Goal: Information Seeking & Learning: Compare options

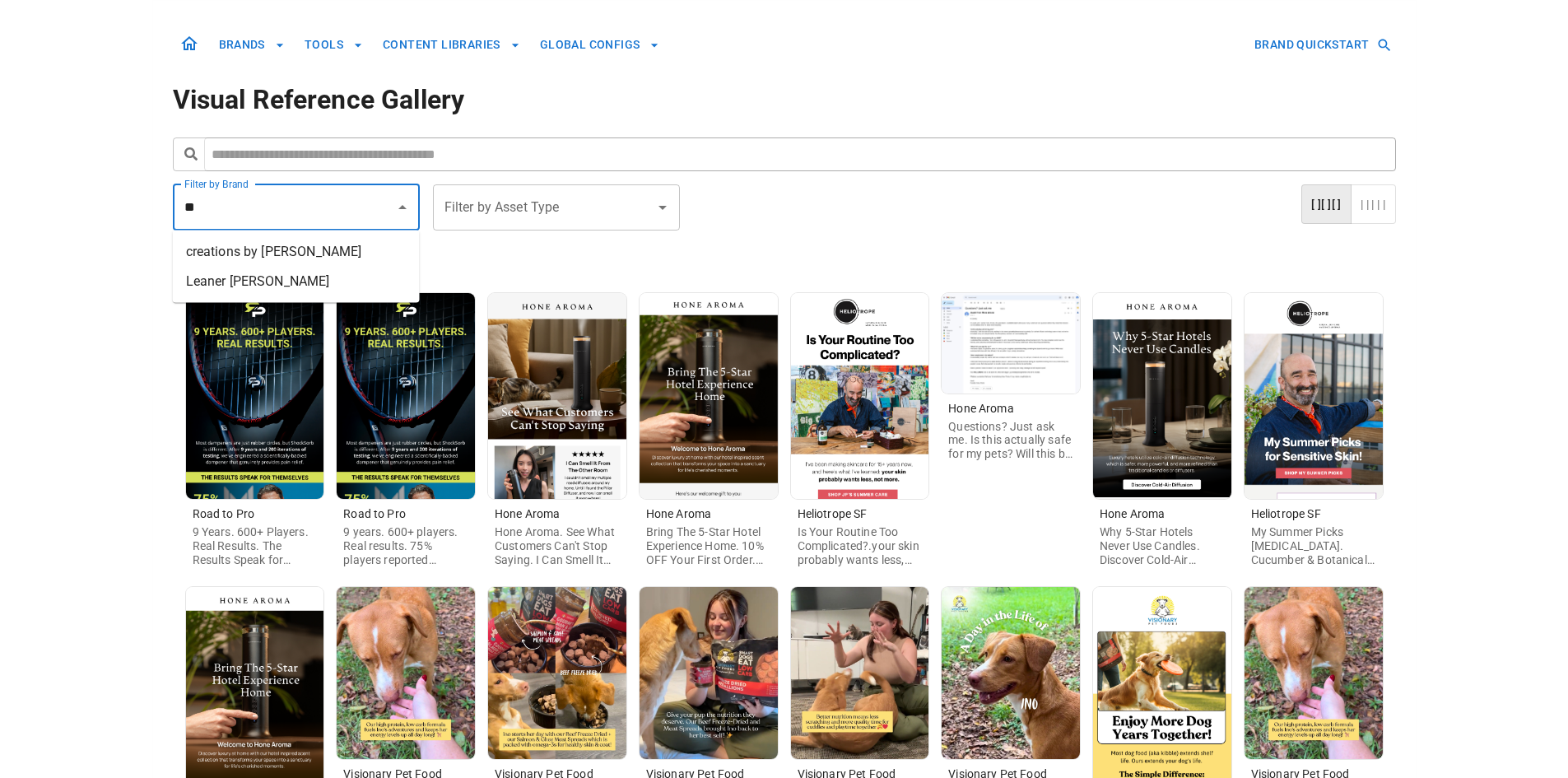
type input "*"
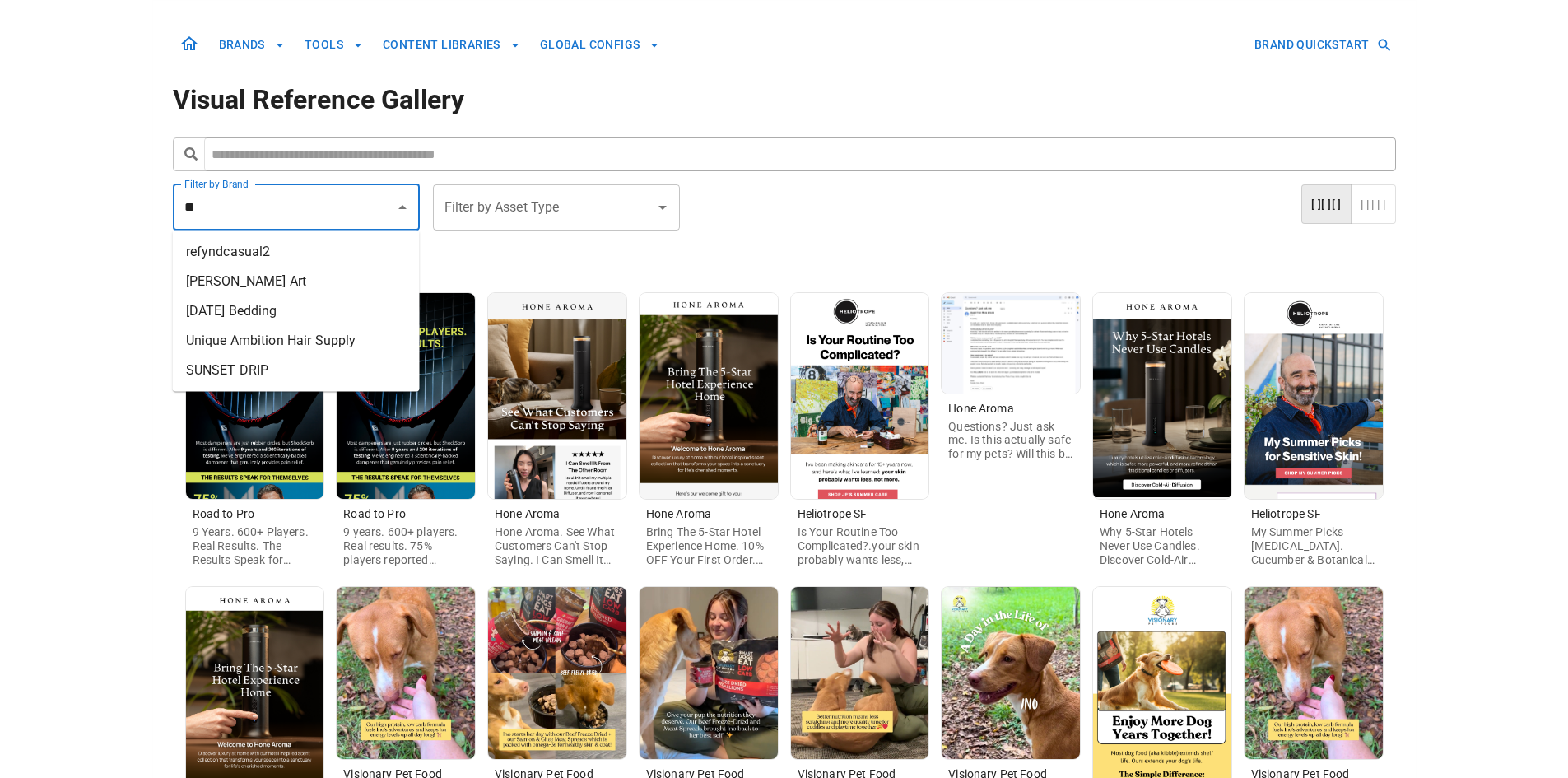
type input "*"
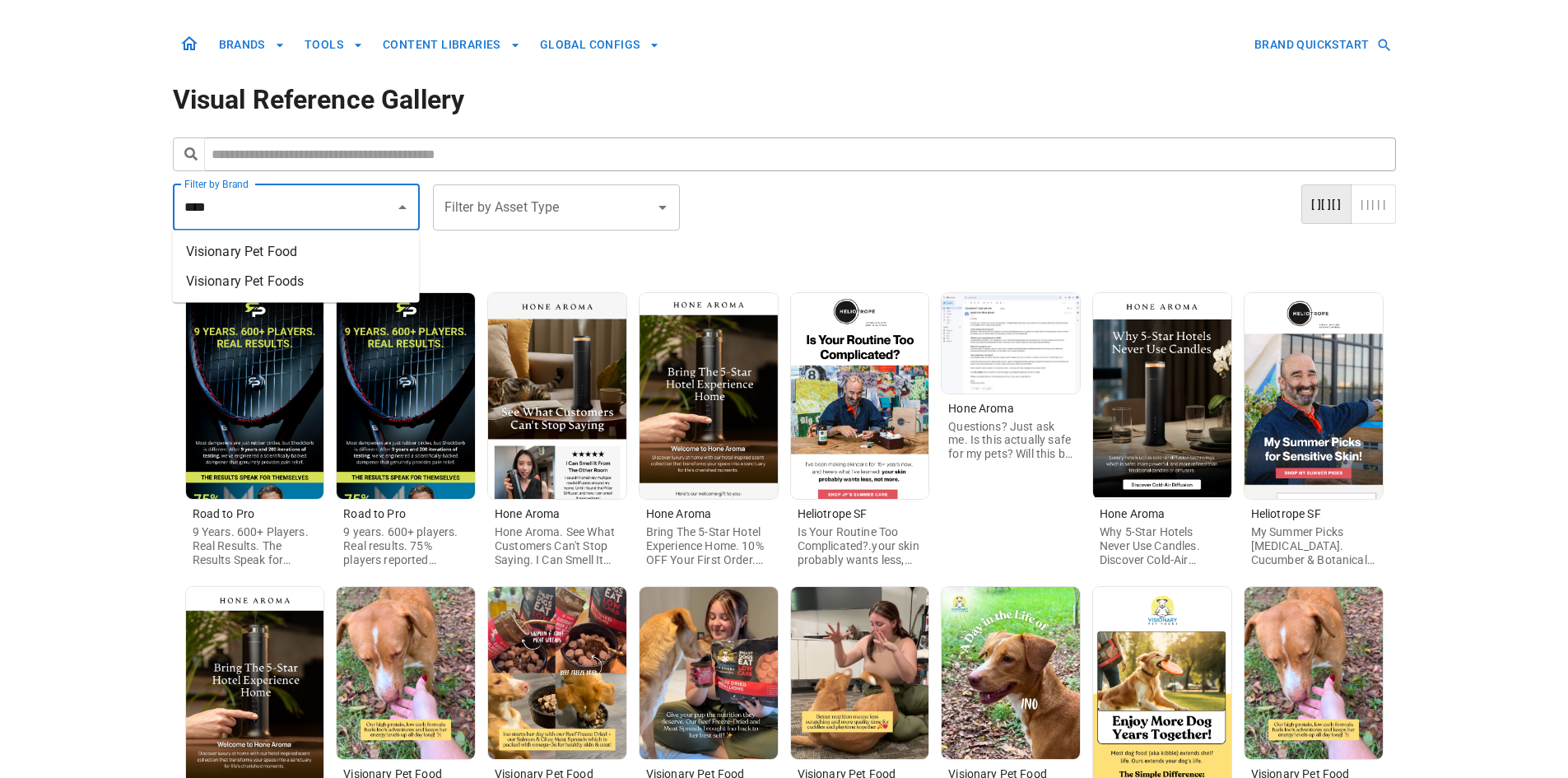
click at [334, 254] on li "Visionary Pet Food" at bounding box center [296, 252] width 247 height 29
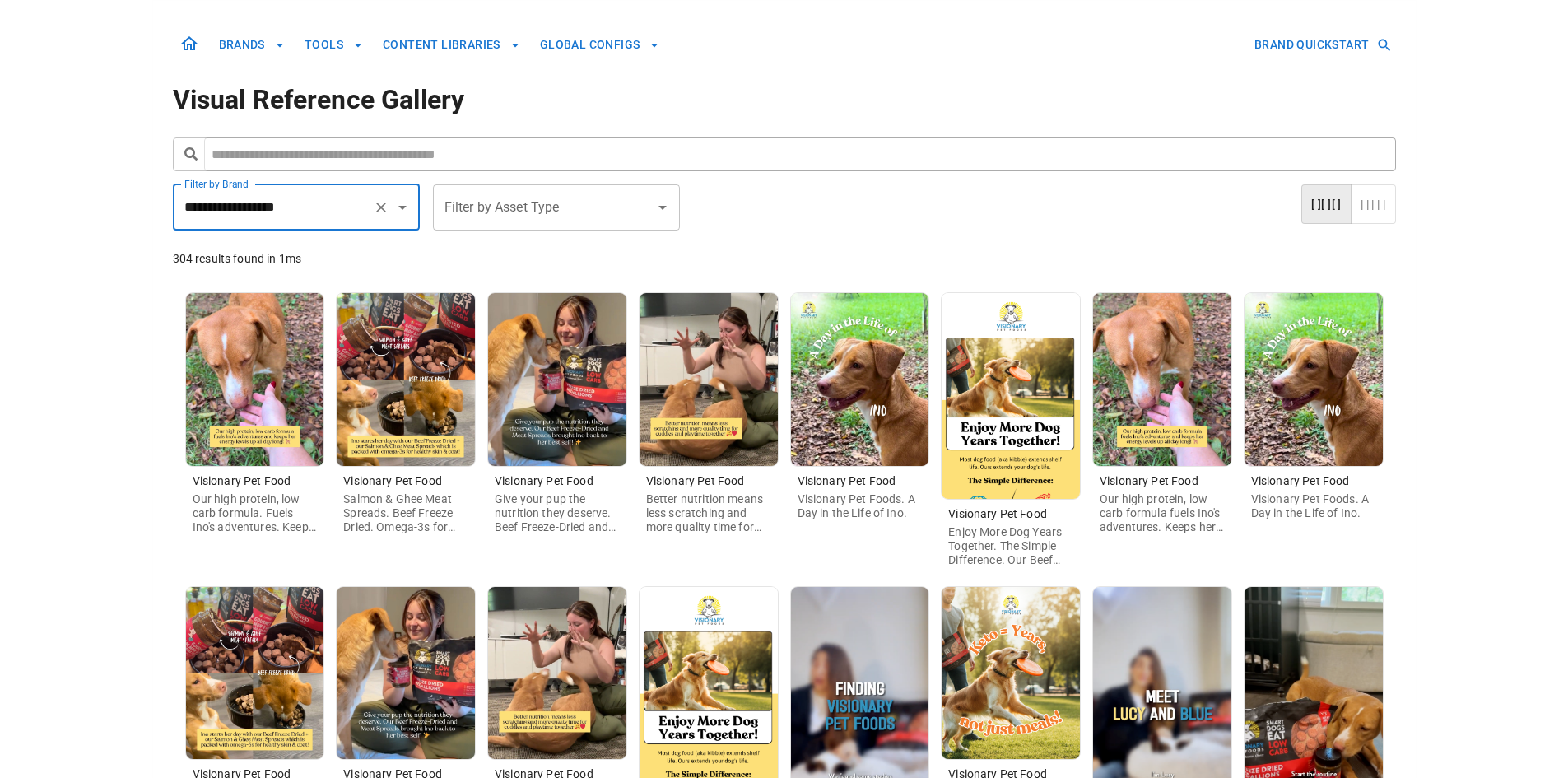
type input "**********"
click at [1008, 420] on img at bounding box center [1011, 396] width 138 height 206
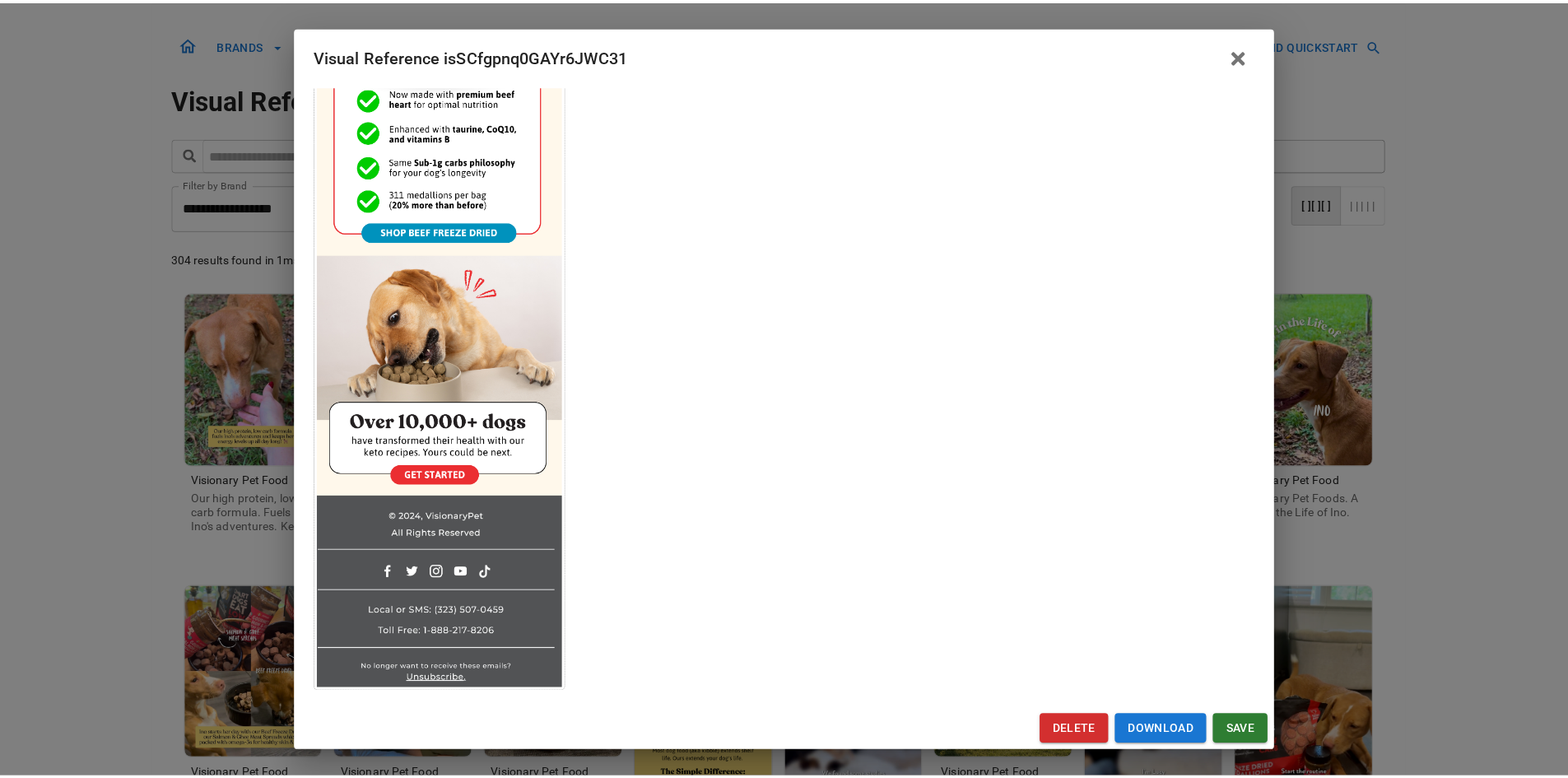
scroll to position [653, 0]
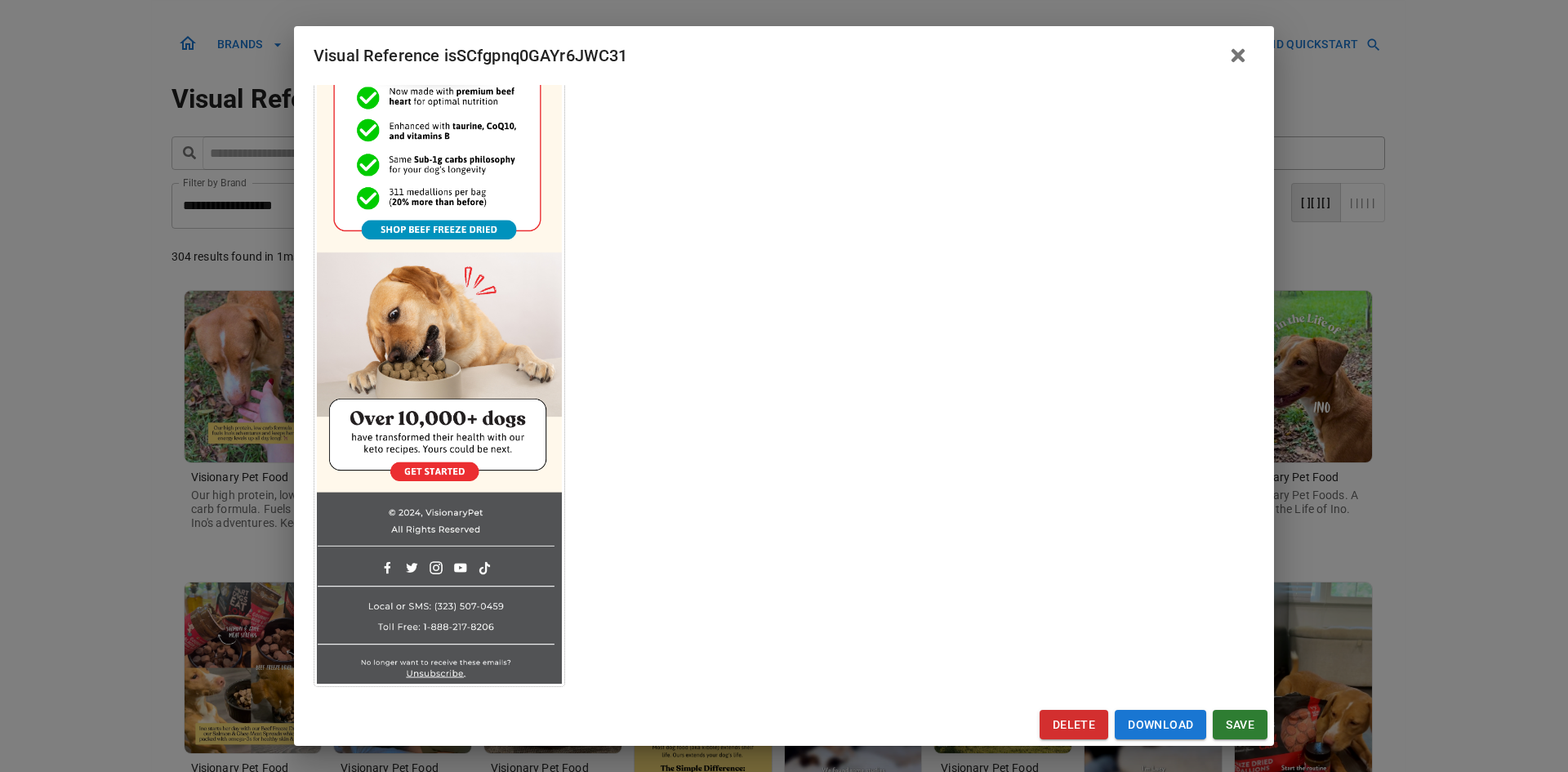
click at [151, 485] on div "Visual Reference isSCfgpnq0GAYr6JWC31 Brand: Visionary Pet Food Custom Info Not…" at bounding box center [784, 386] width 1568 height 772
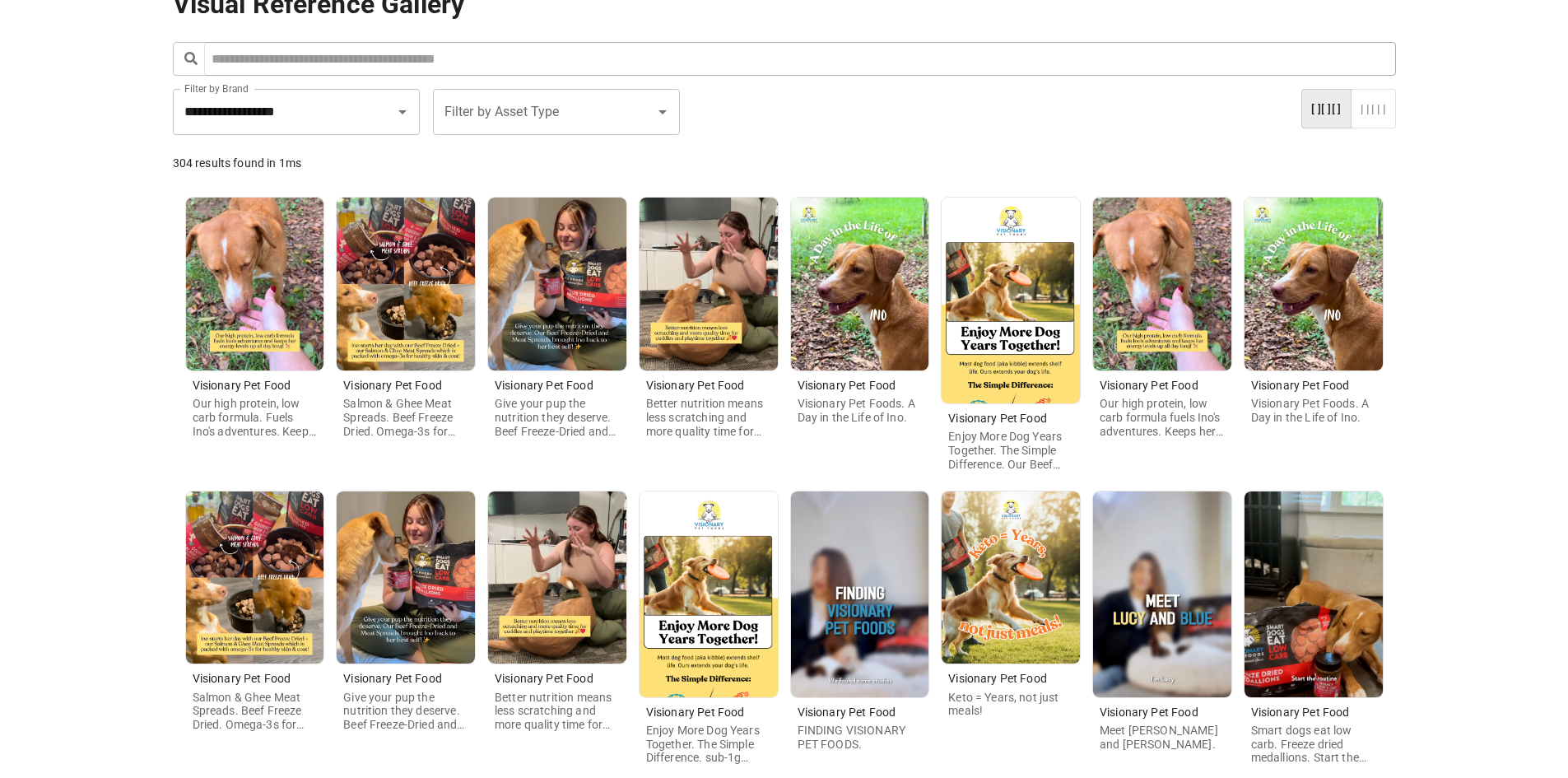
scroll to position [165, 0]
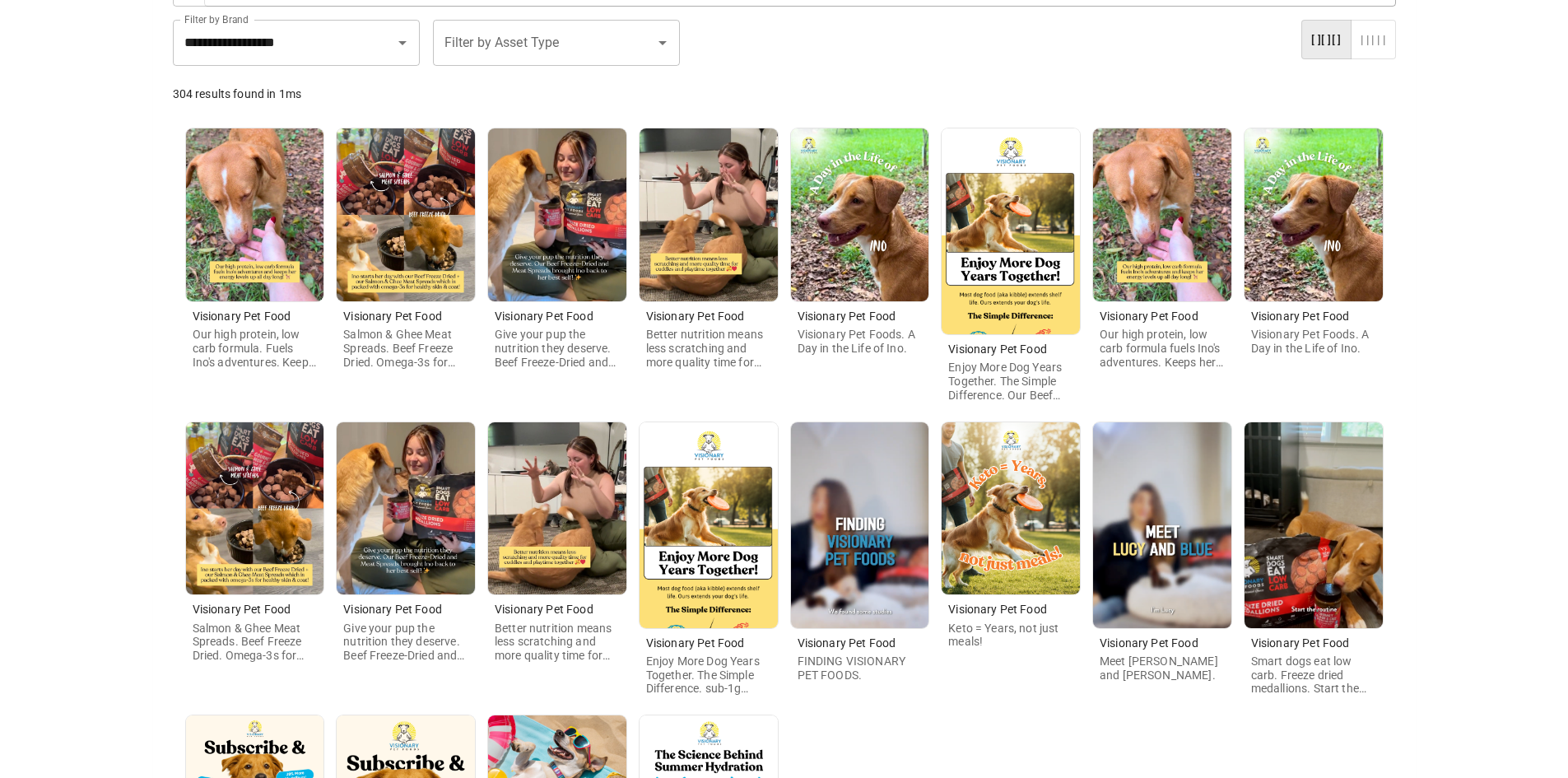
click at [1050, 542] on img at bounding box center [1011, 509] width 138 height 173
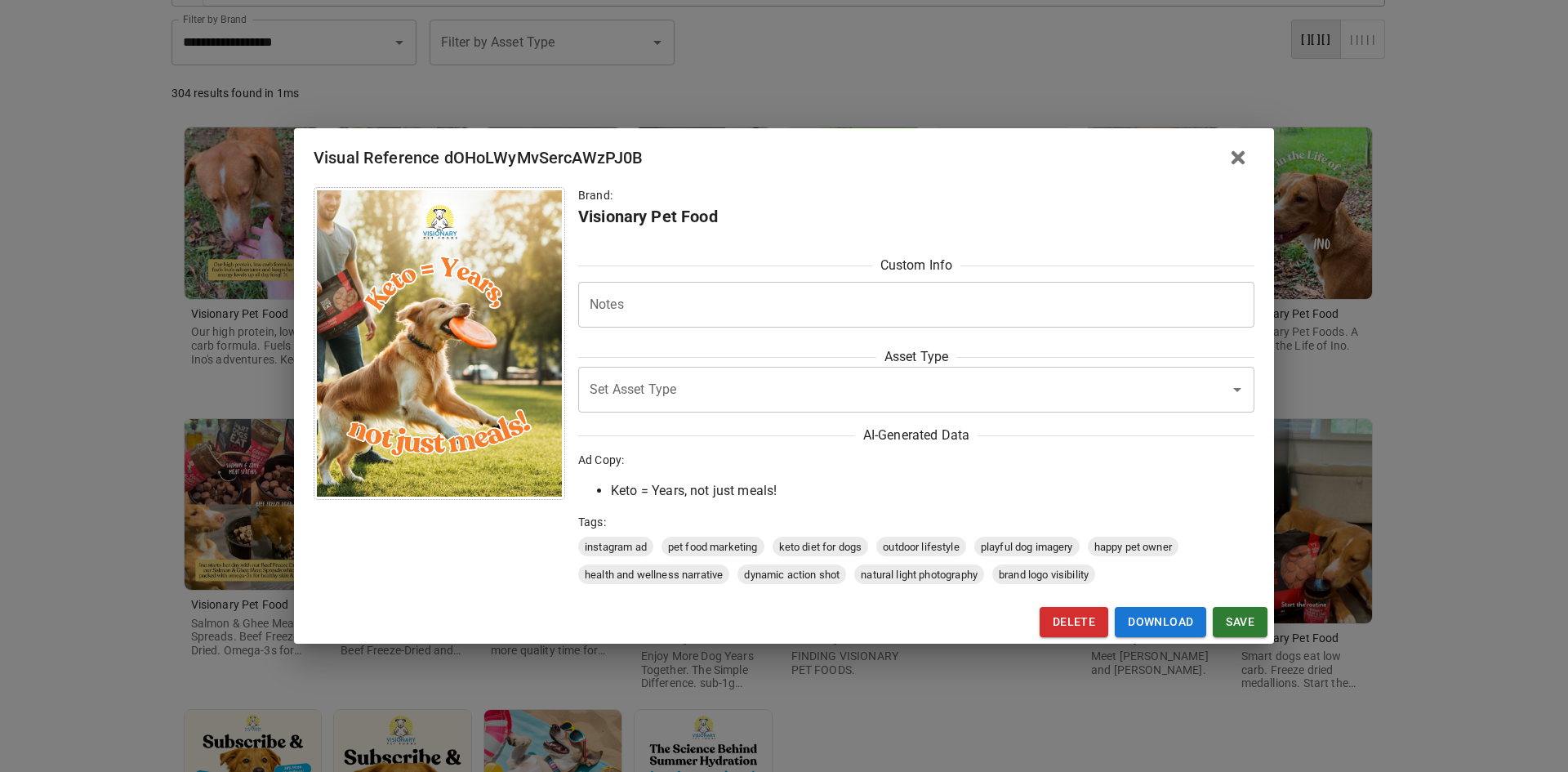
click at [920, 672] on div "Visual Reference dOHoLWyMvSercAWzPJ0B Brand: Visionary Pet Food Custom Info Not…" at bounding box center [784, 386] width 1568 height 772
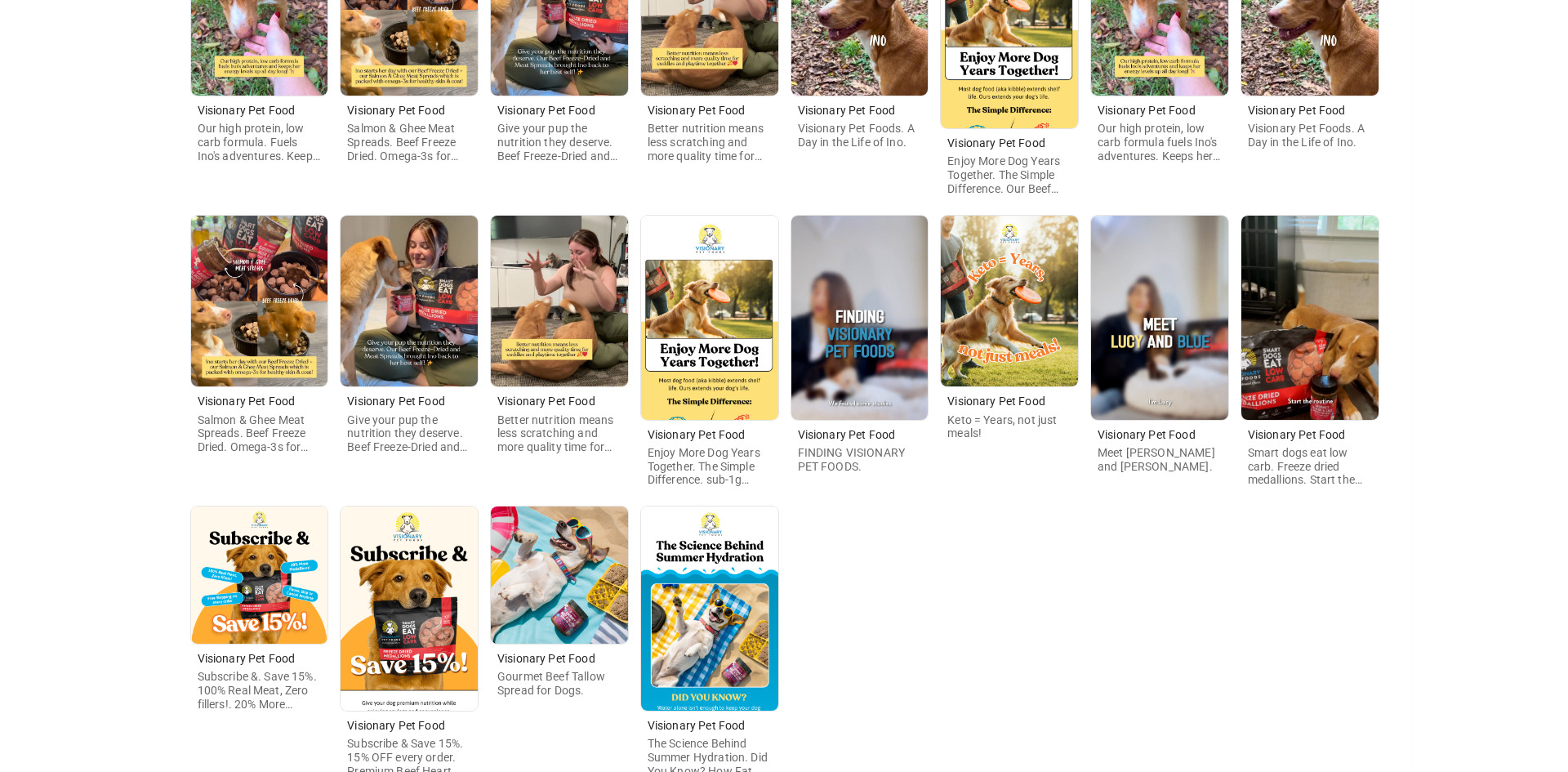
scroll to position [408, 0]
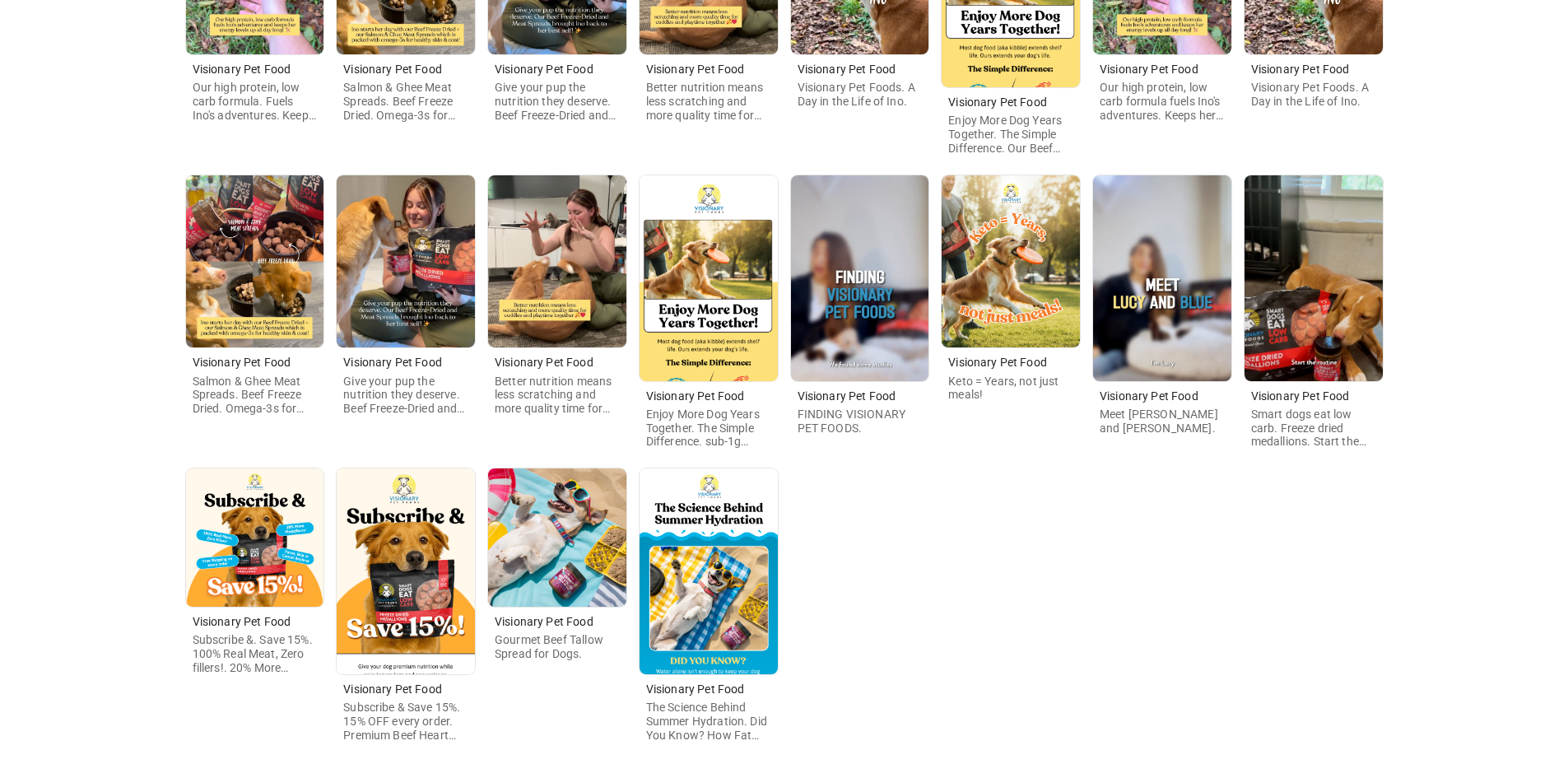
click at [673, 567] on img at bounding box center [708, 571] width 138 height 206
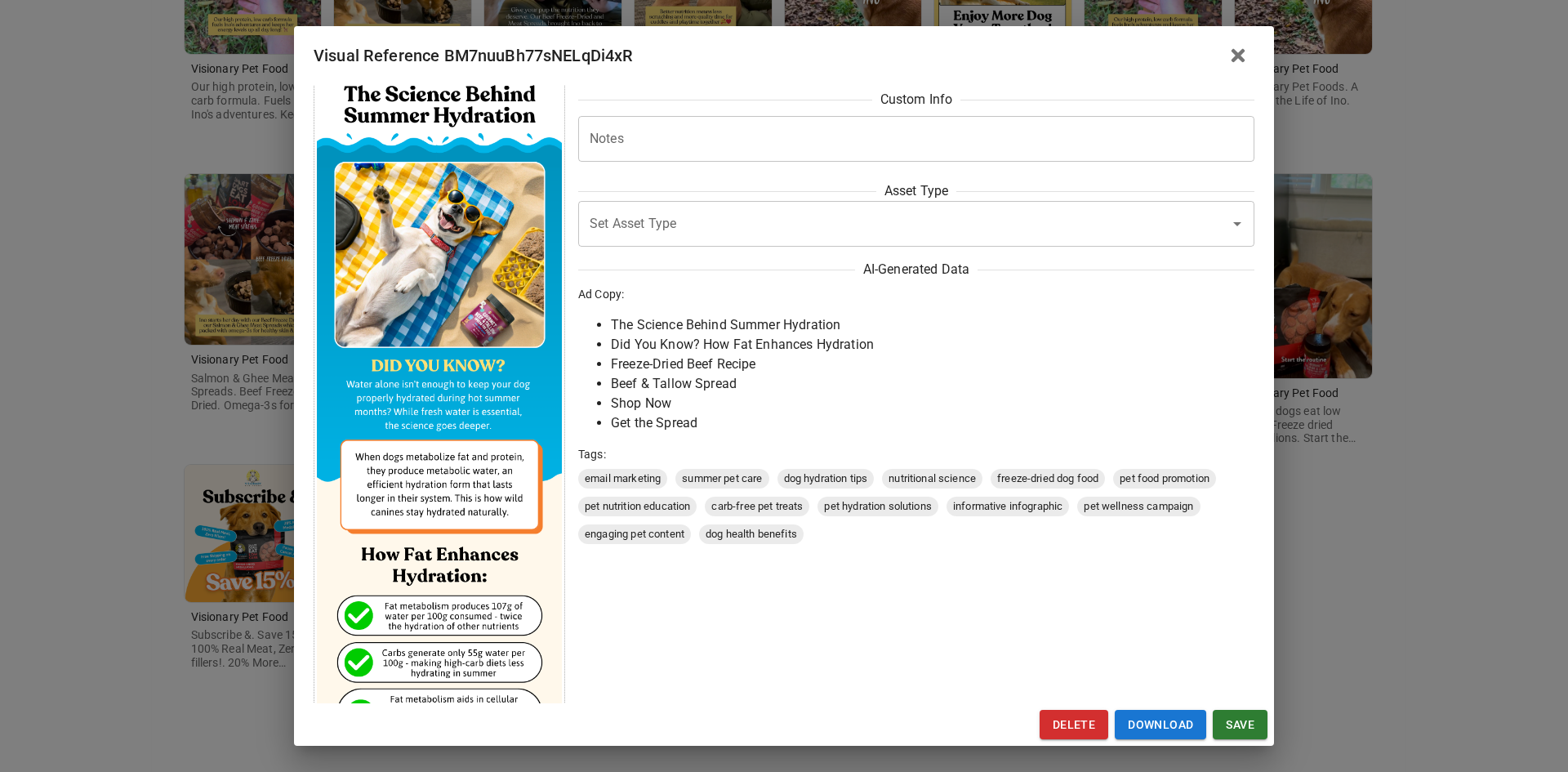
scroll to position [0, 0]
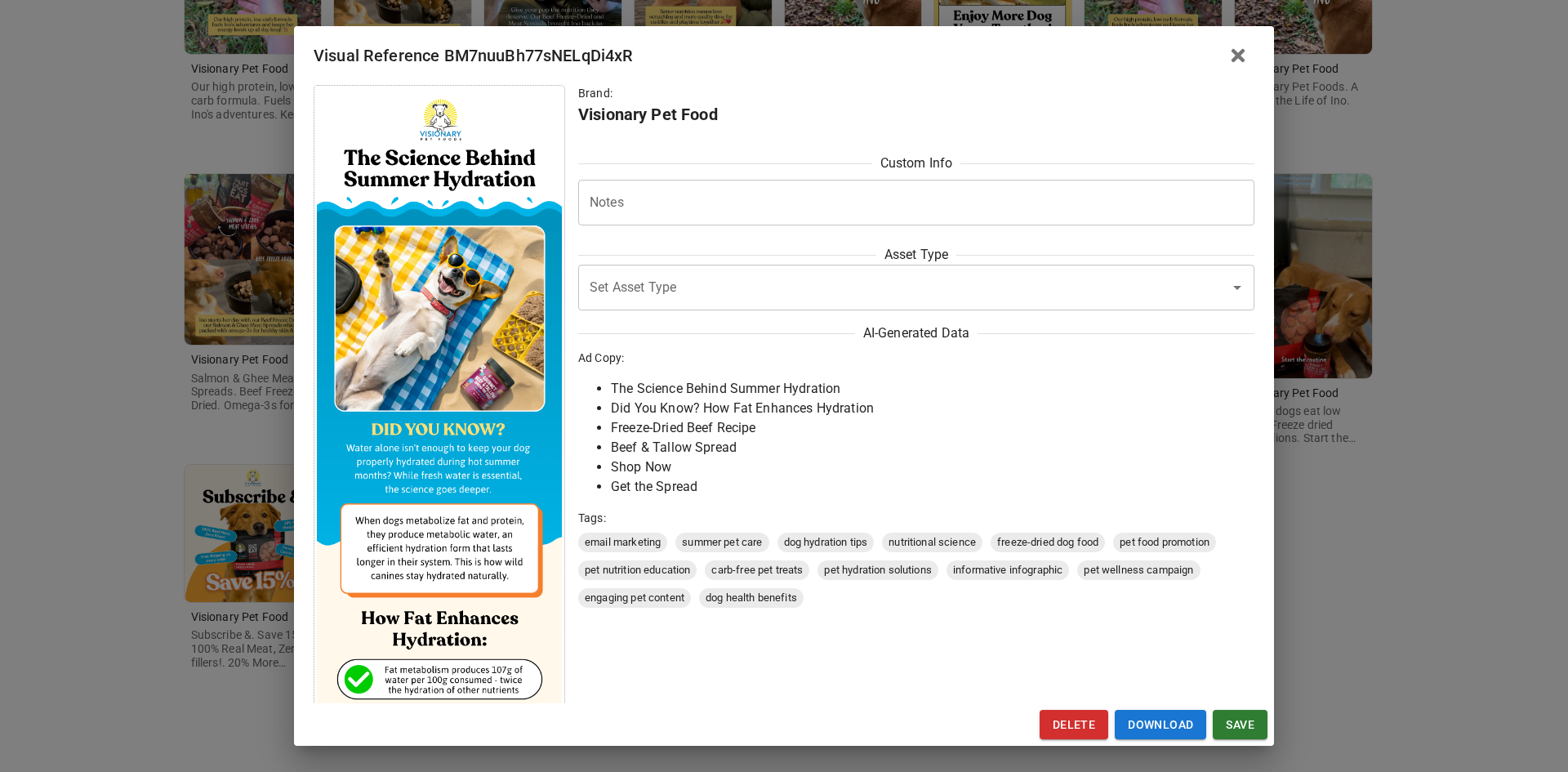
click at [142, 447] on div "Visual Reference BM7nuuBh77sNELqDi4xR Brand: Visionary Pet Food Custom Info Not…" at bounding box center [784, 386] width 1568 height 772
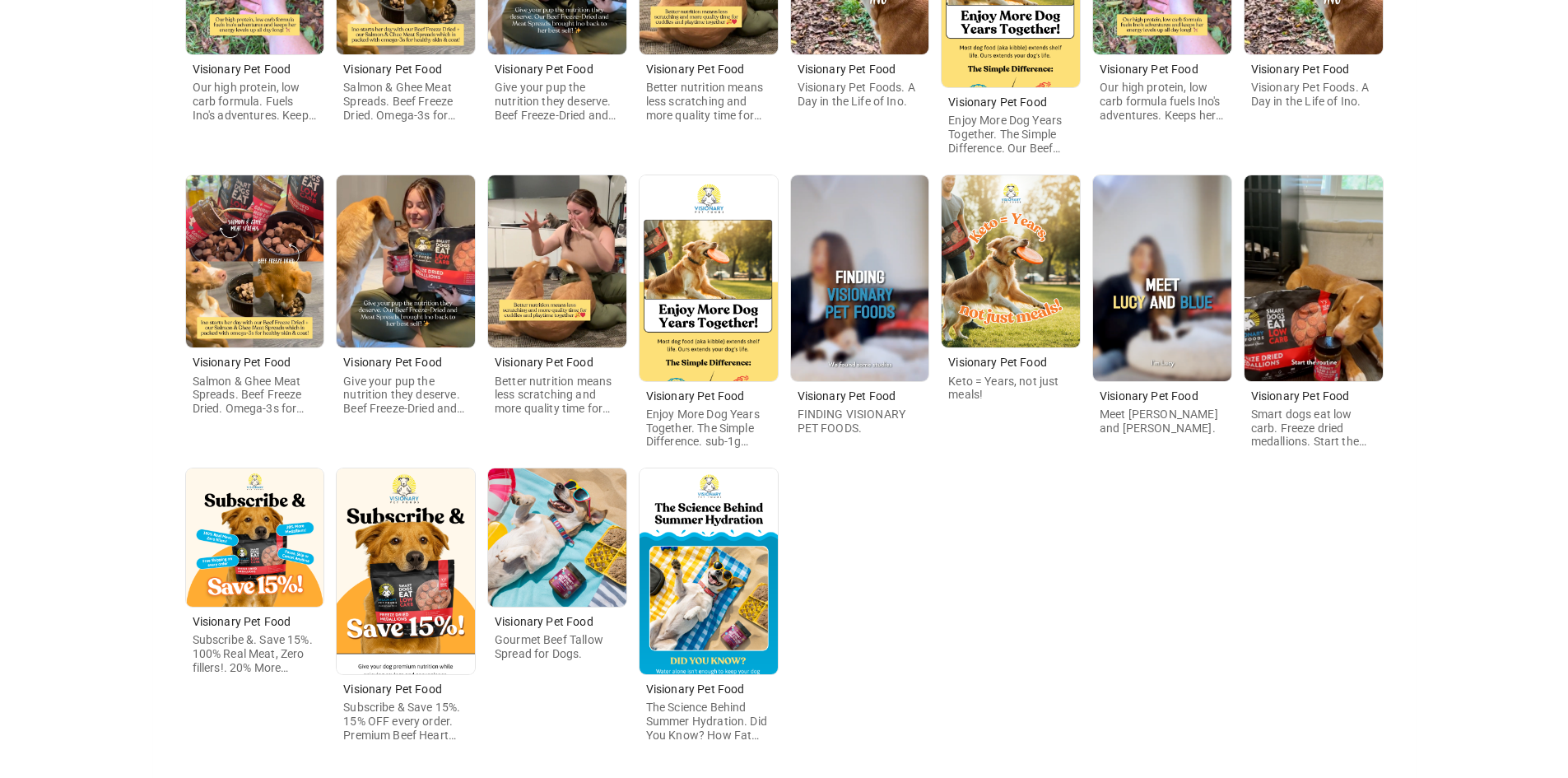
click at [475, 588] on div "Visionary Pet Food Our high protein, low carb formula. Fuels Ino's adventures. …" at bounding box center [784, 314] width 1223 height 893
click at [456, 589] on img at bounding box center [405, 571] width 138 height 206
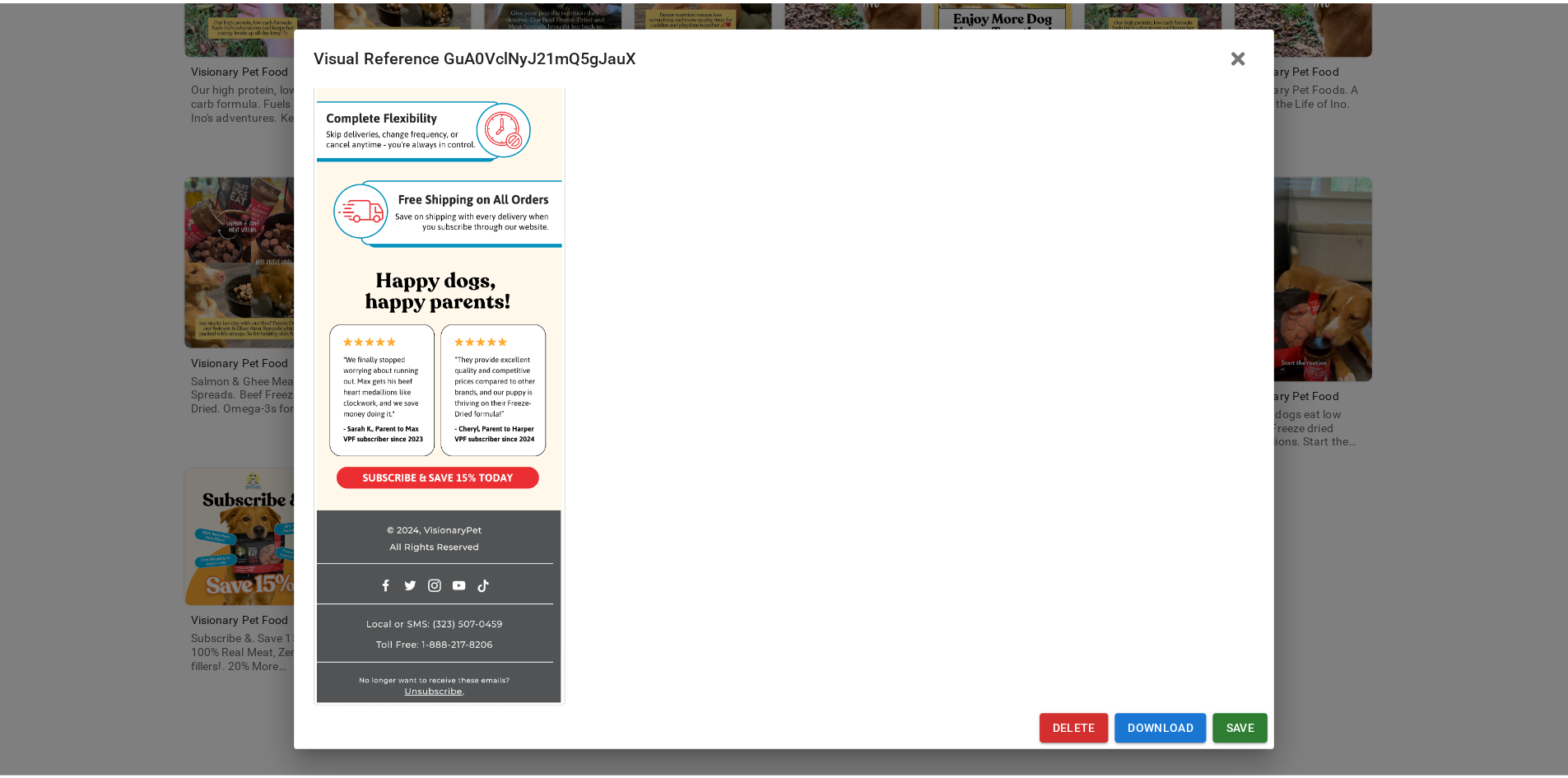
scroll to position [729, 0]
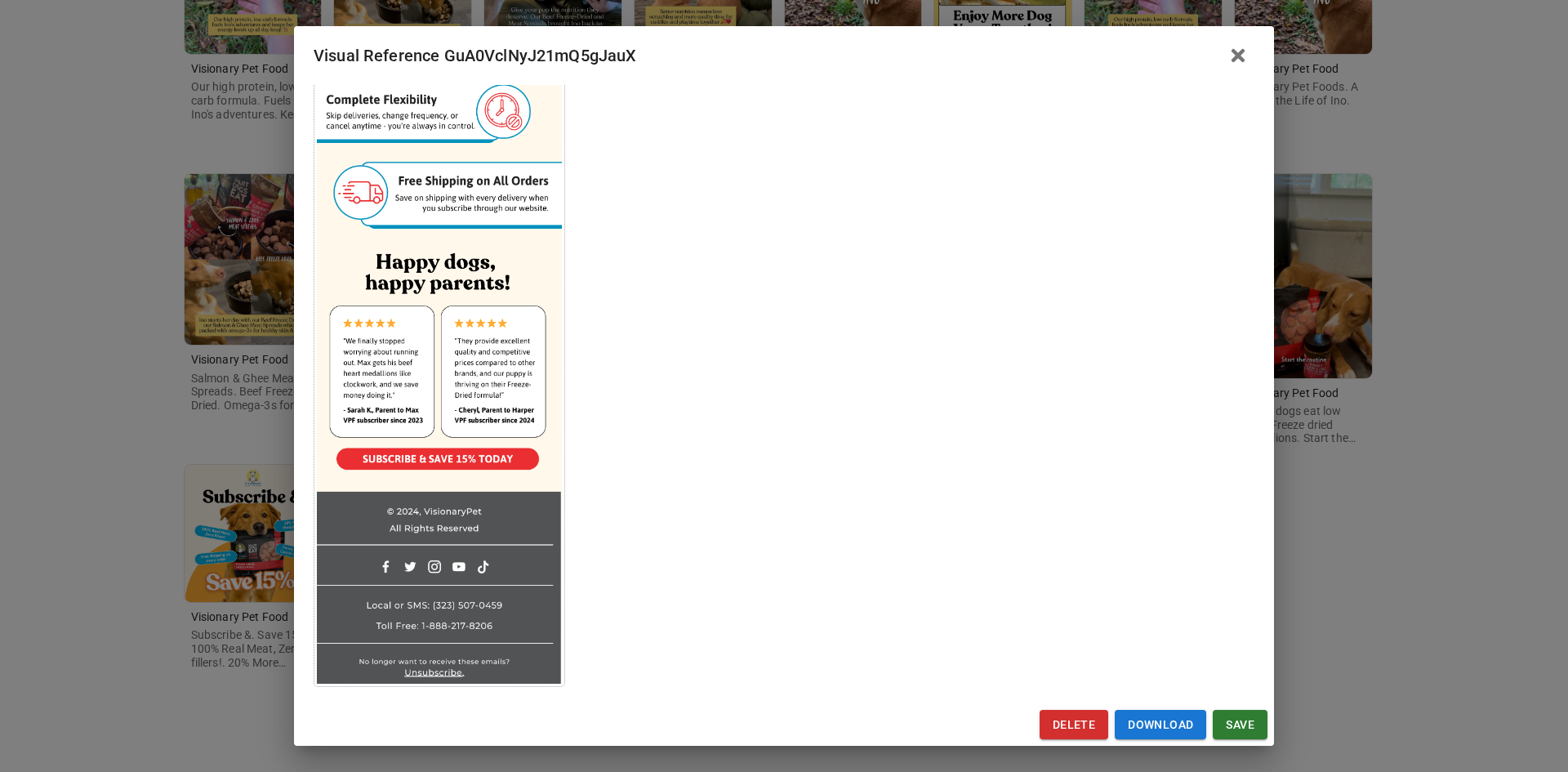
click at [107, 562] on div "Visual Reference GuA0VclNyJ21mQ5gJauX Brand: Visionary Pet Food Custom Info Not…" at bounding box center [784, 386] width 1568 height 772
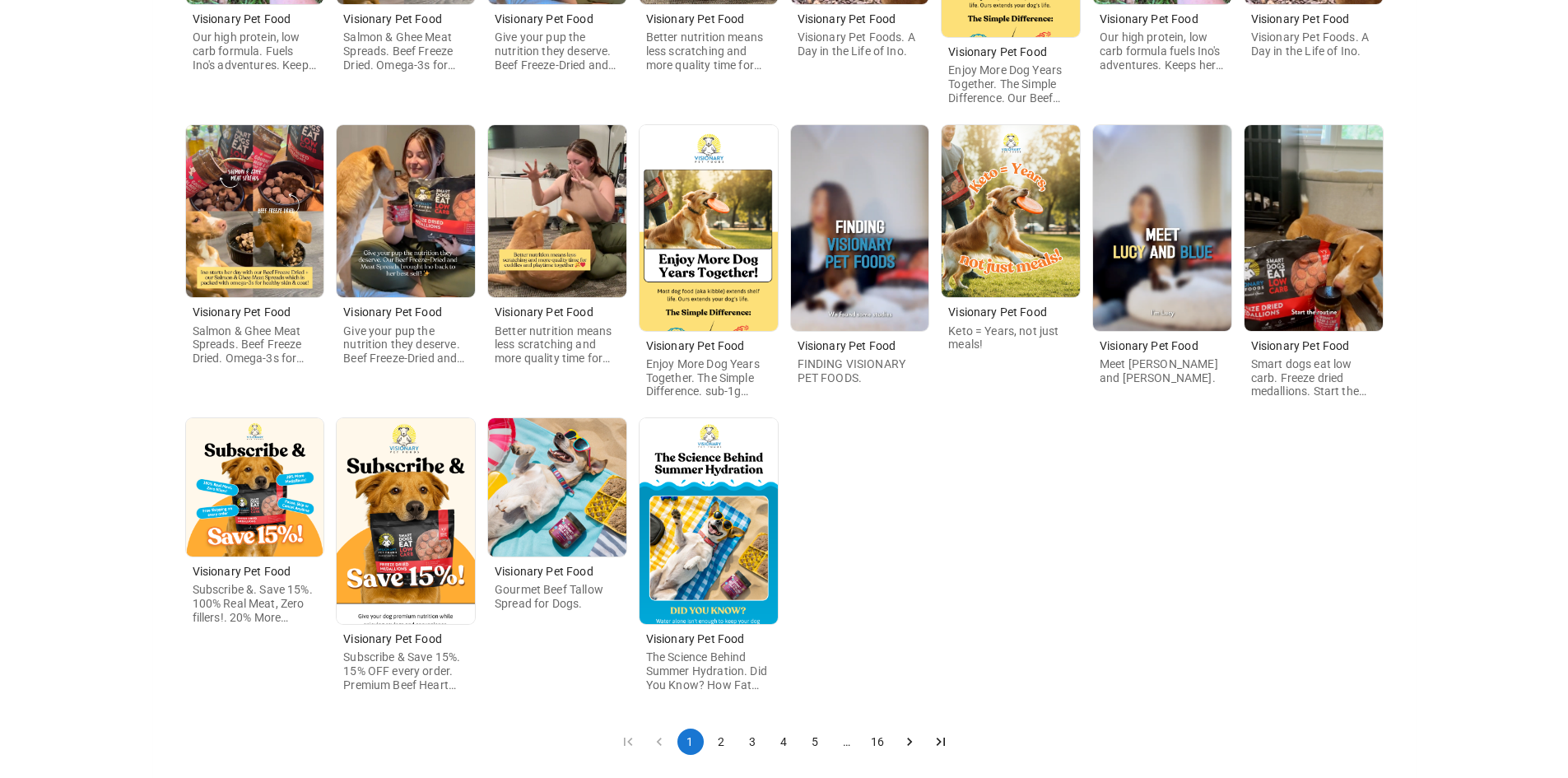
scroll to position [481, 0]
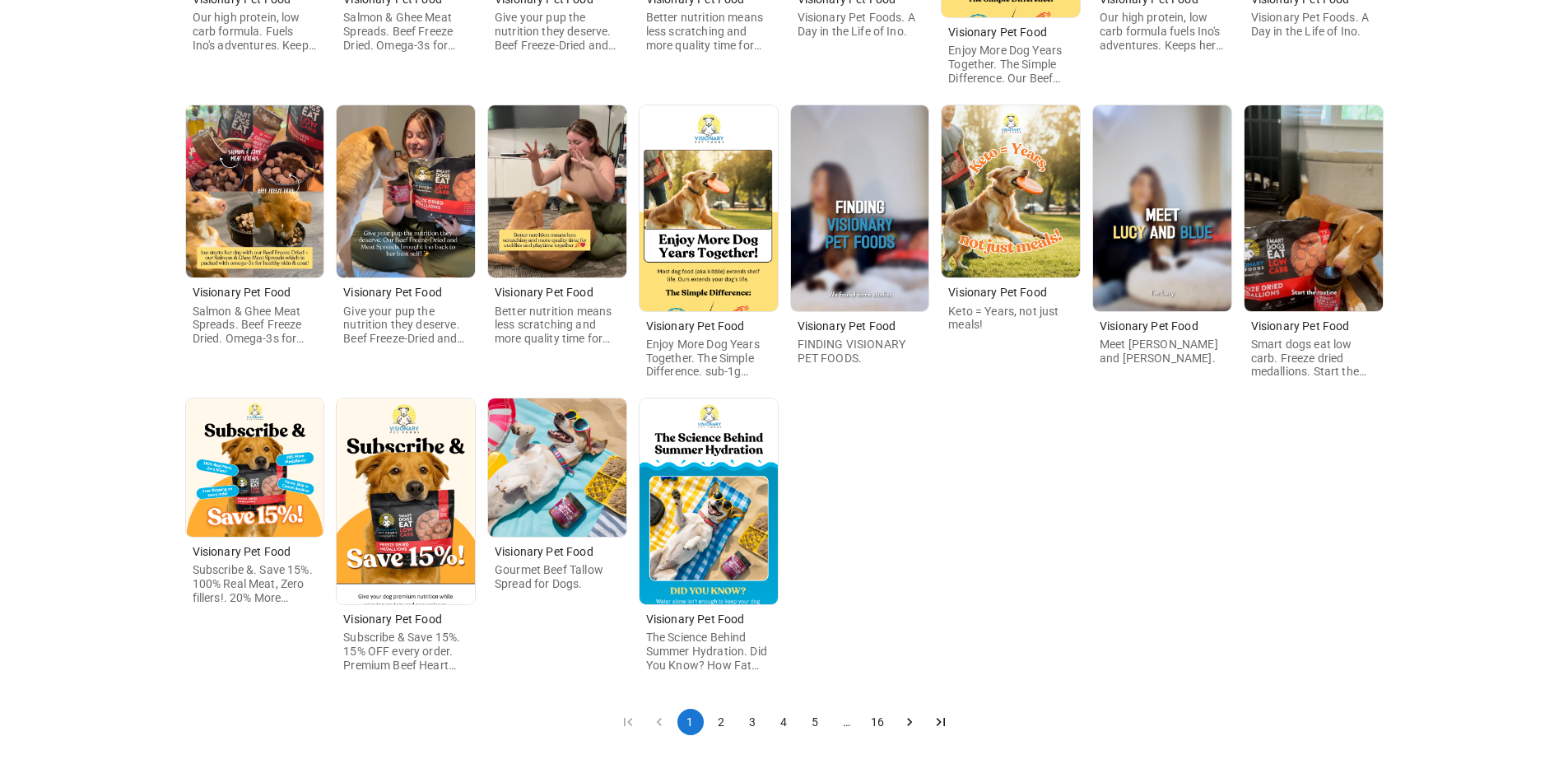
click at [716, 718] on button "2" at bounding box center [721, 721] width 27 height 27
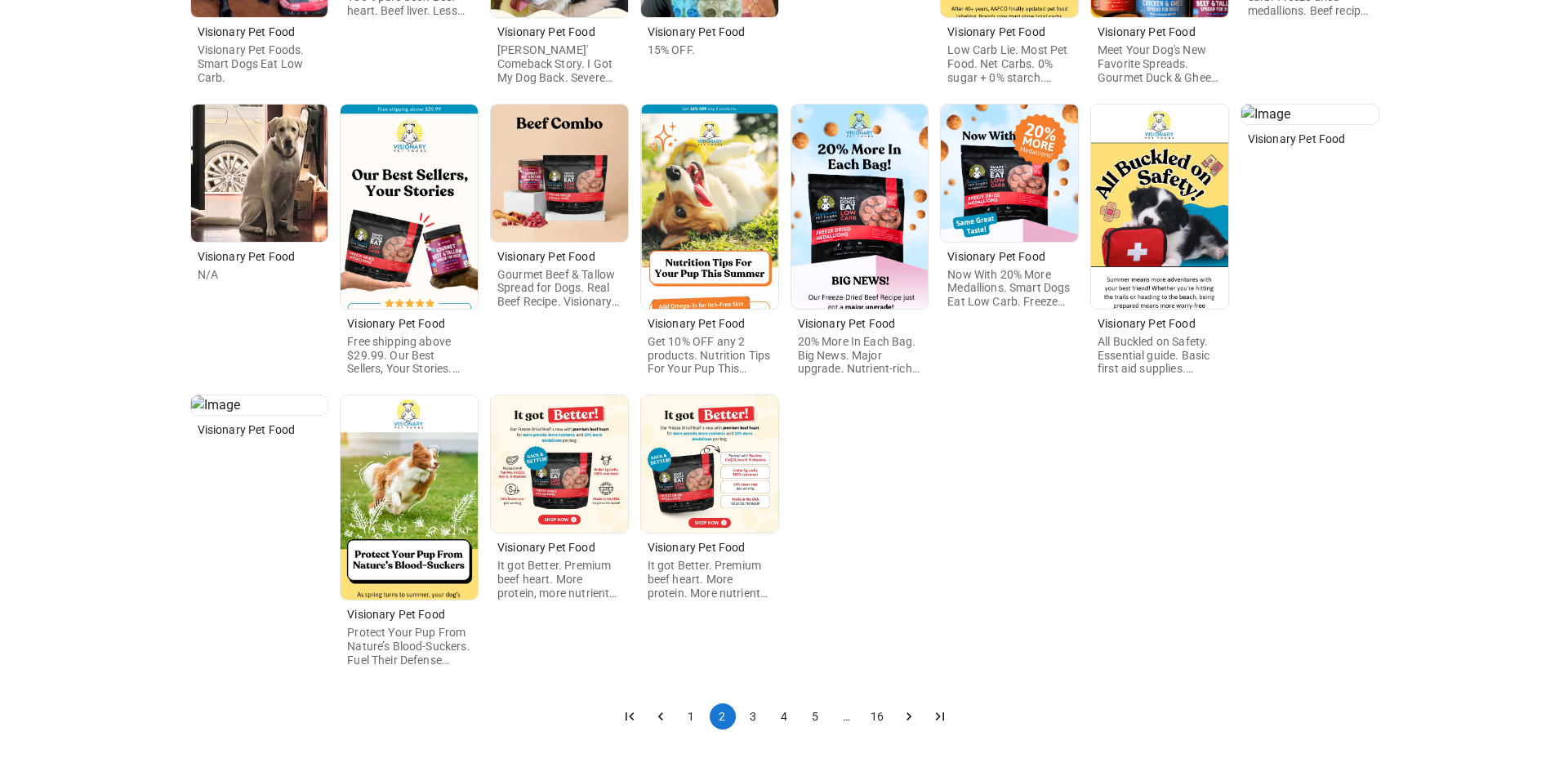
scroll to position [0, 0]
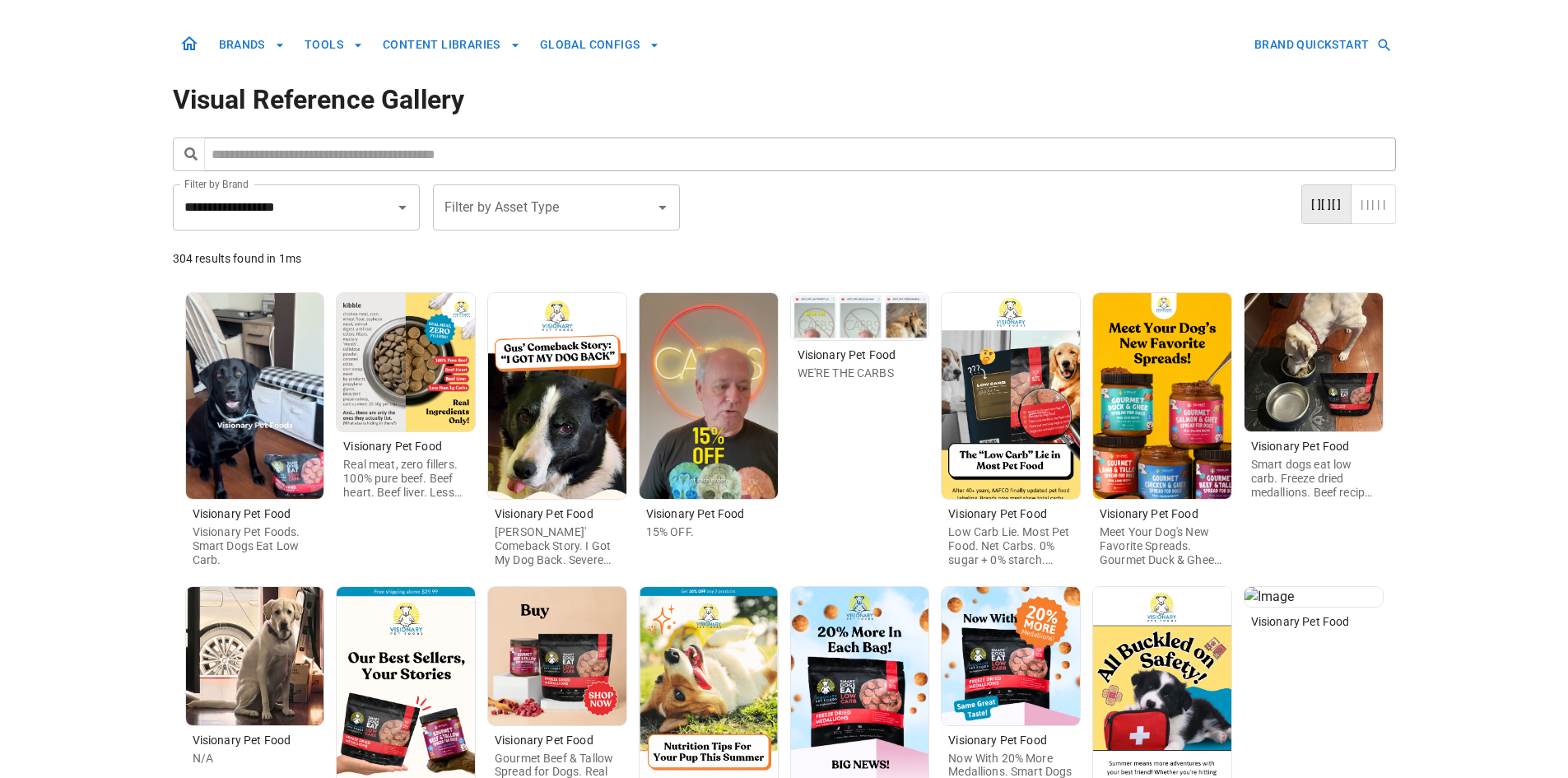
click at [1174, 474] on img at bounding box center [1162, 396] width 138 height 206
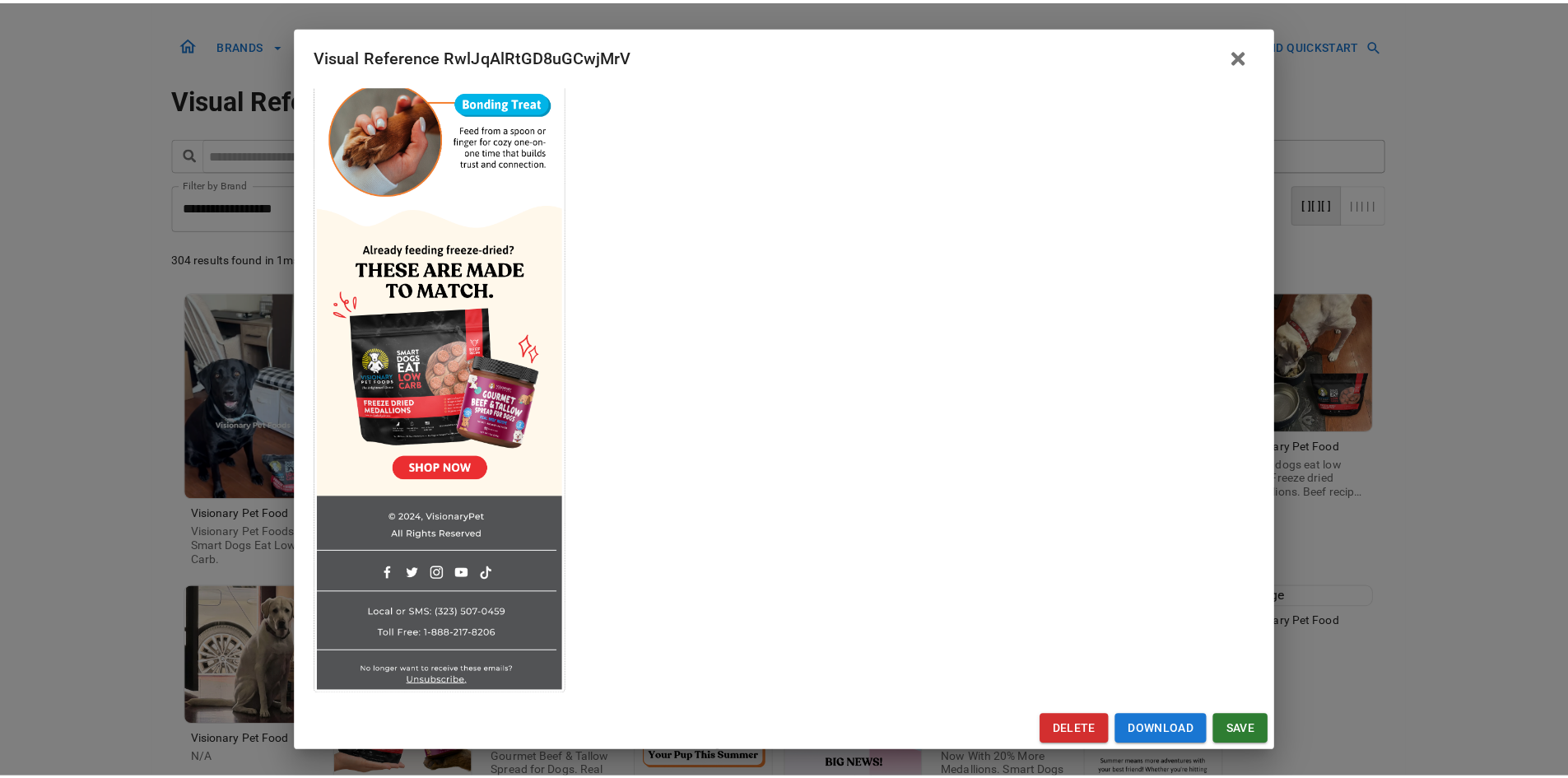
scroll to position [1080, 0]
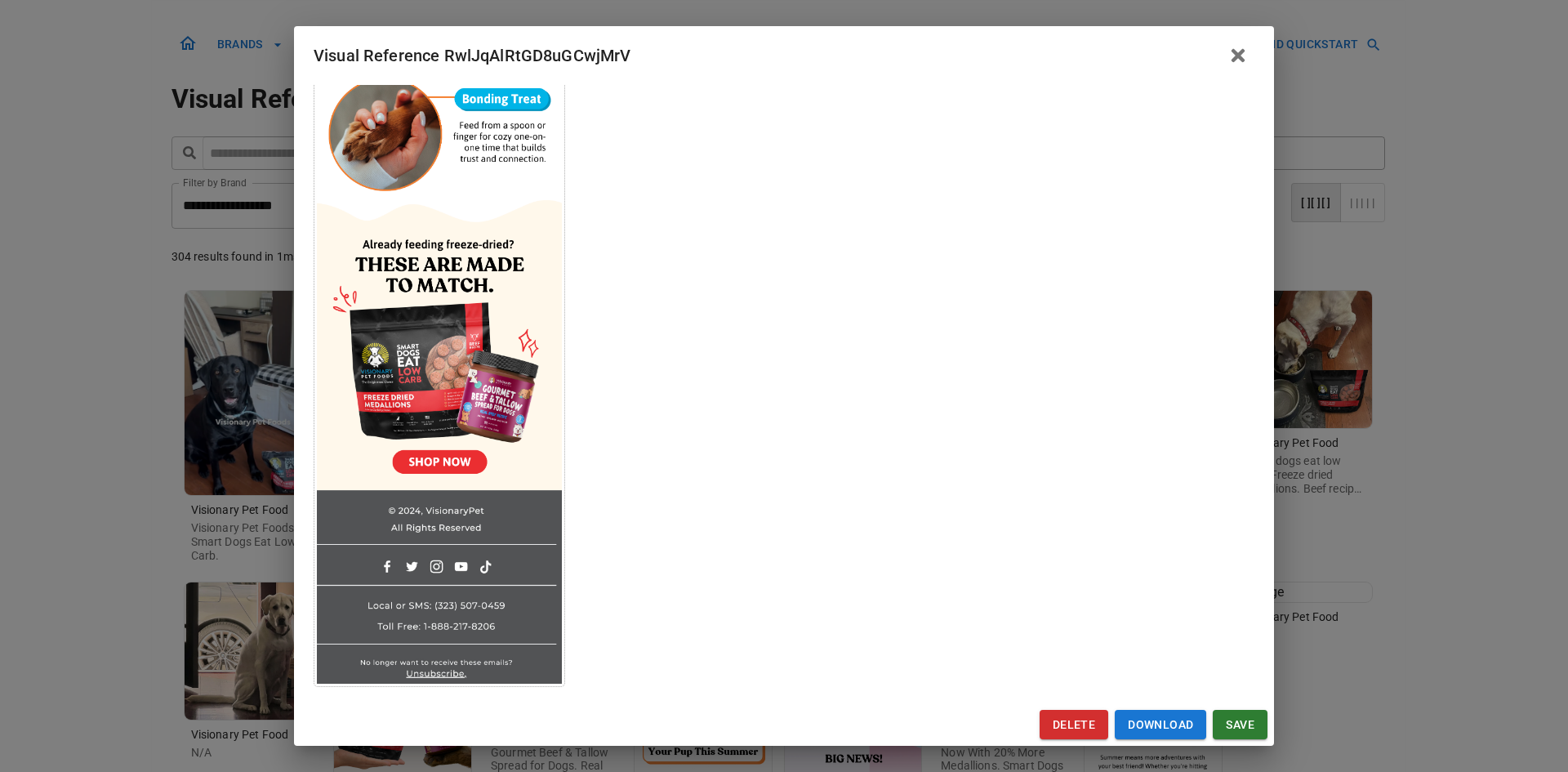
click at [142, 521] on div "Visual Reference RwlJqAlRtGD8uGCwjMrV Brand: Visionary Pet Food Custom Info Not…" at bounding box center [784, 386] width 1568 height 772
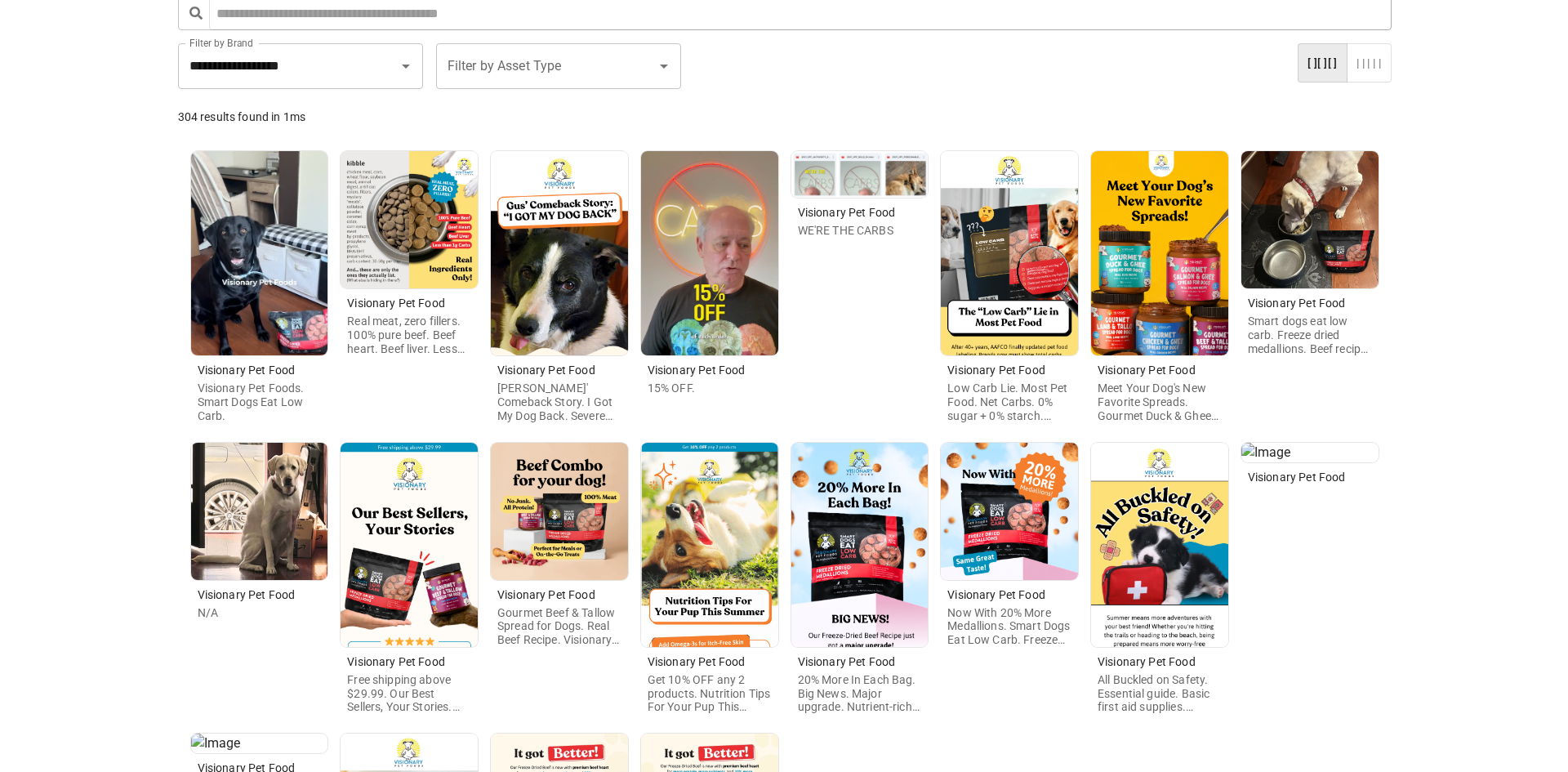
scroll to position [82, 0]
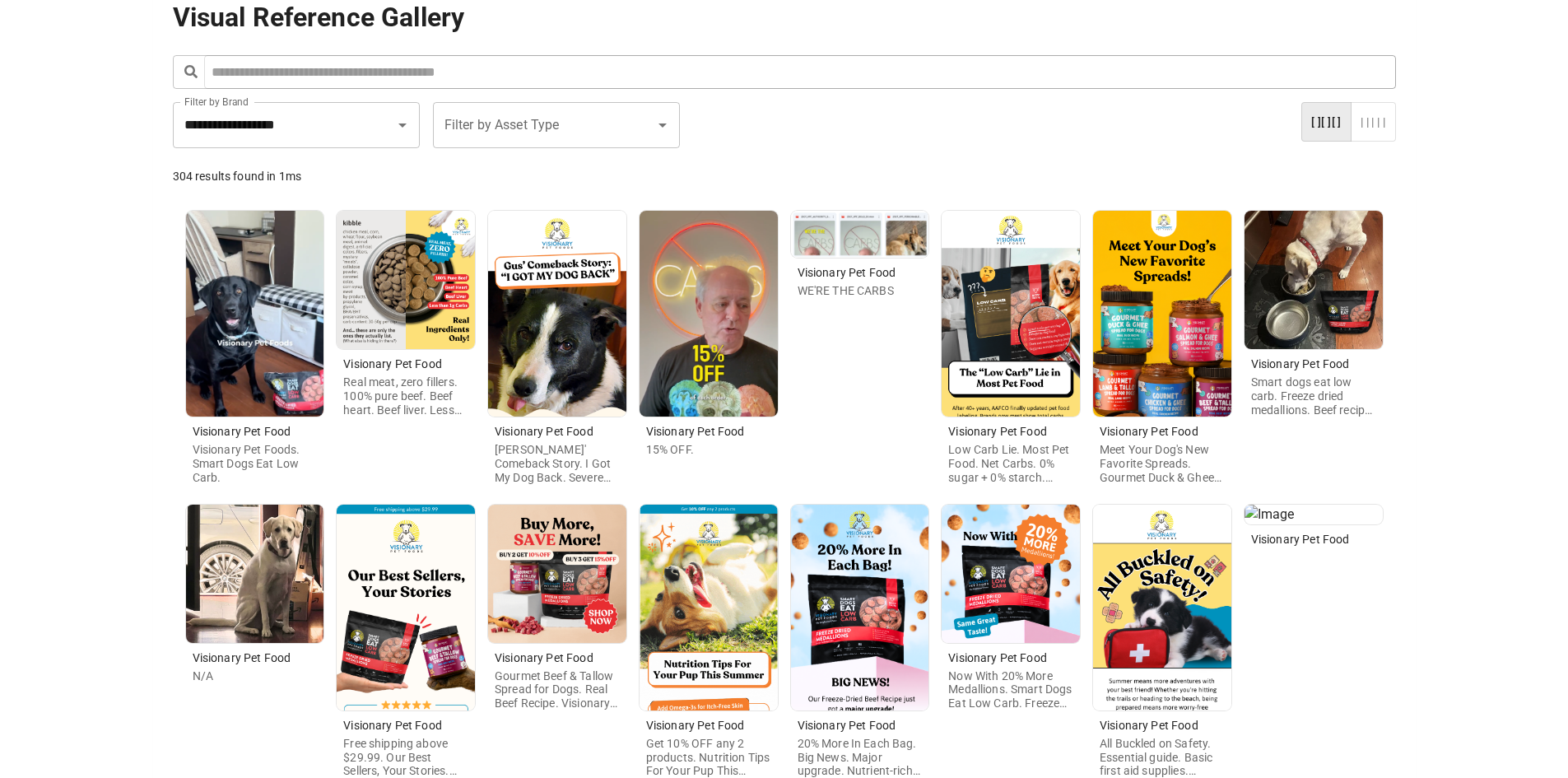
click at [1144, 376] on img at bounding box center [1162, 313] width 138 height 206
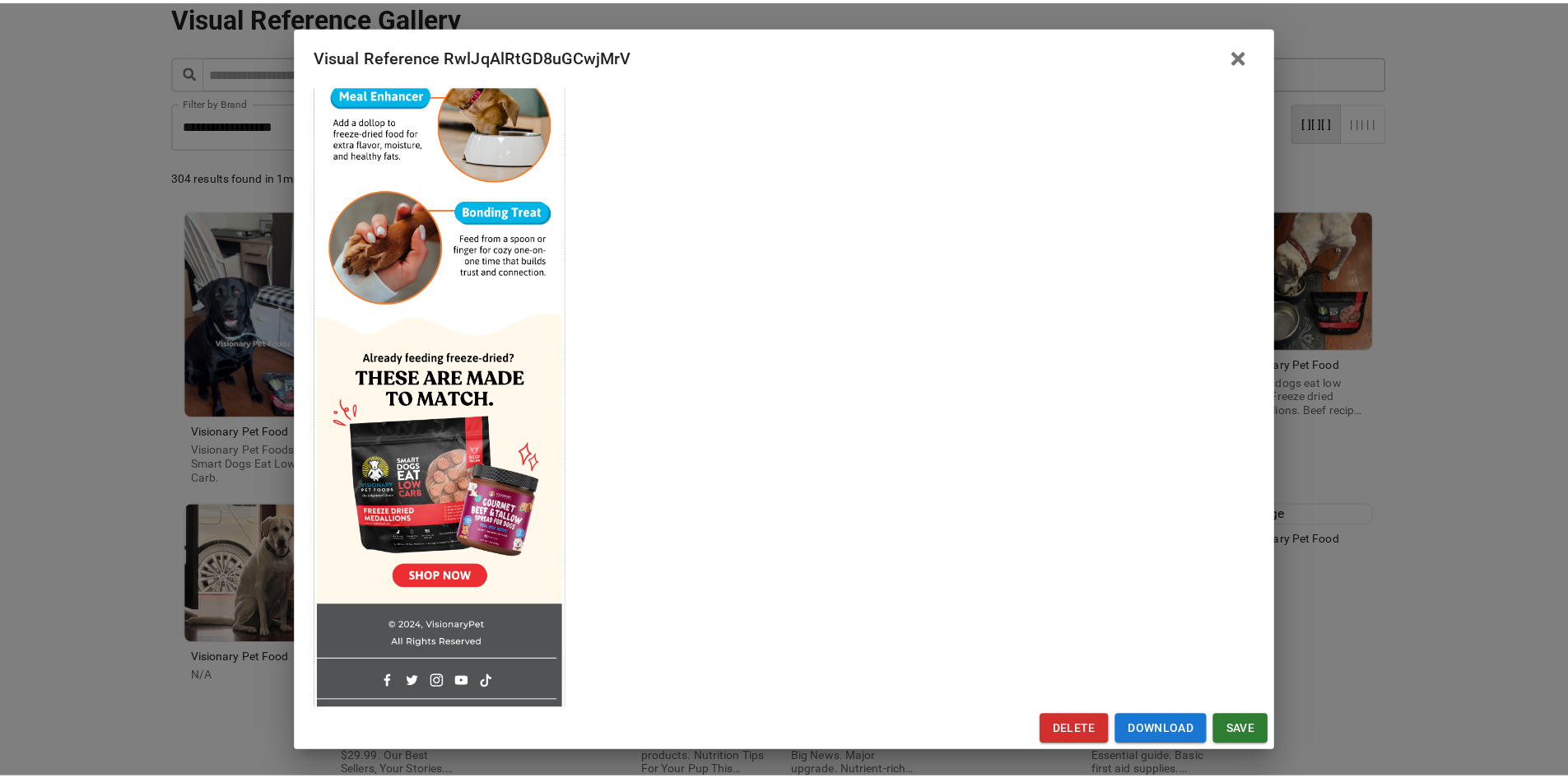
scroll to position [1080, 0]
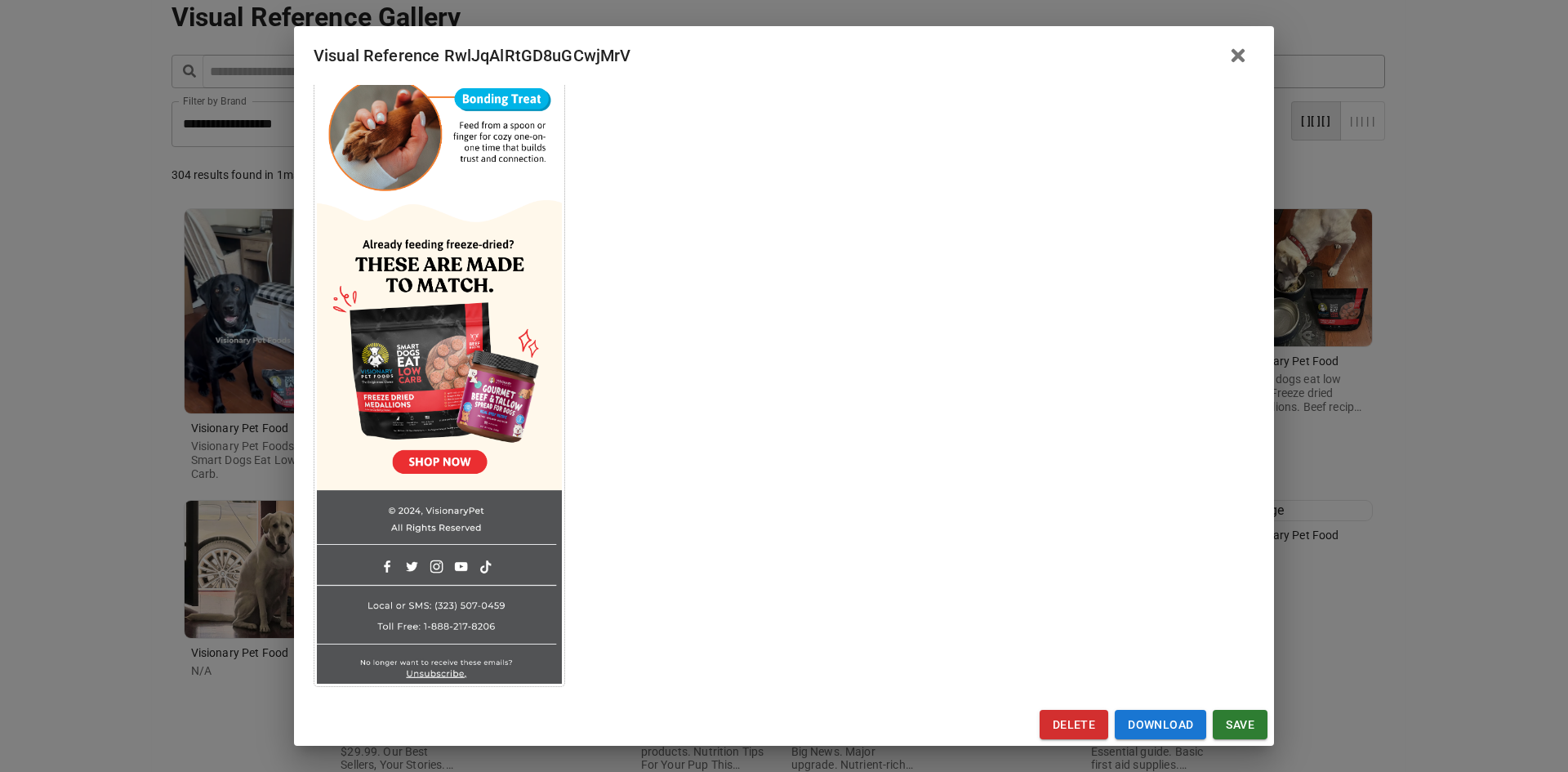
click at [1392, 605] on div "Visual Reference RwlJqAlRtGD8uGCwjMrV Brand: Visionary Pet Food Custom Info Not…" at bounding box center [784, 386] width 1568 height 772
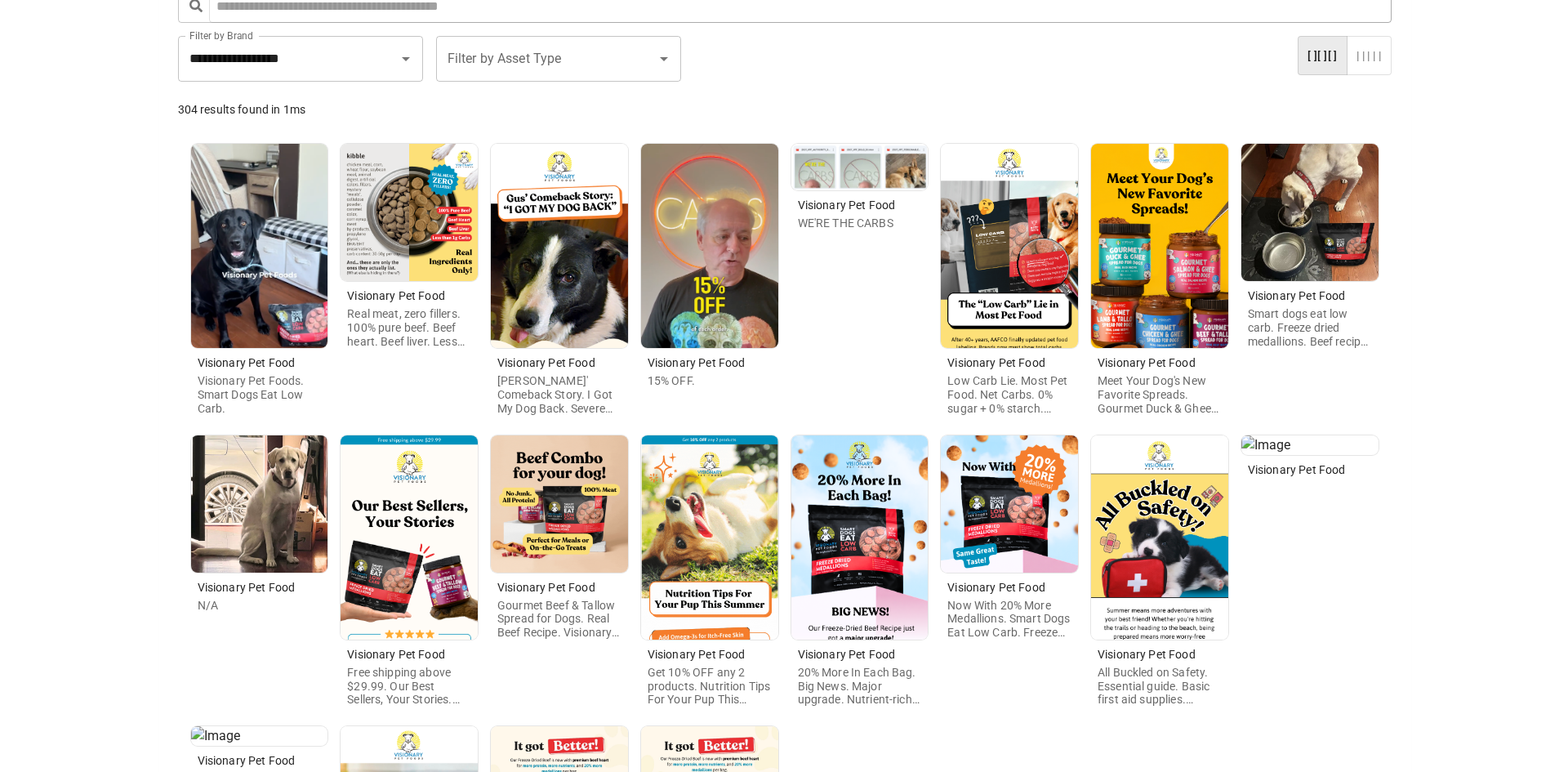
scroll to position [164, 0]
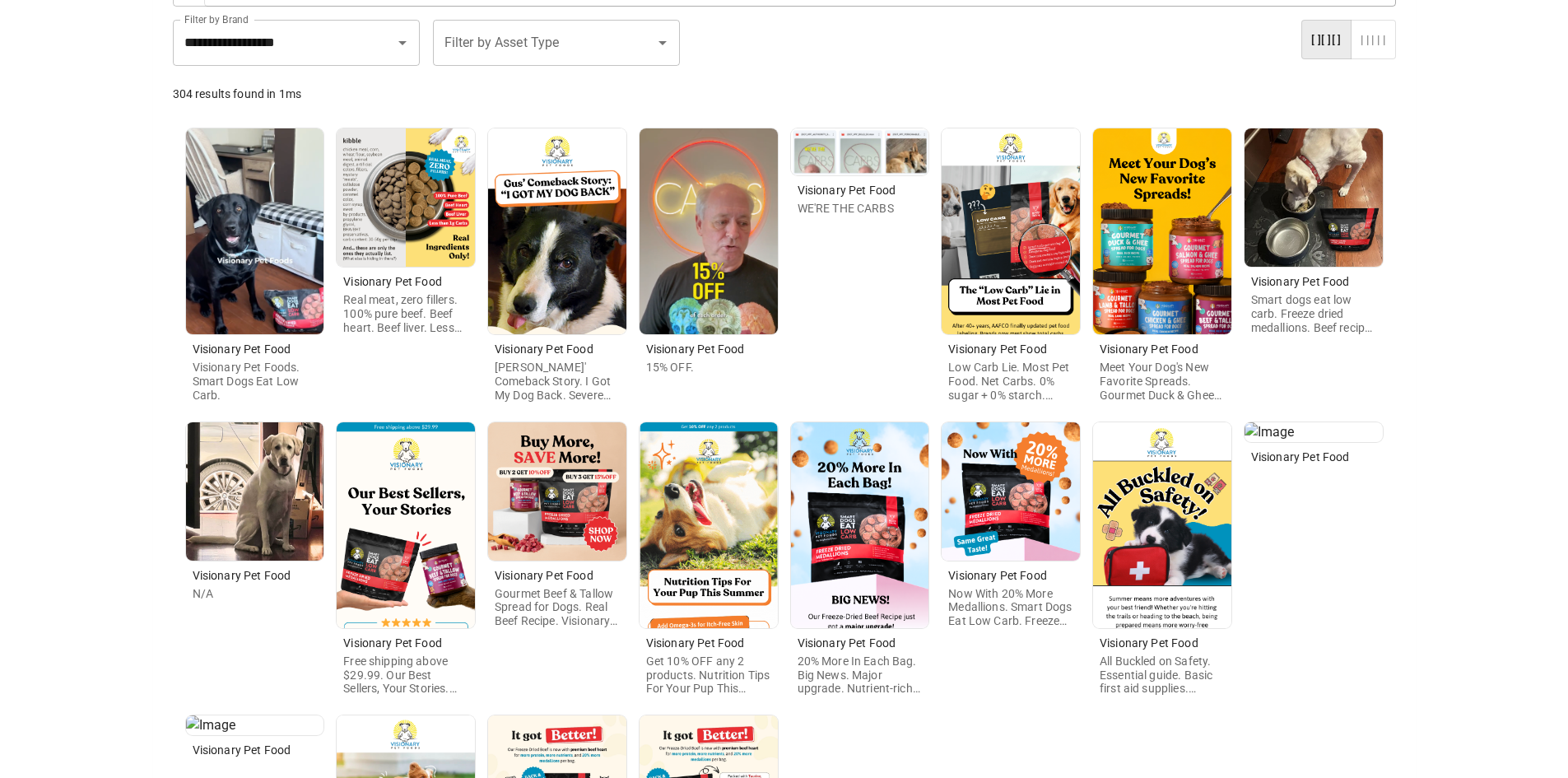
click at [659, 550] on img at bounding box center [708, 525] width 138 height 206
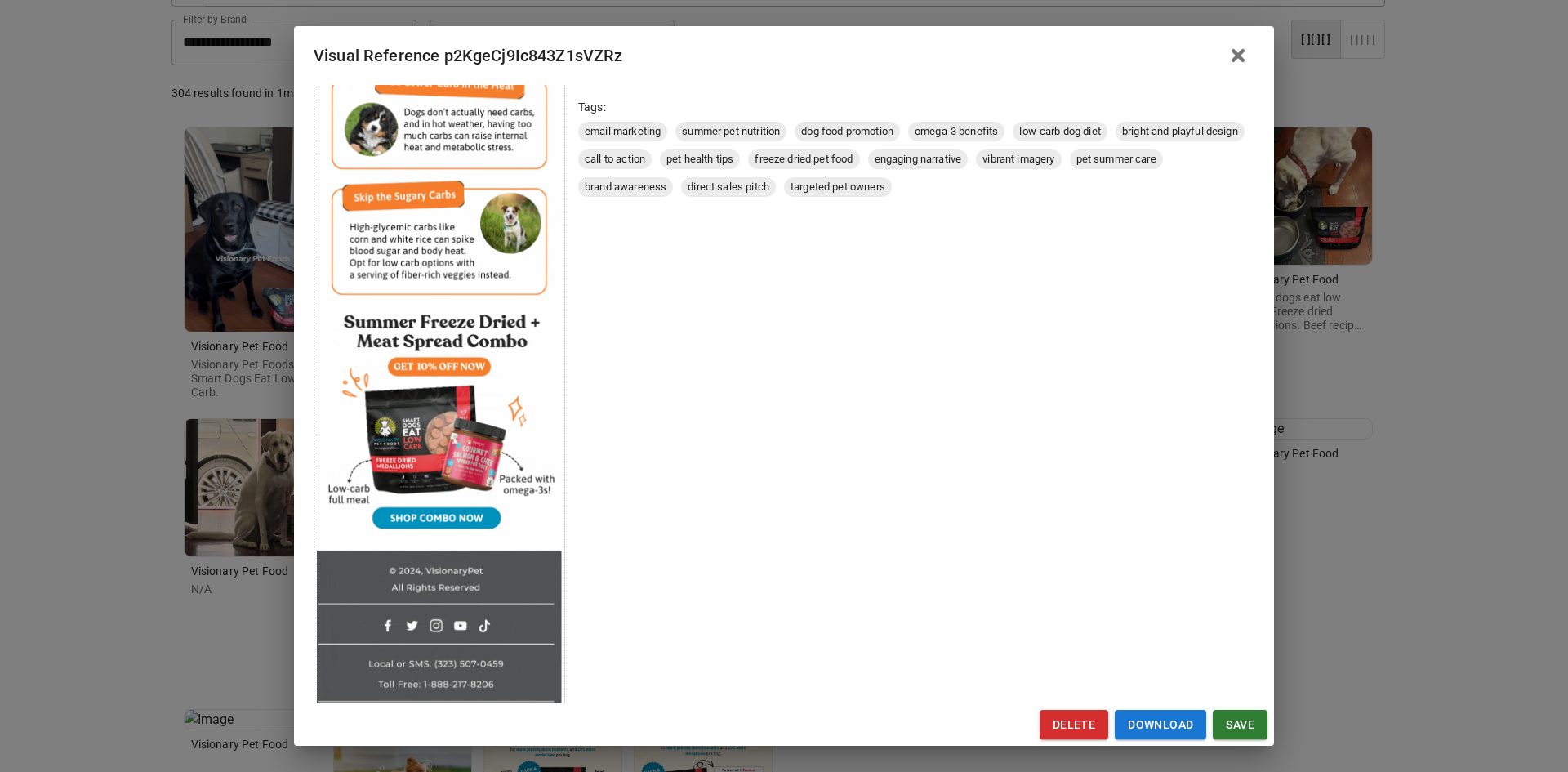
scroll to position [527, 0]
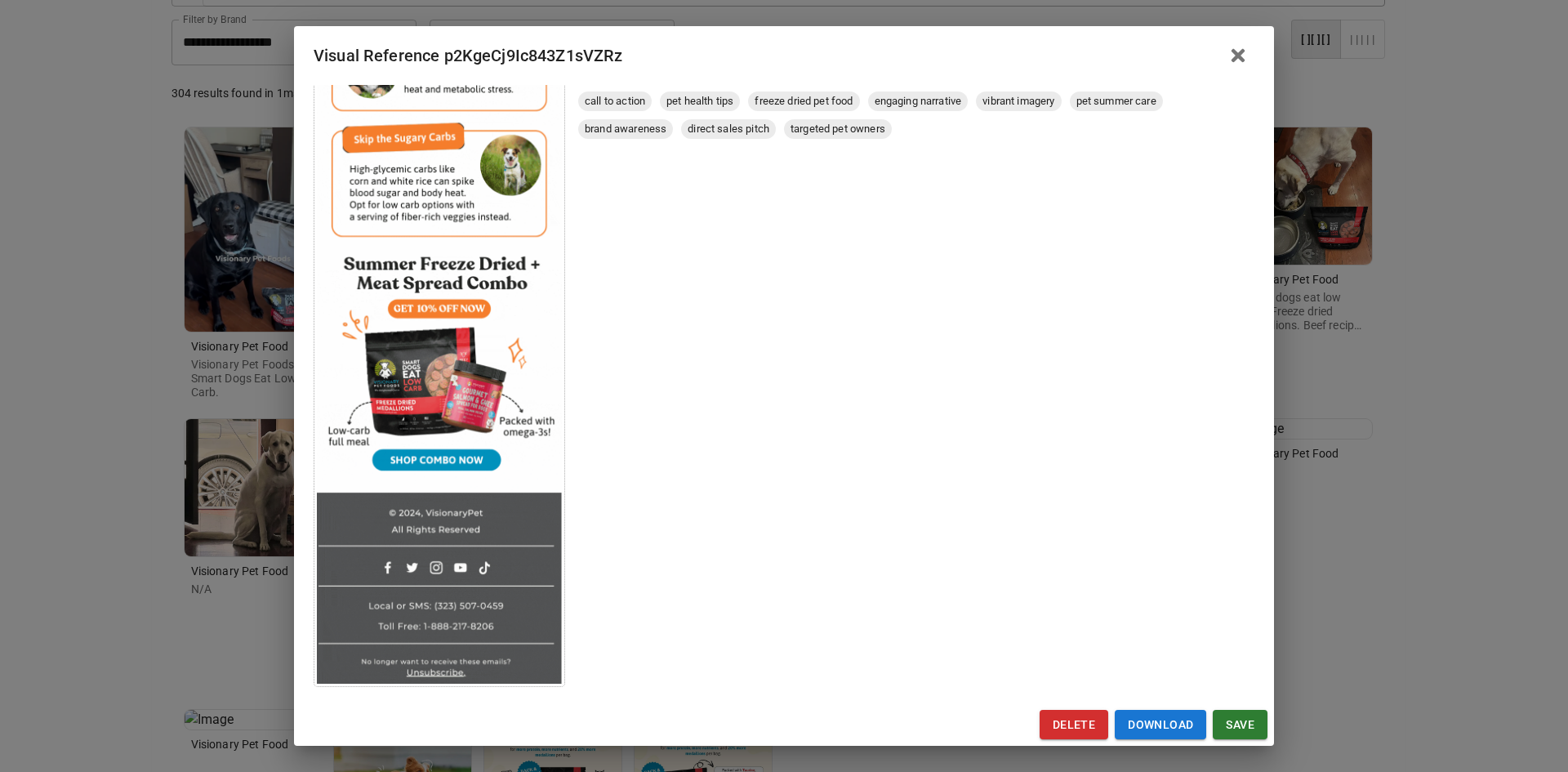
click at [83, 589] on div "Visual Reference p2KgeCj9Ic843Z1sVZRz Brand: Visionary Pet Food Custom Info Not…" at bounding box center [784, 386] width 1568 height 772
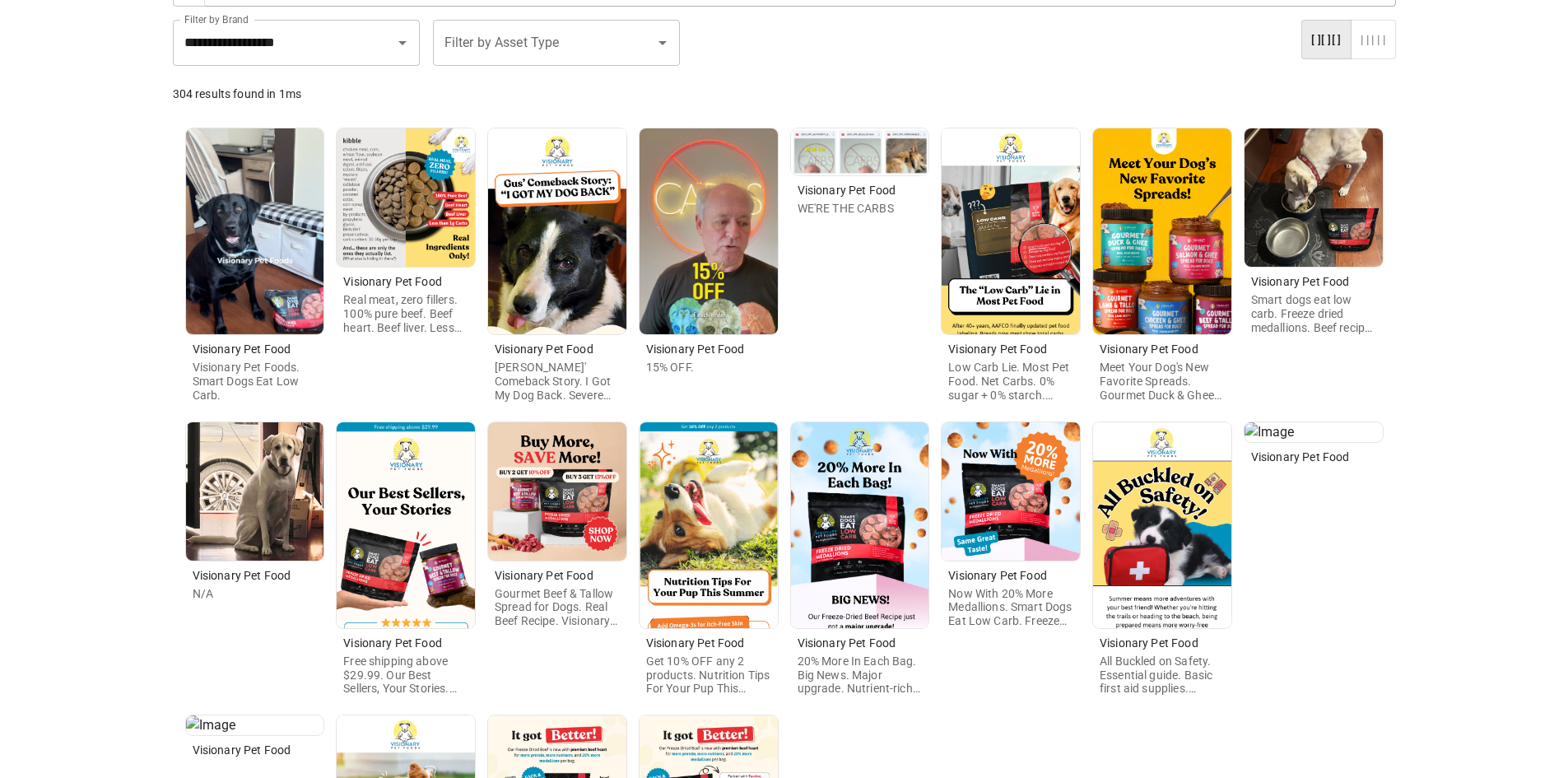
click at [407, 564] on img at bounding box center [405, 525] width 138 height 206
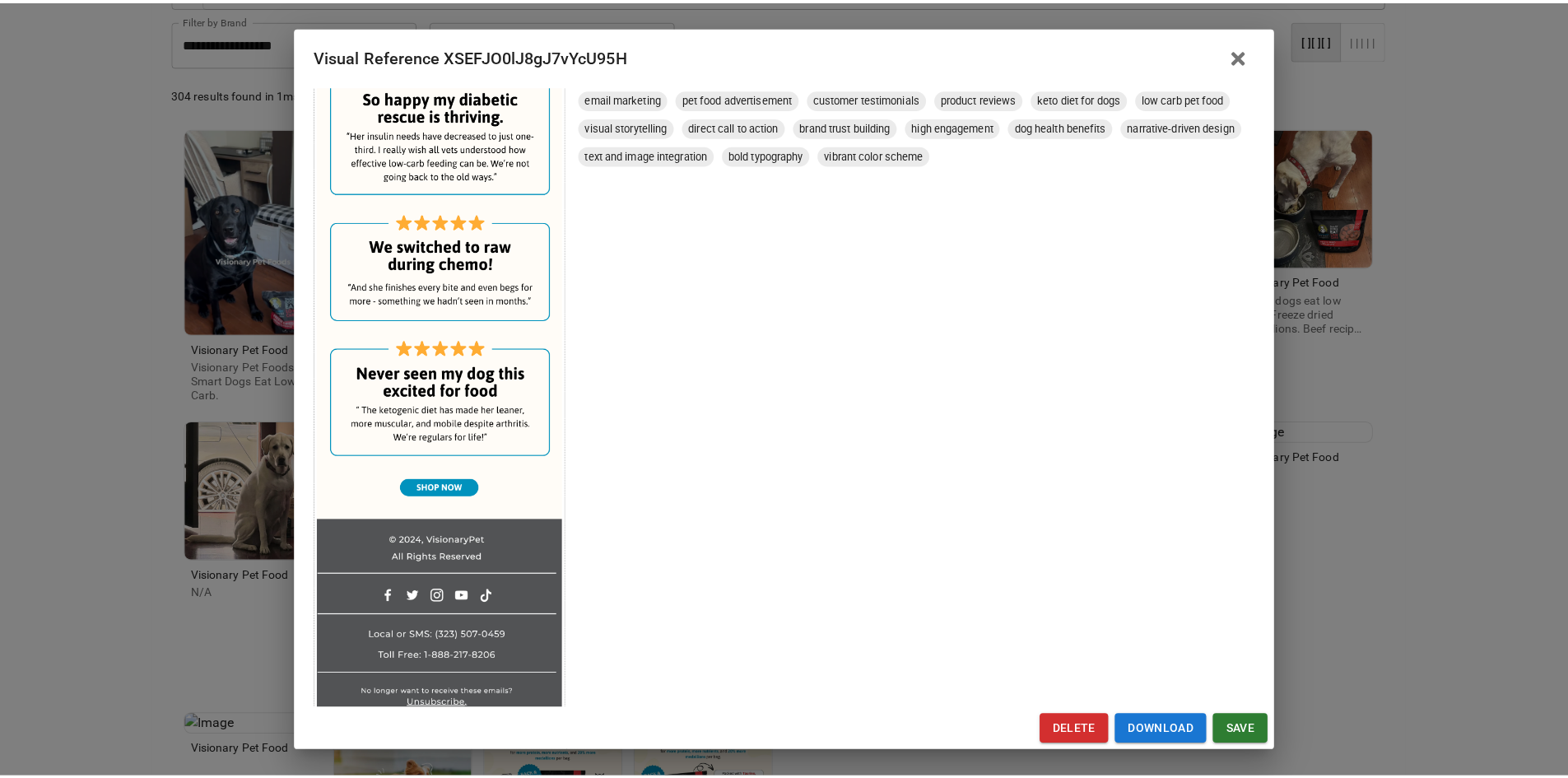
scroll to position [533, 0]
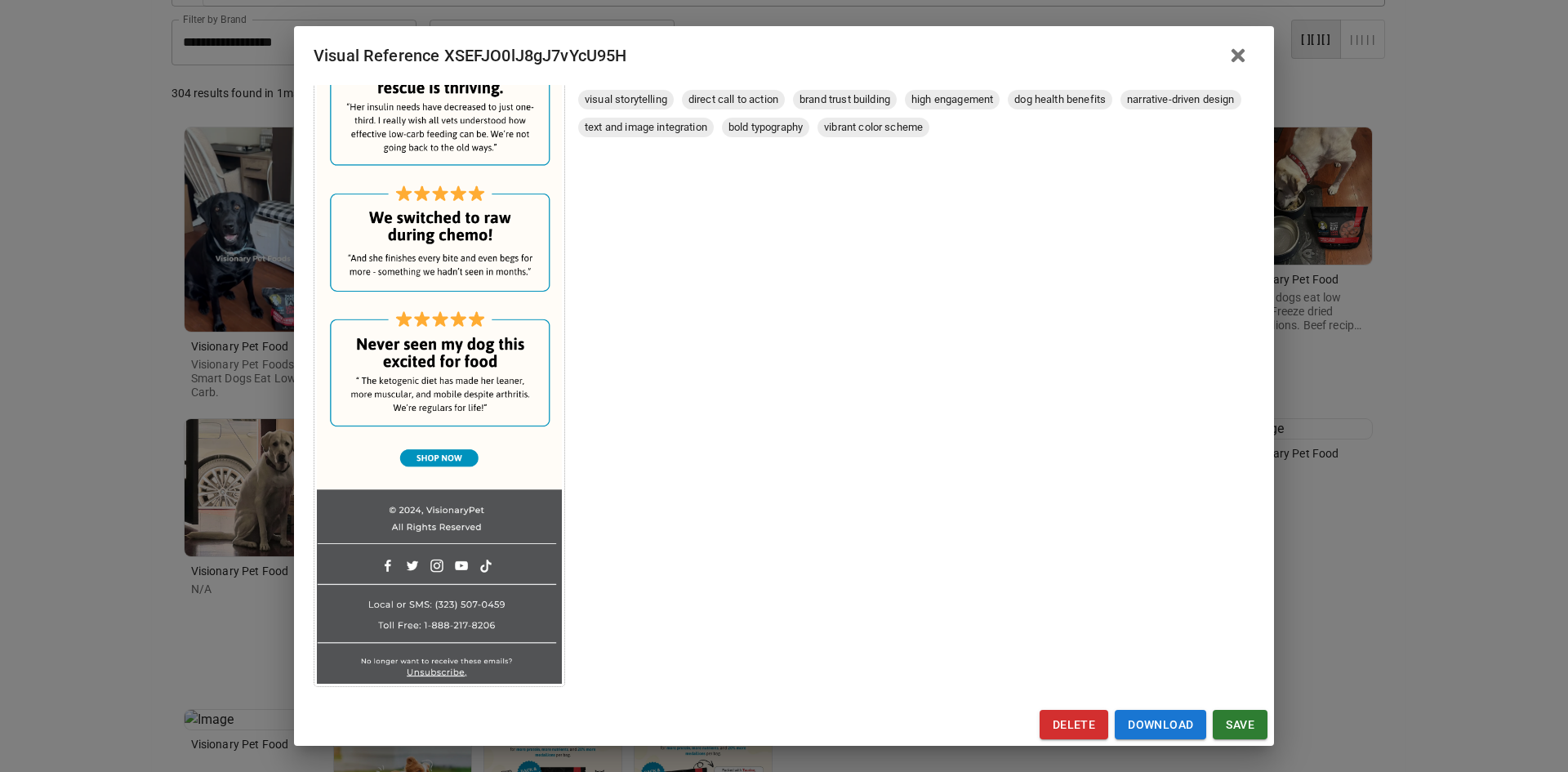
click at [108, 613] on div "Visual Reference XSEFJO0lJ8gJ7vYcU95H Brand: Visionary Pet Food Custom Info Not…" at bounding box center [784, 386] width 1568 height 772
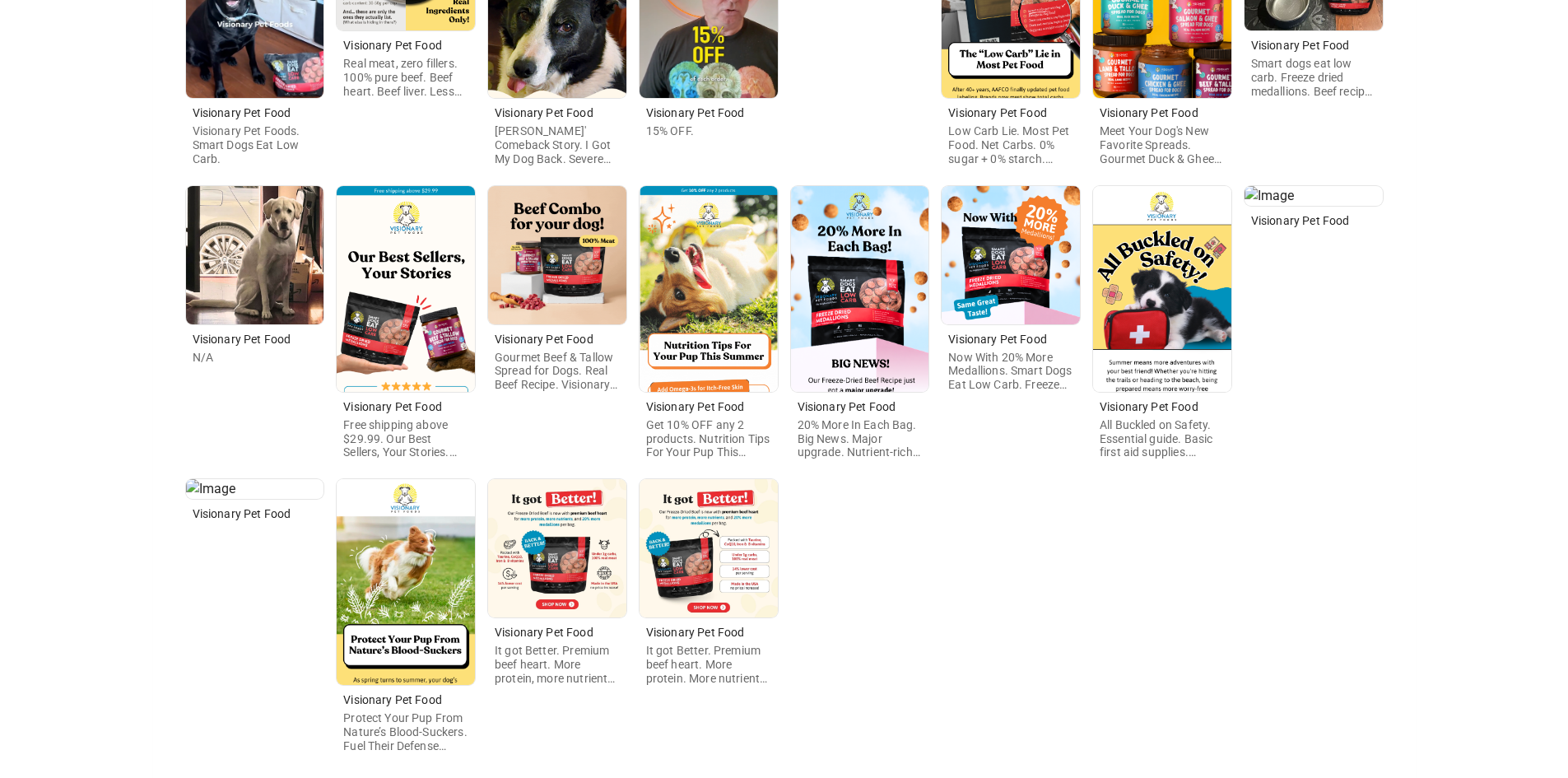
scroll to position [481, 0]
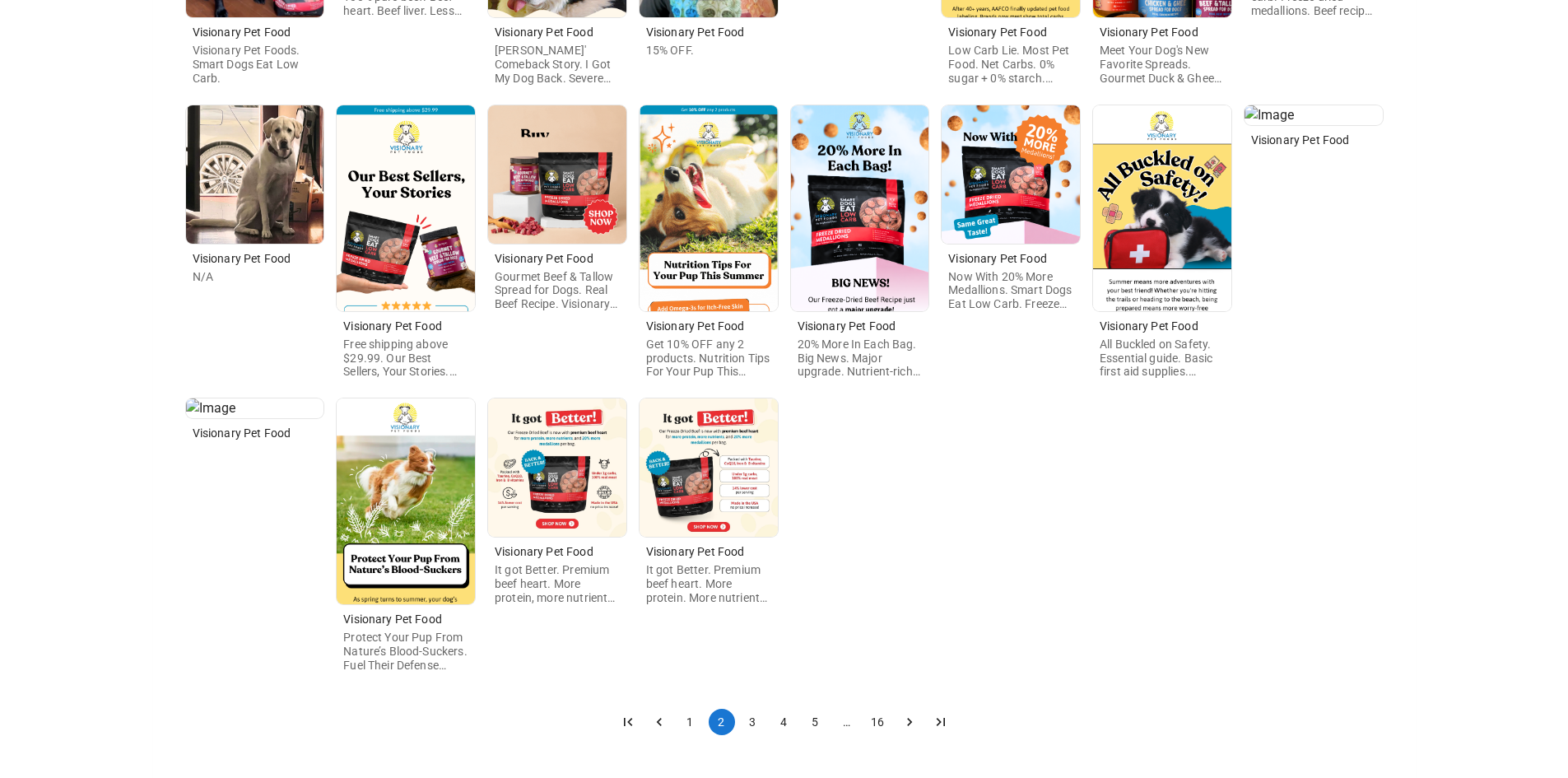
click at [752, 716] on button "3" at bounding box center [752, 721] width 27 height 27
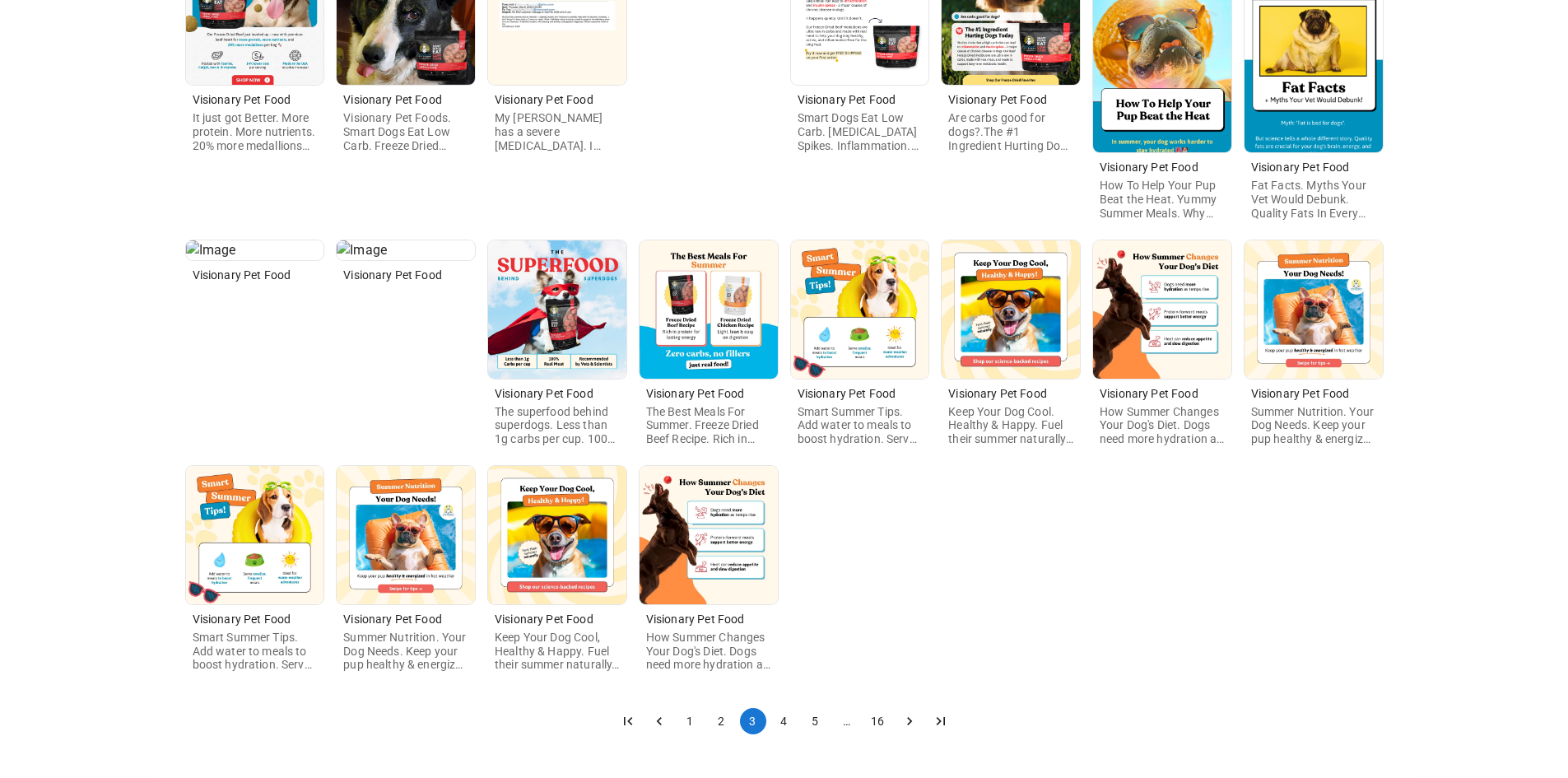
scroll to position [0, 0]
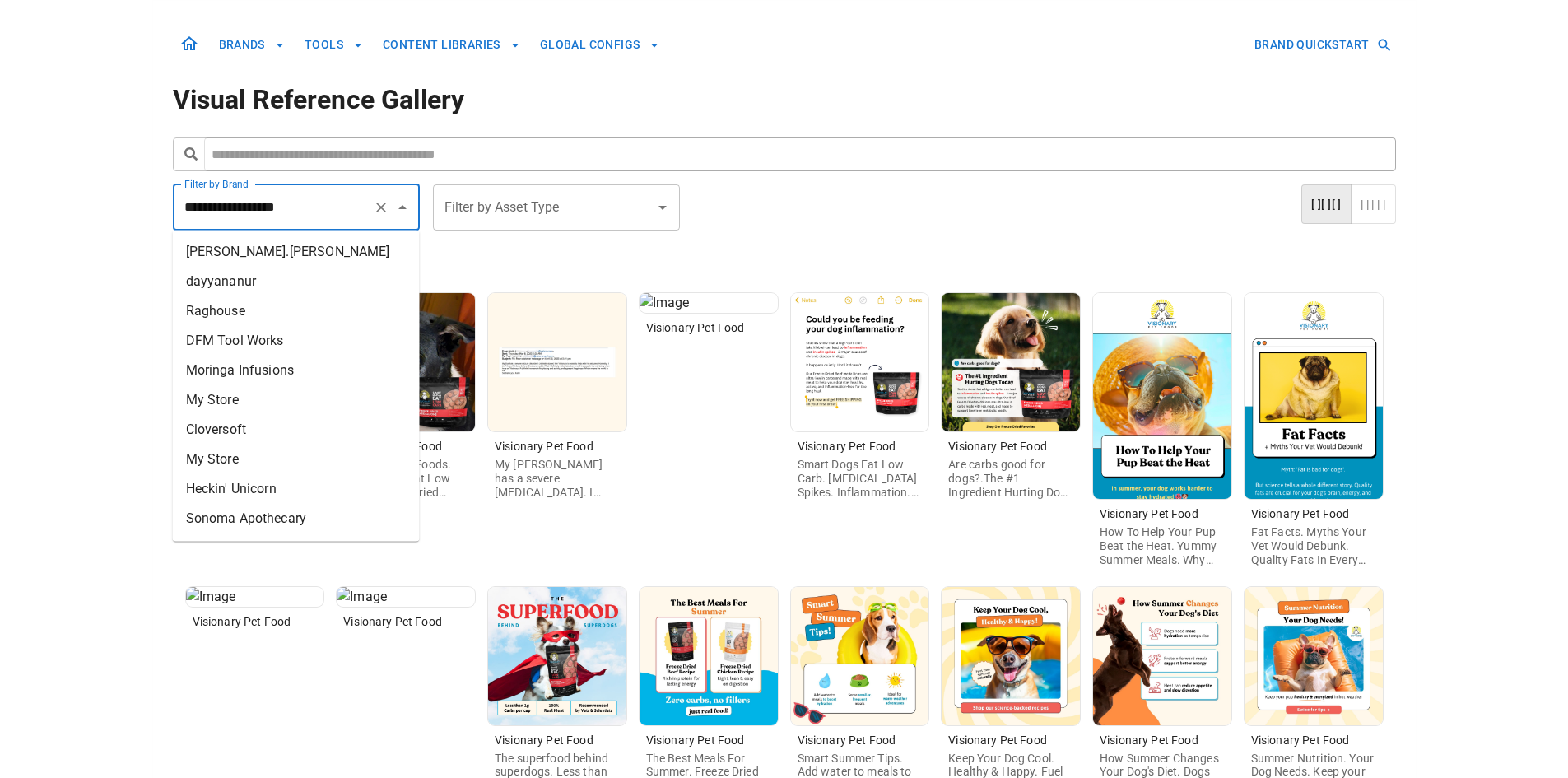
click at [304, 208] on input "**********" at bounding box center [273, 207] width 186 height 31
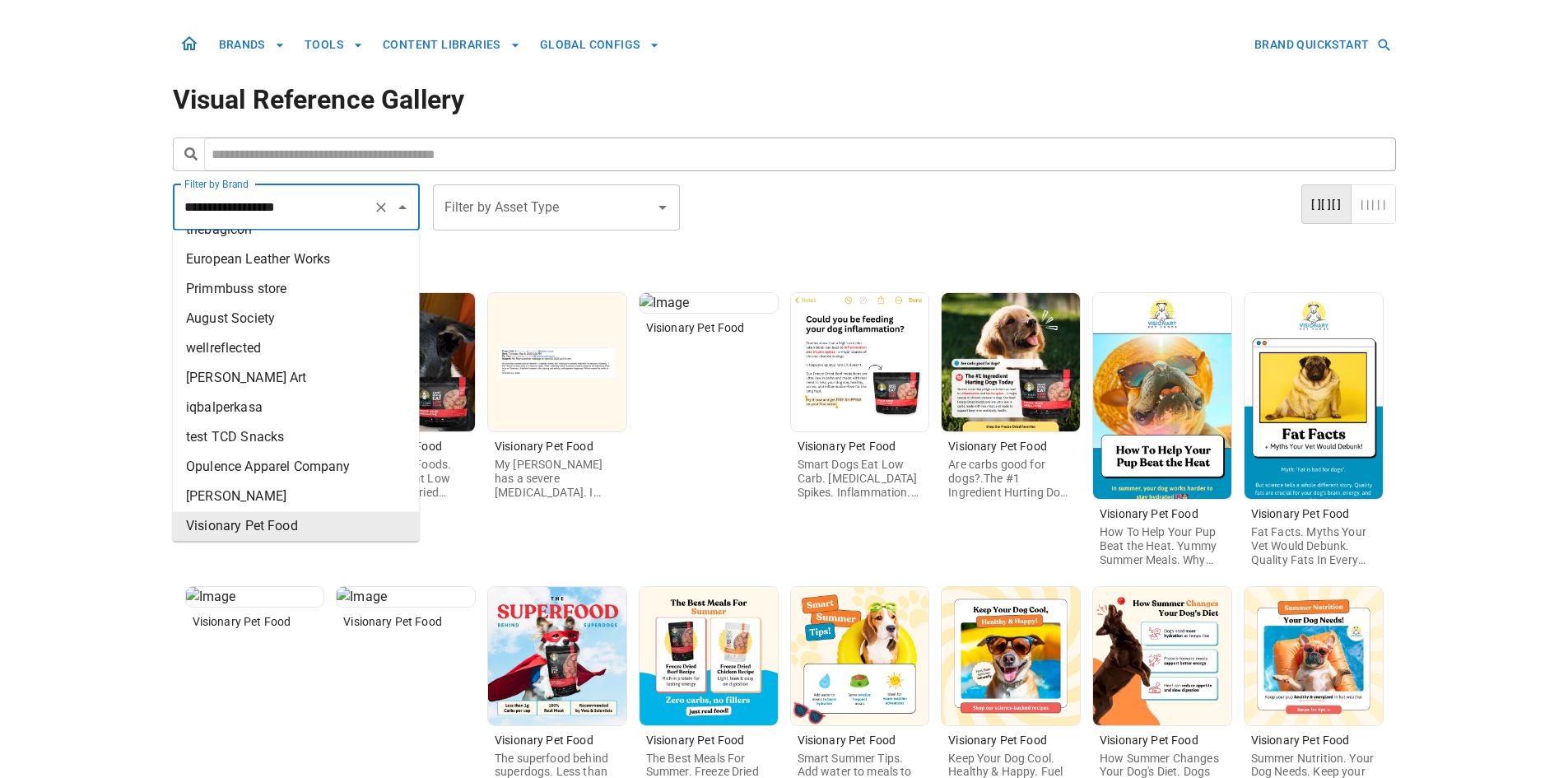
click at [382, 210] on icon "Clear" at bounding box center [381, 207] width 16 height 16
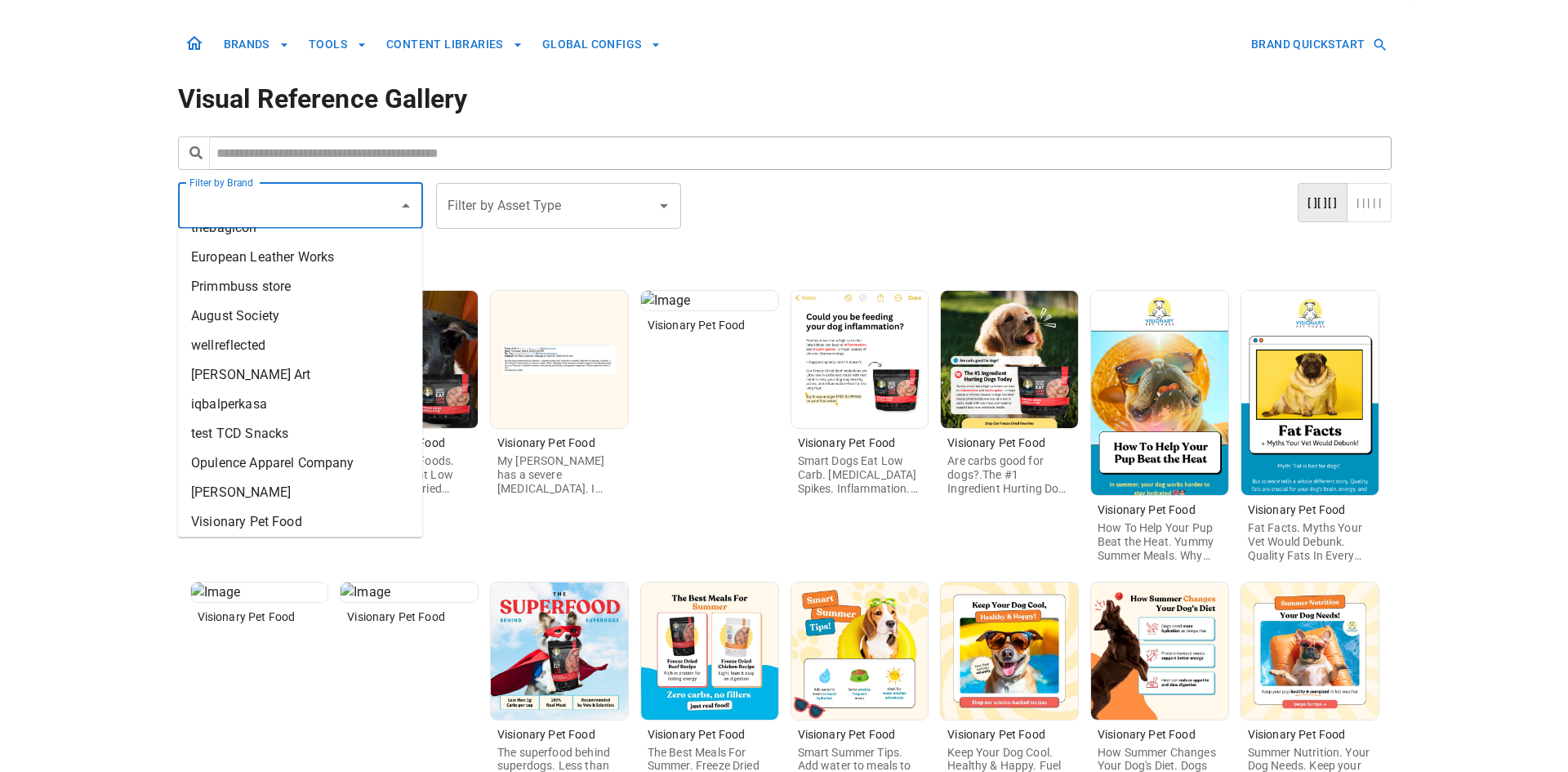
scroll to position [0, 0]
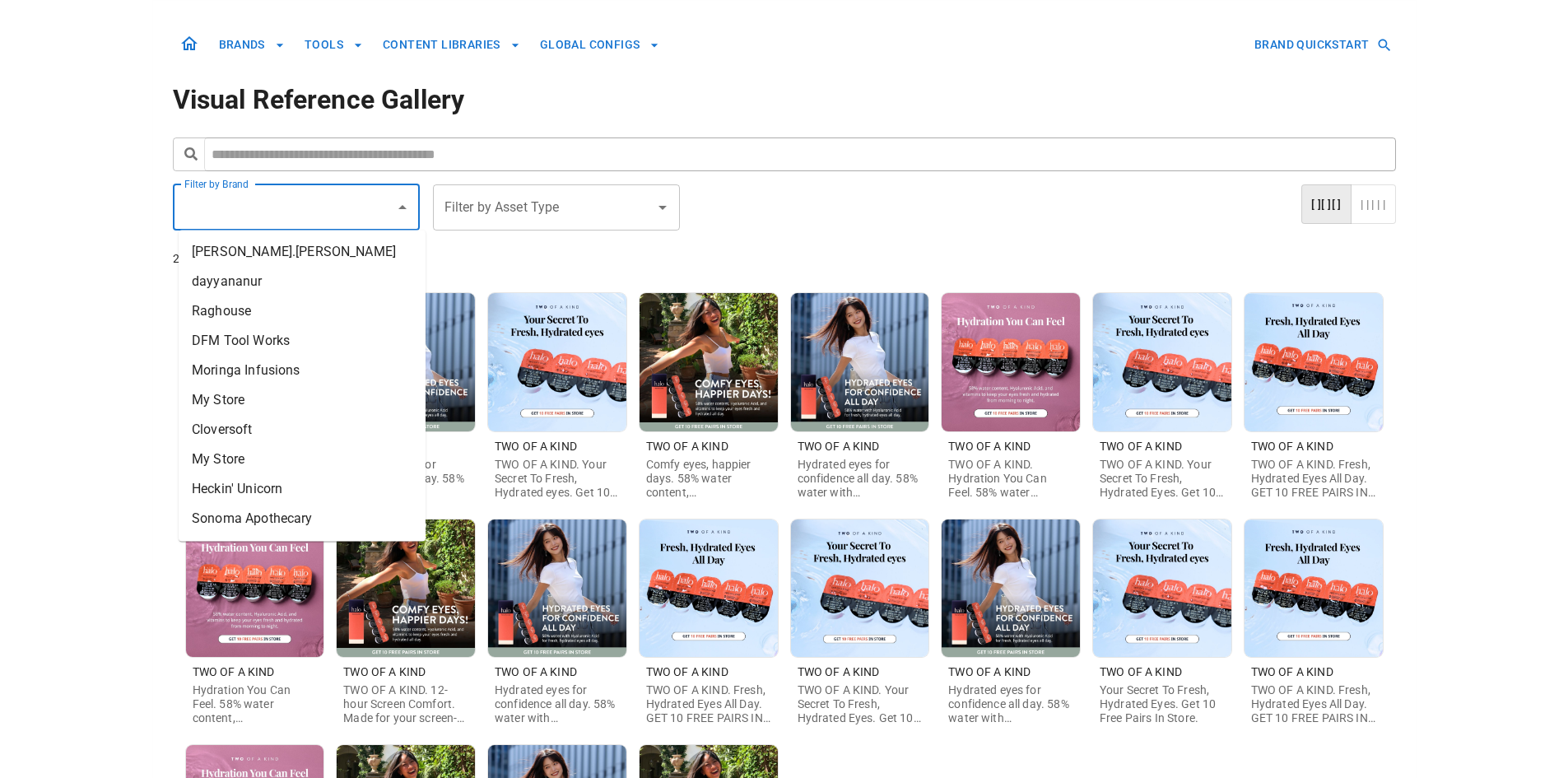
click at [331, 420] on li "Cloversoft" at bounding box center [302, 430] width 247 height 29
type input "**********"
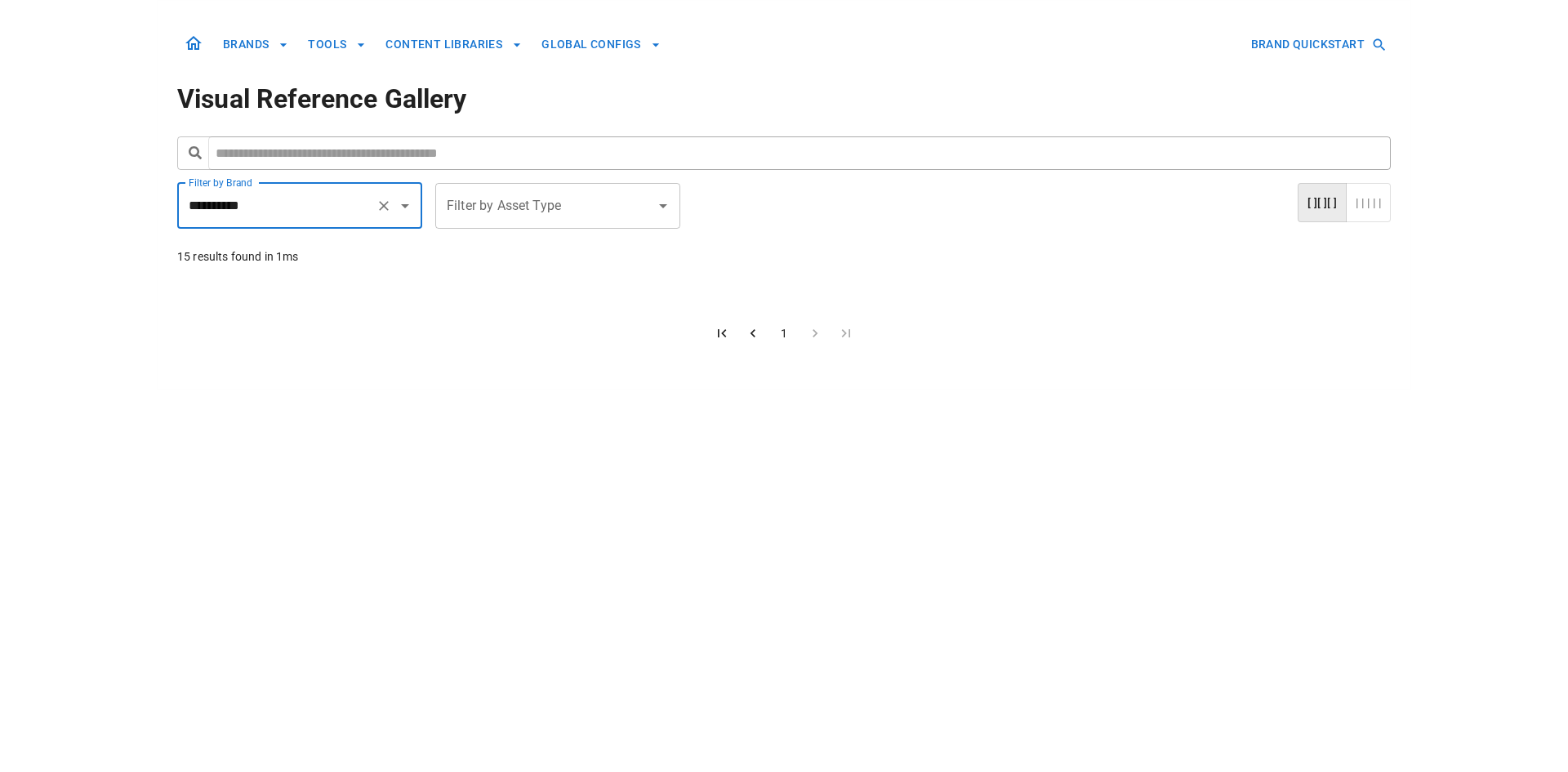
click at [378, 204] on icon "Clear" at bounding box center [384, 206] width 16 height 16
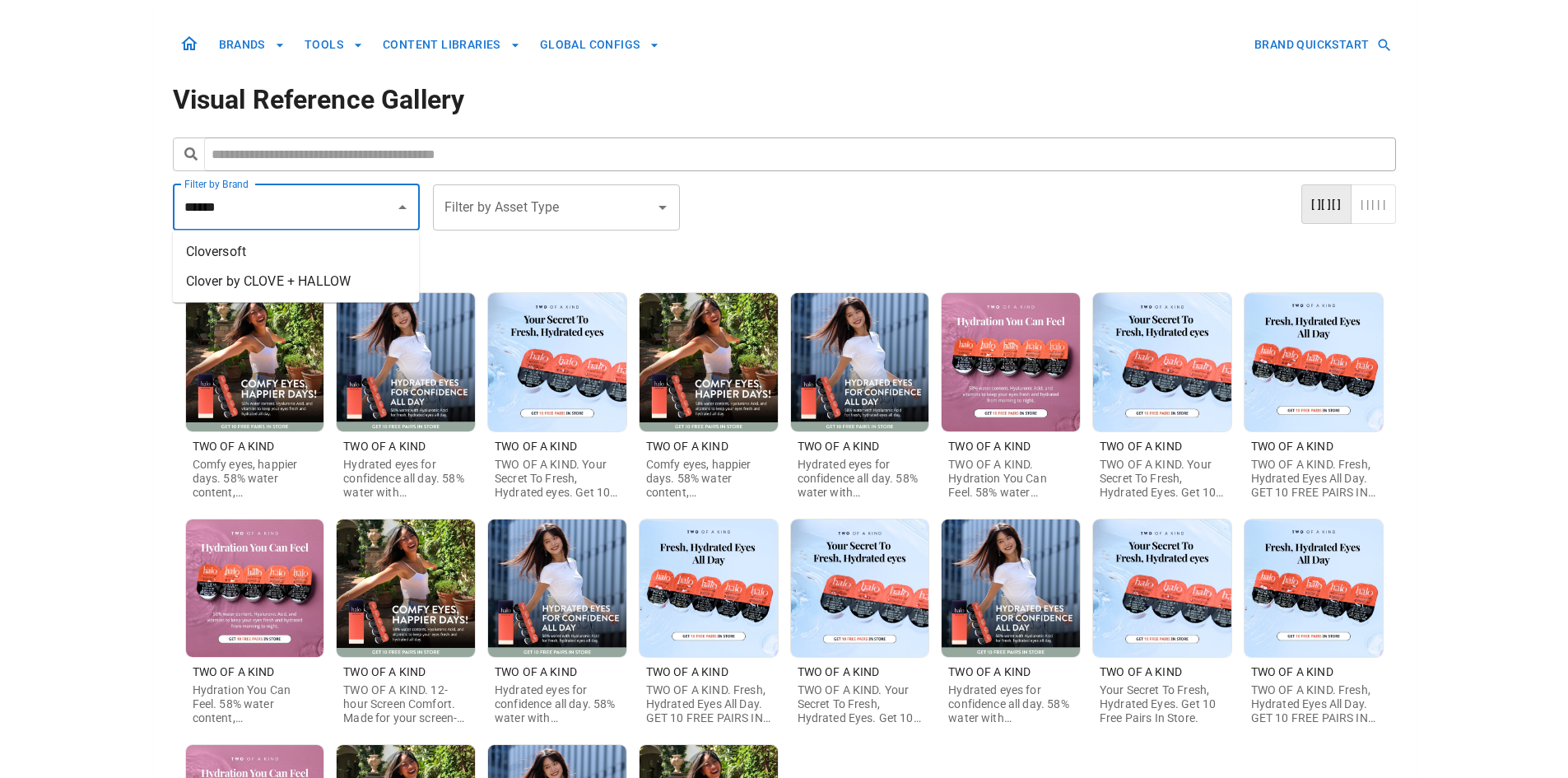
click at [318, 273] on li "Clover by CLOVE + HALLOW" at bounding box center [296, 281] width 247 height 29
type input "**********"
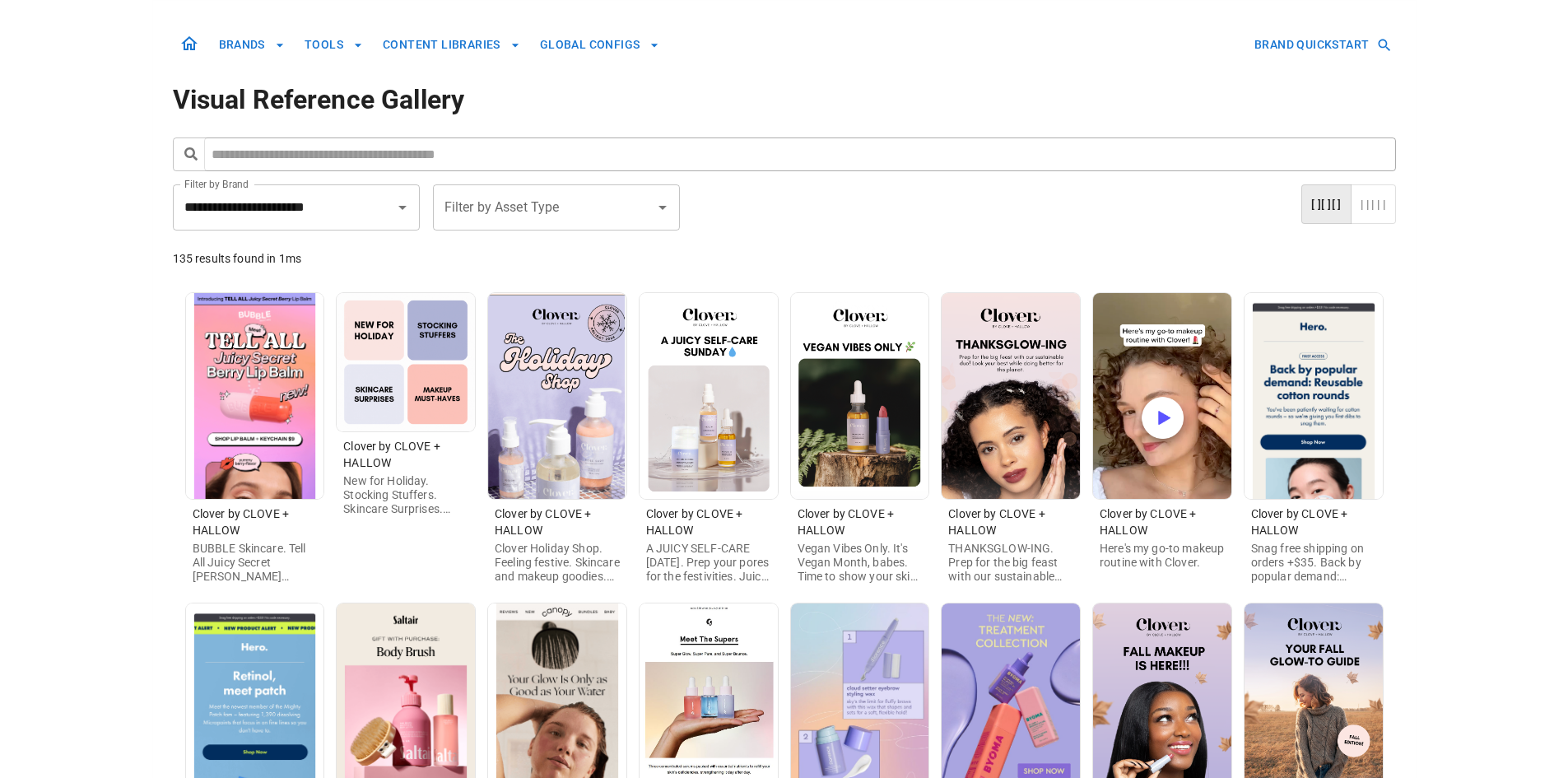
click at [238, 438] on img at bounding box center [255, 396] width 138 height 206
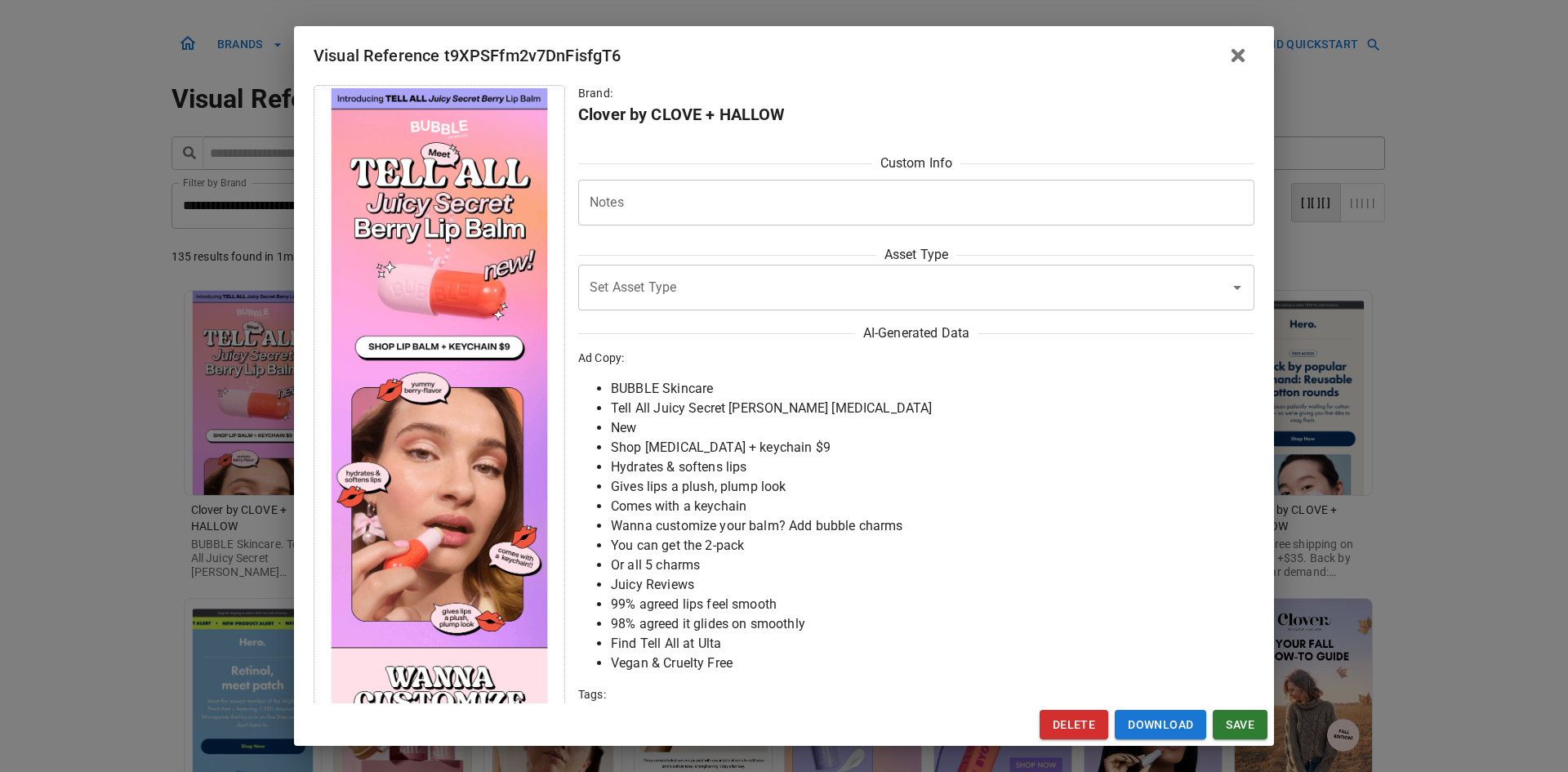
click at [139, 486] on div "Visual Reference t9XPSFfm2v7DnFisfgT6 Brand: Clover by CLOVE + HALLOW Custom In…" at bounding box center [784, 386] width 1568 height 772
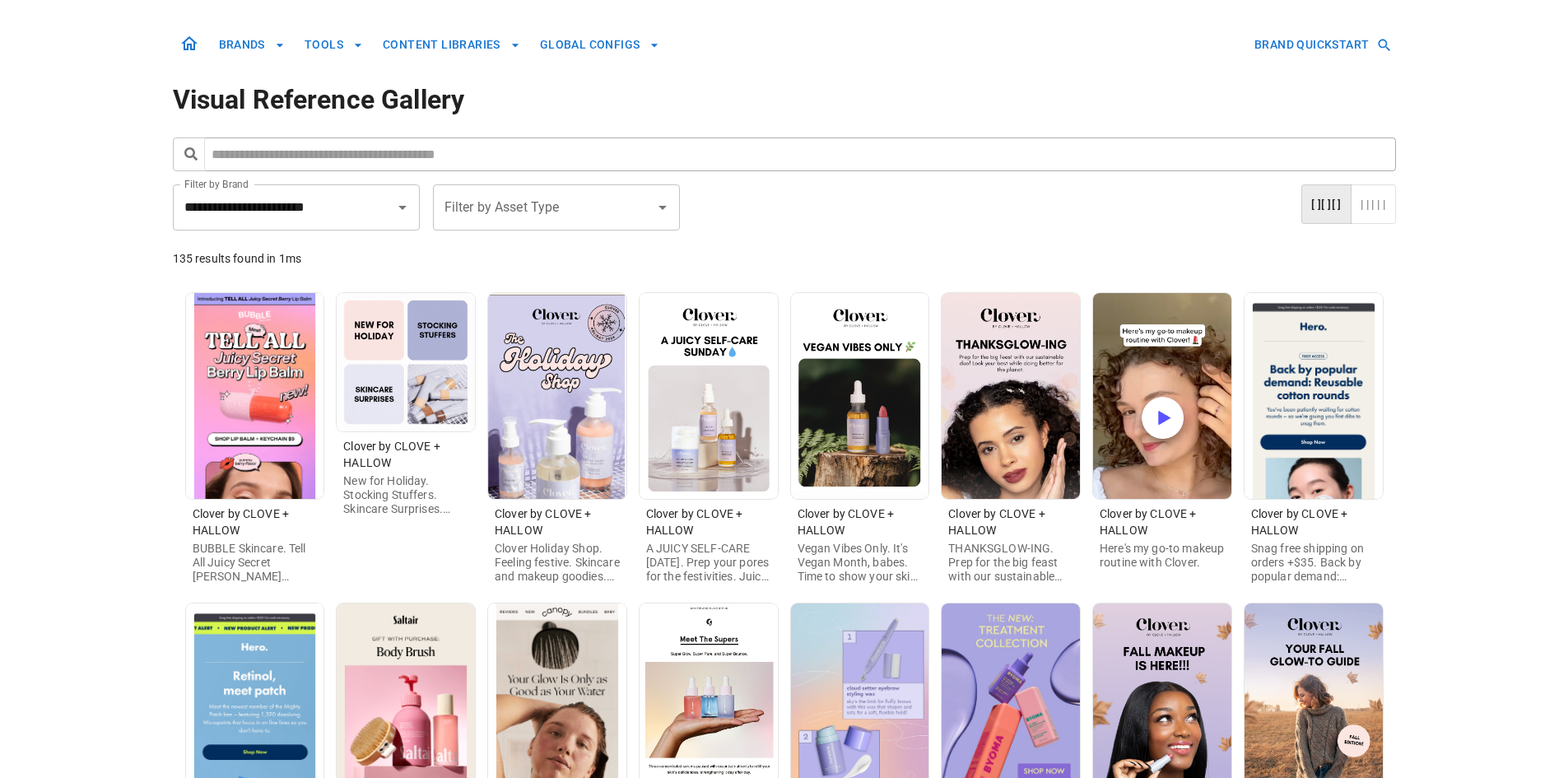
click at [590, 427] on img at bounding box center [557, 396] width 138 height 206
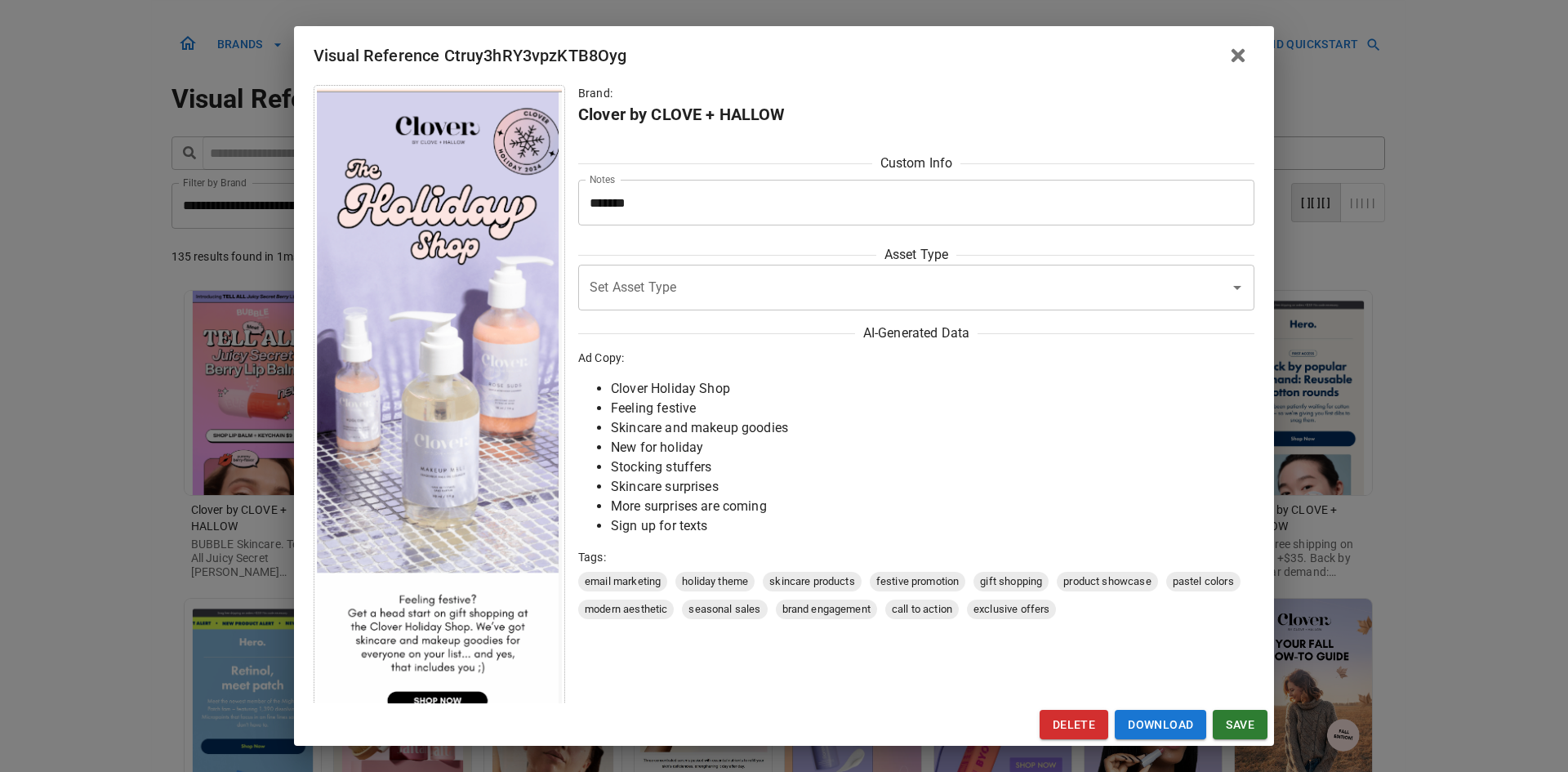
click at [142, 486] on div "Visual Reference Ctruy3hRY3vpzKTB8Oyg Brand: Clover by CLOVE + HALLOW Custom In…" at bounding box center [784, 386] width 1568 height 772
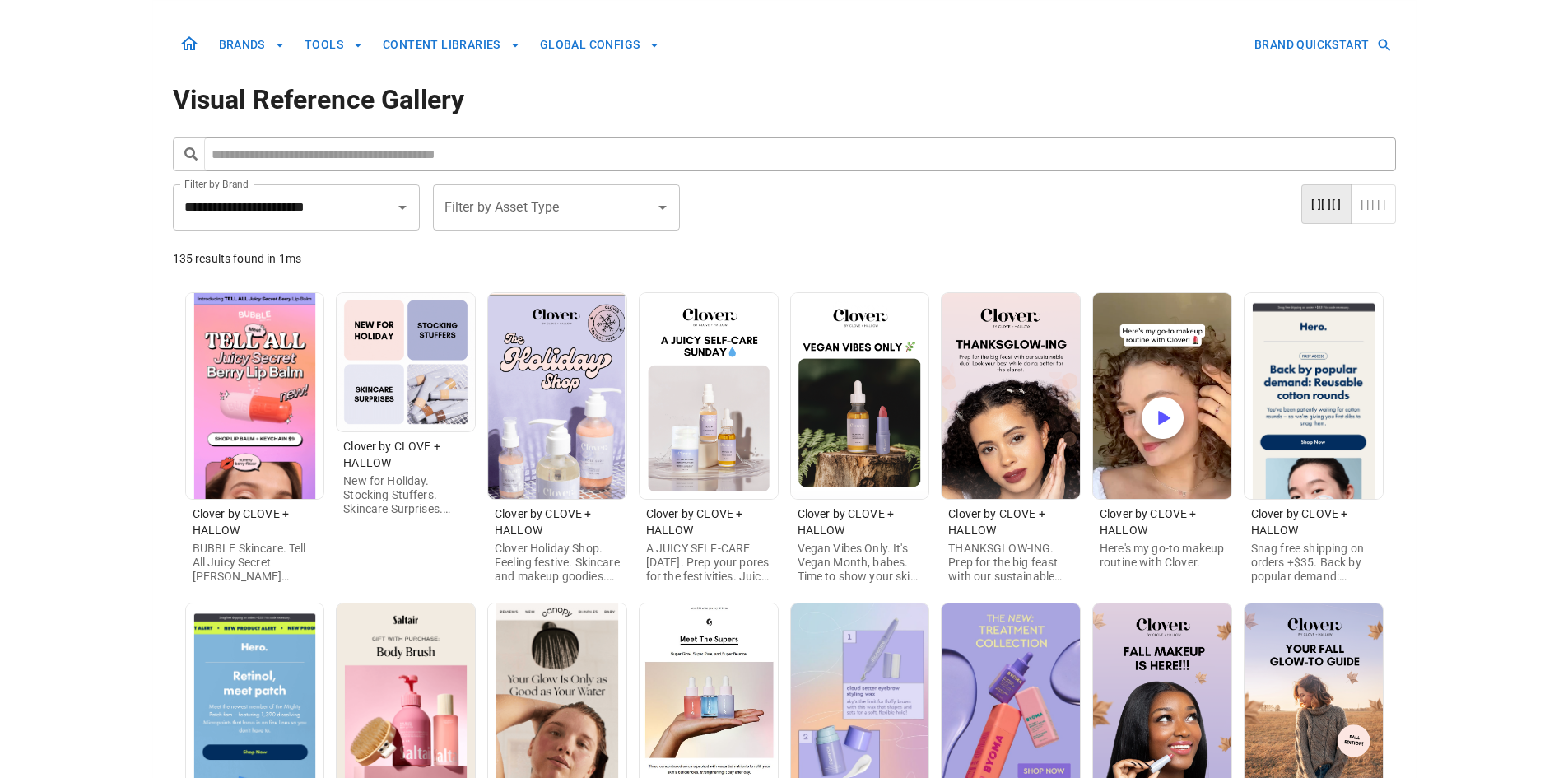
click at [901, 460] on img at bounding box center [860, 396] width 138 height 206
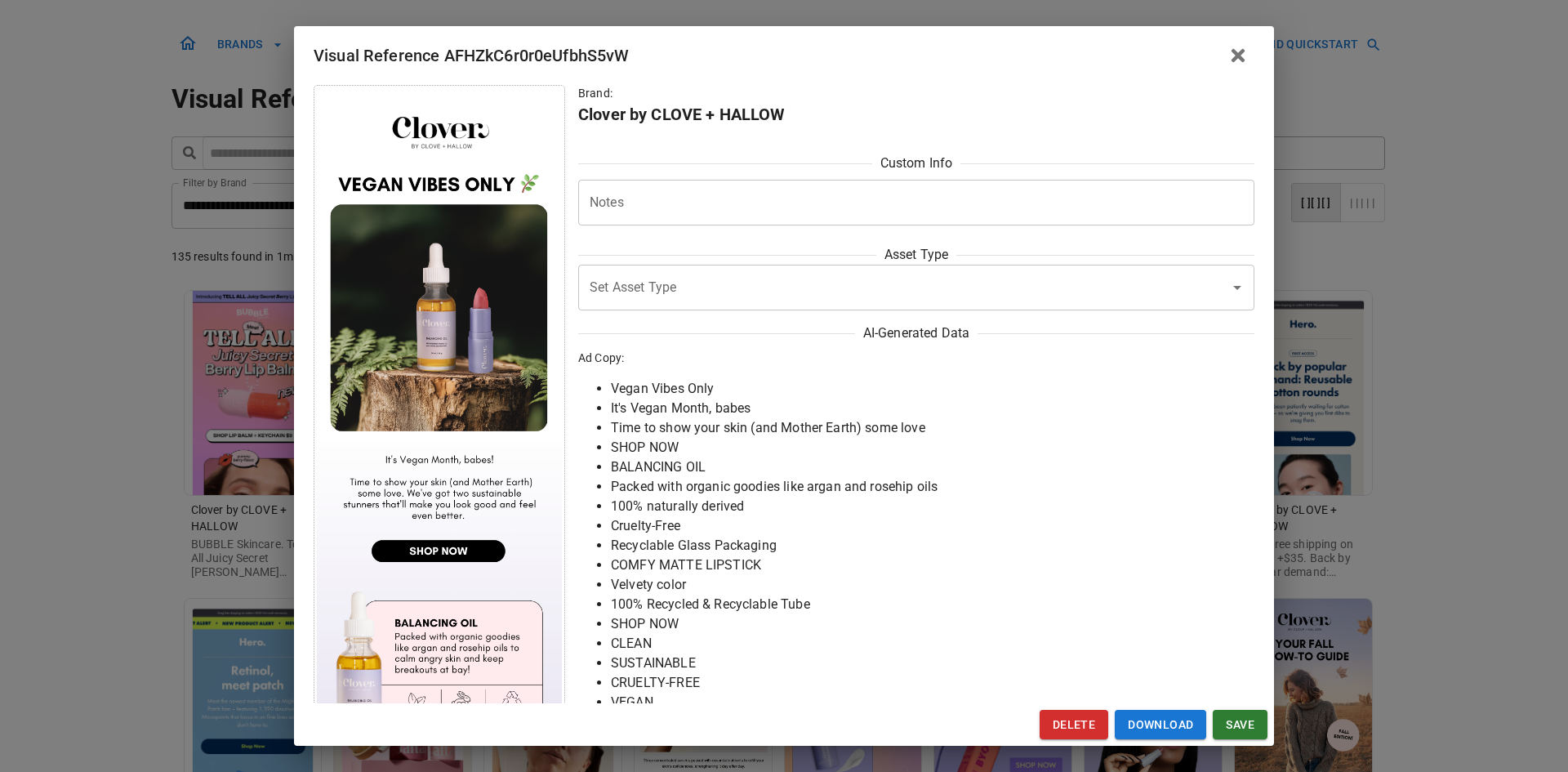
click at [56, 482] on div "Visual Reference AFHZkC6r0r0eUfbhS5vW Brand: Clover by CLOVE + HALLOW Custom In…" at bounding box center [784, 386] width 1568 height 772
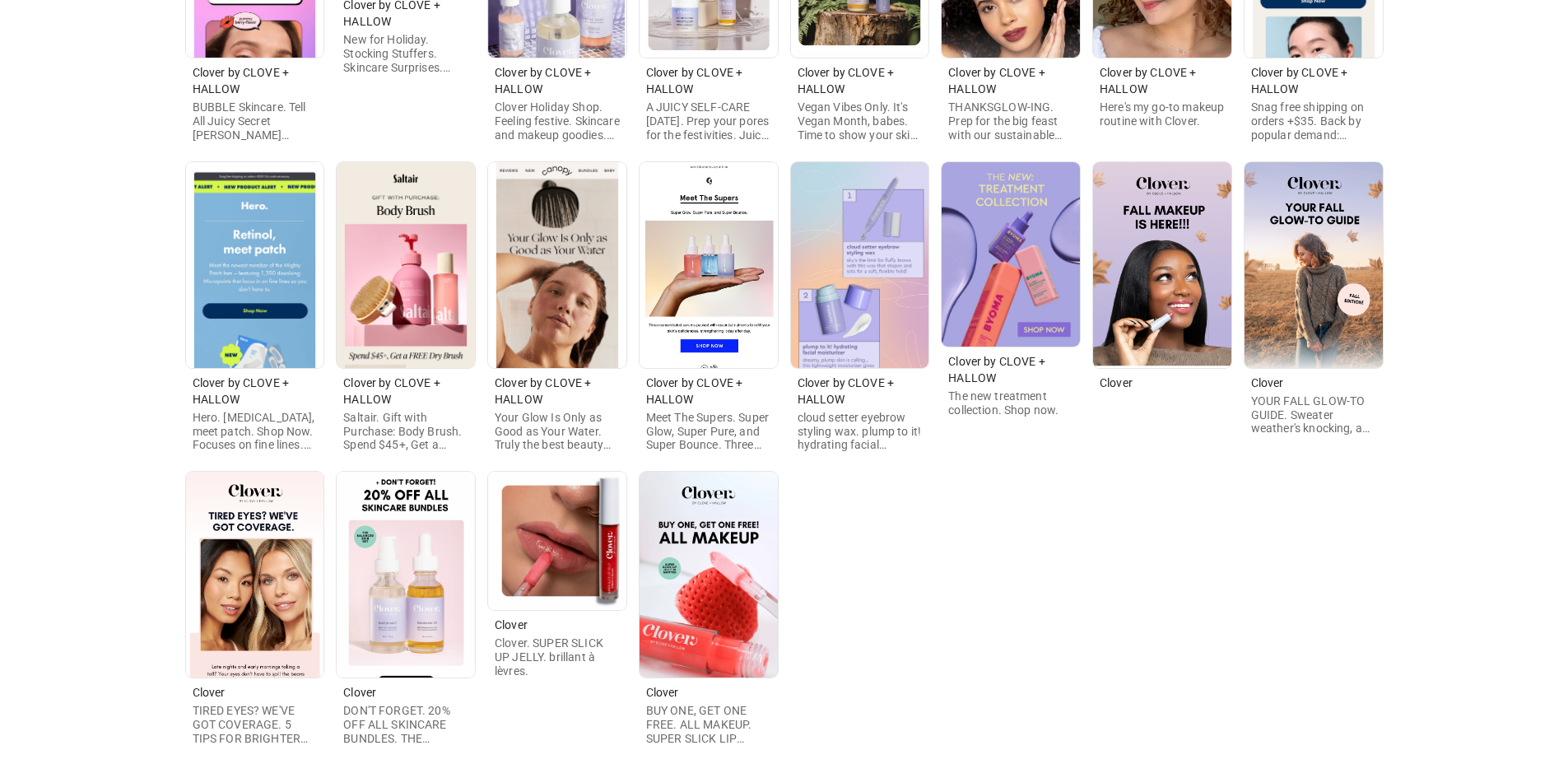
scroll to position [514, 0]
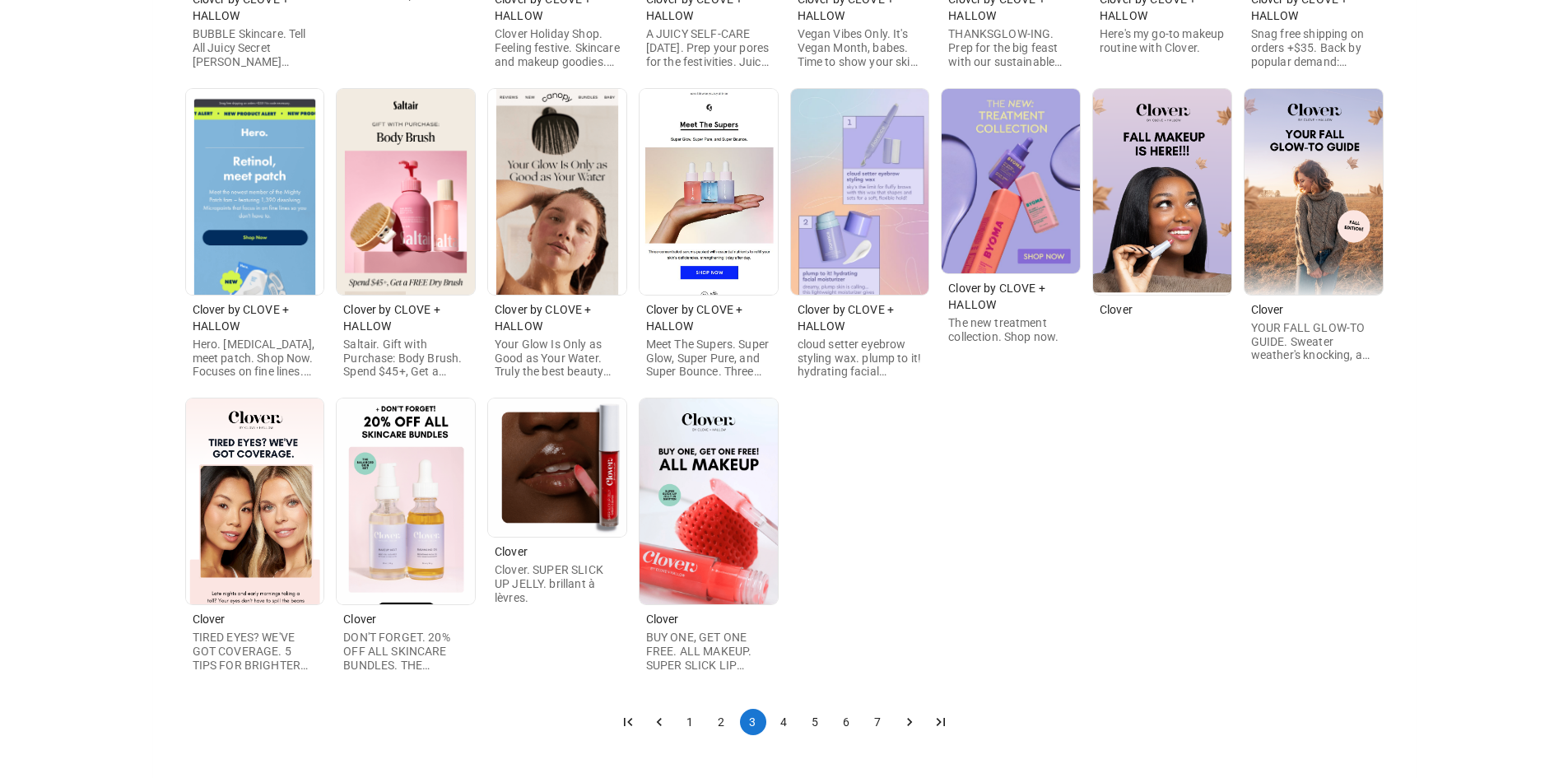
click at [773, 719] on button "4" at bounding box center [784, 721] width 27 height 27
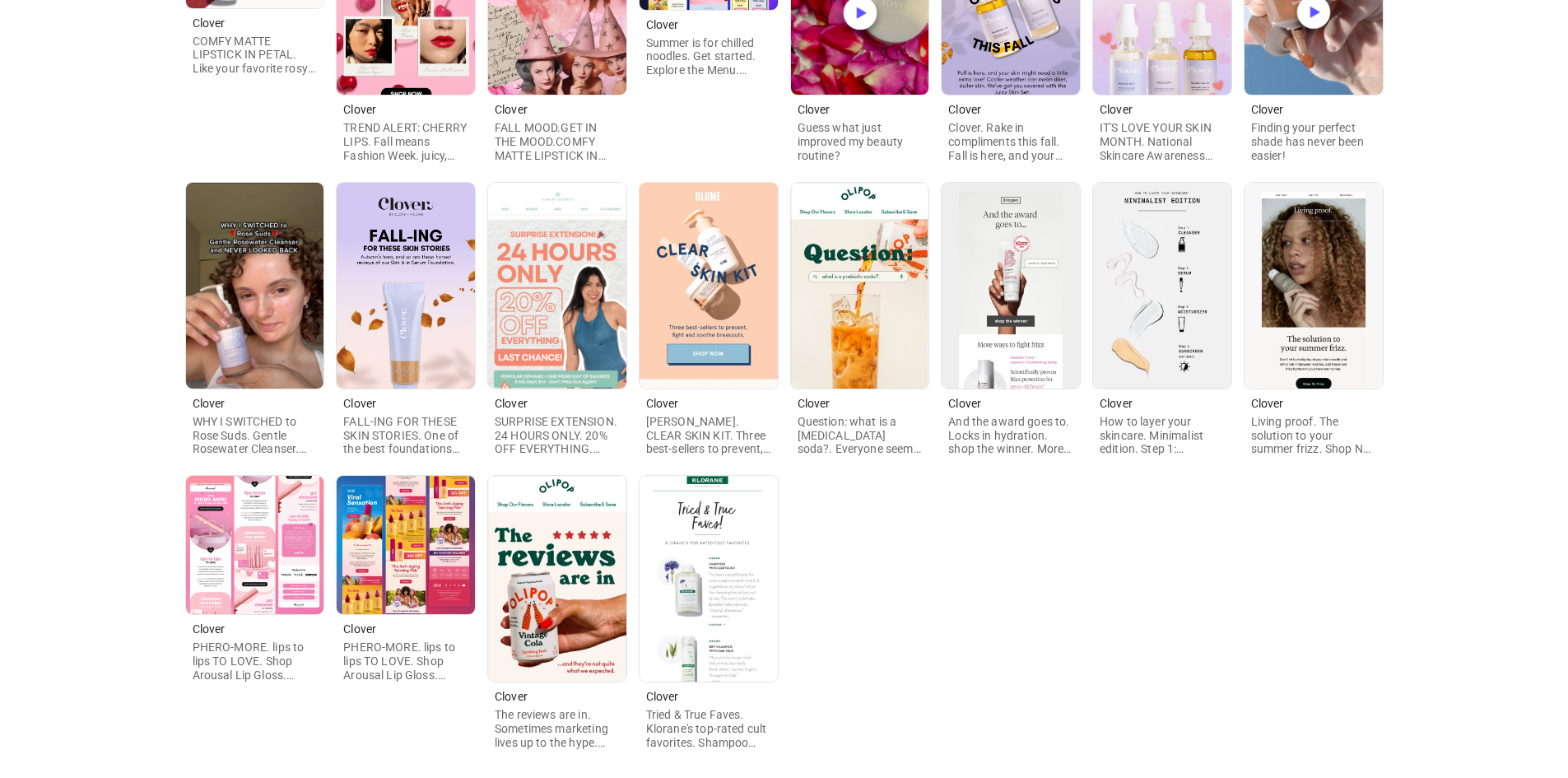
scroll to position [481, 0]
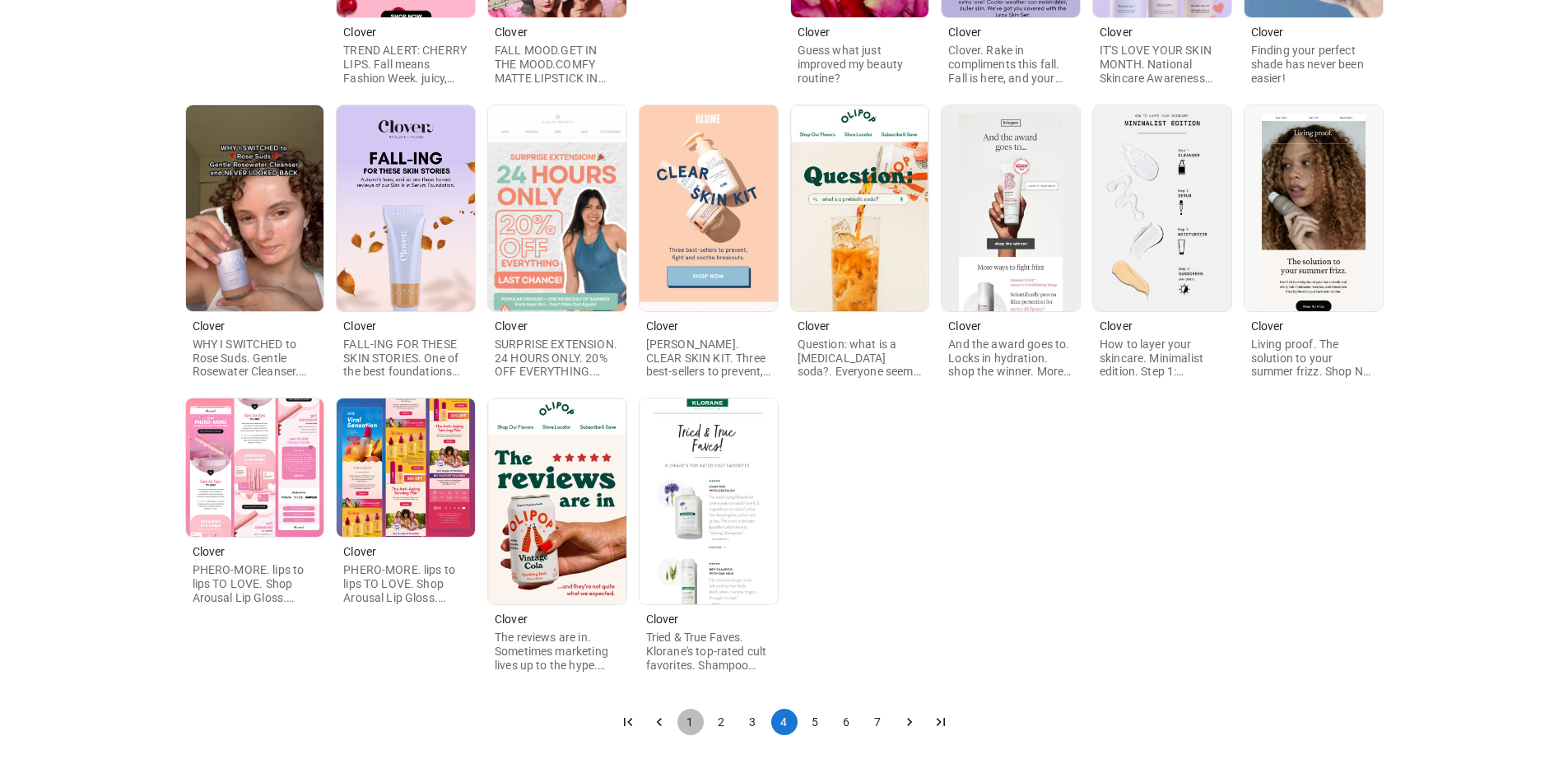
click at [684, 716] on button "1" at bounding box center [690, 721] width 27 height 27
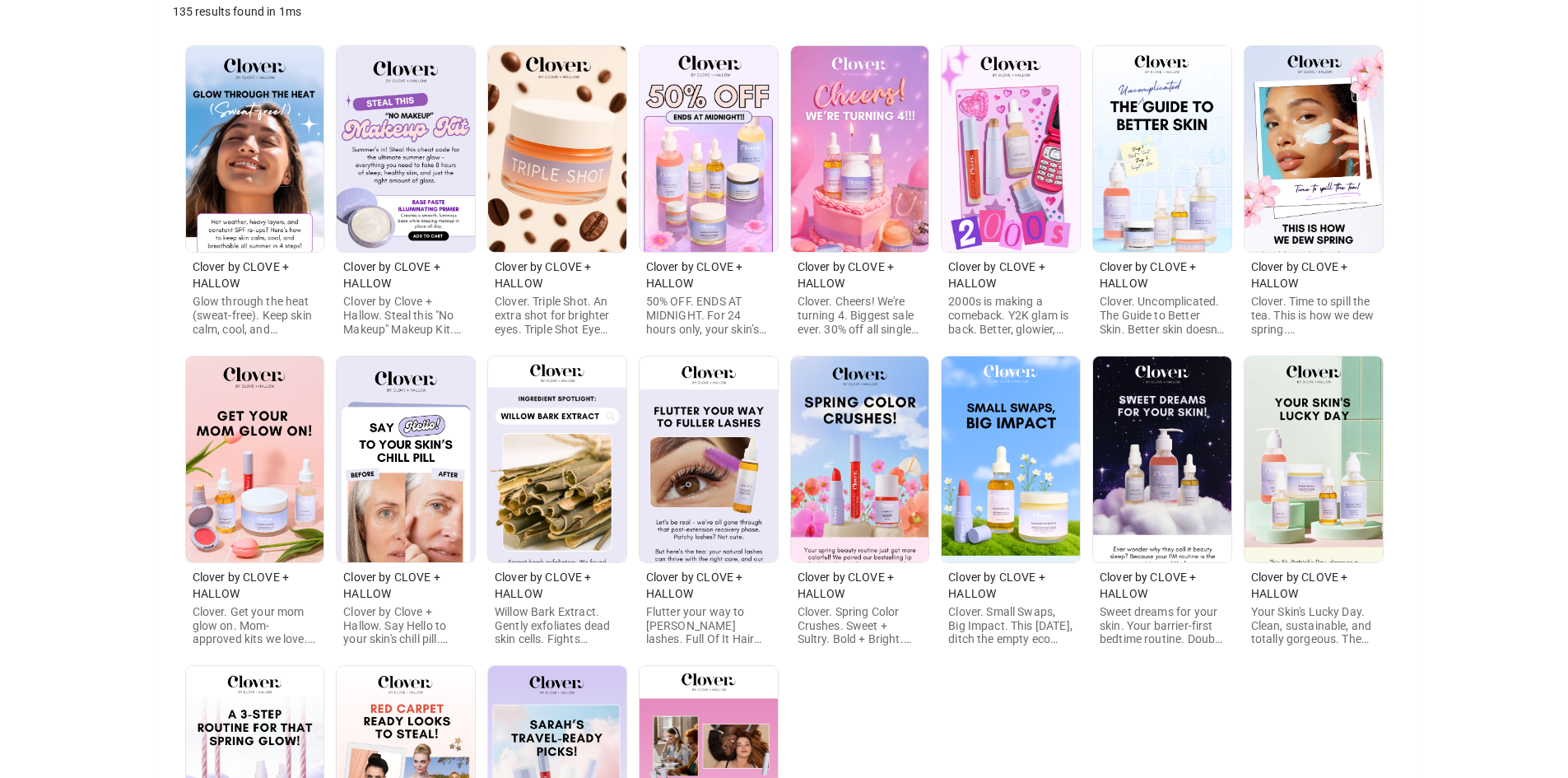
scroll to position [531, 0]
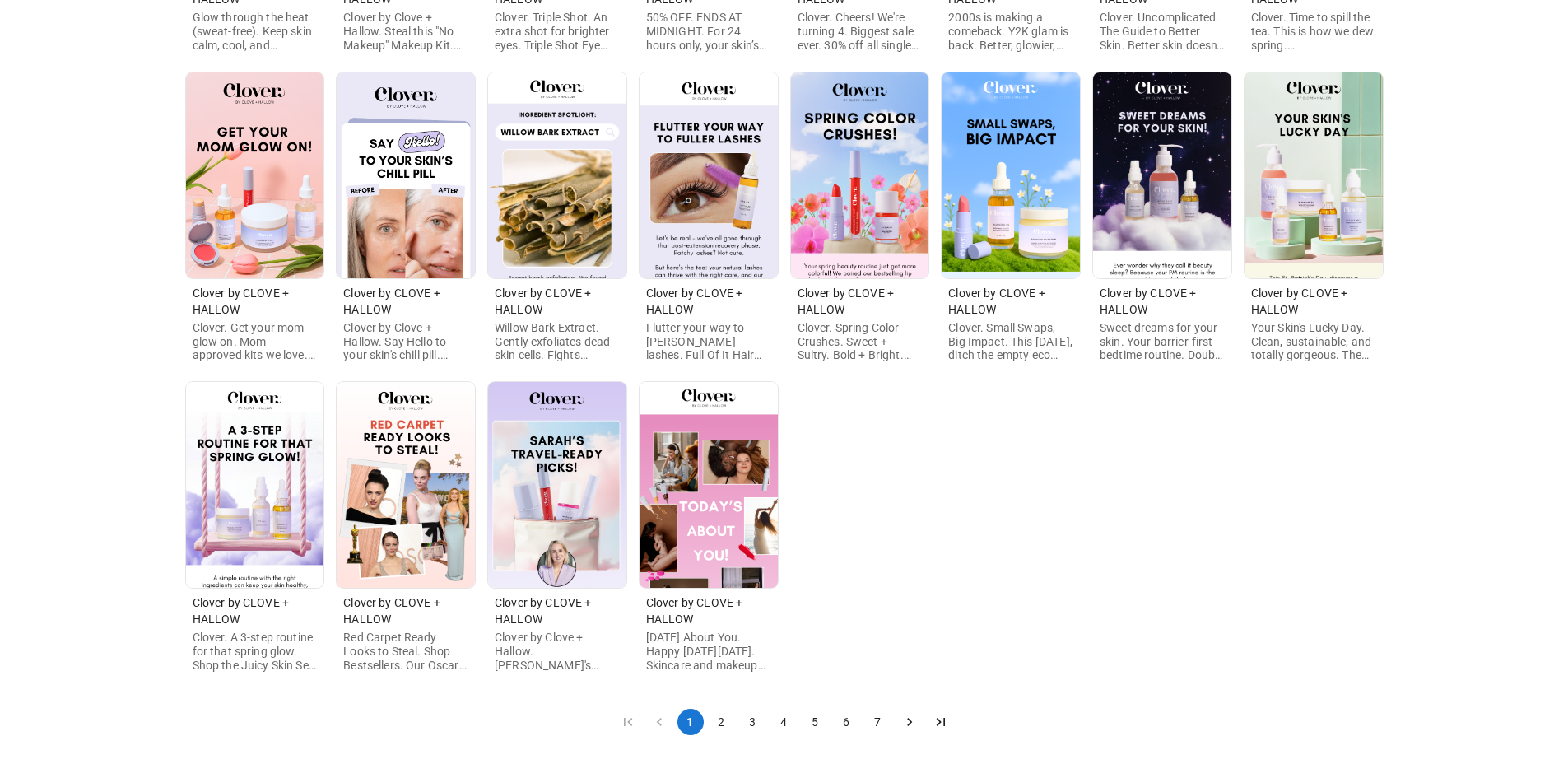
click at [719, 722] on button "2" at bounding box center [721, 721] width 27 height 27
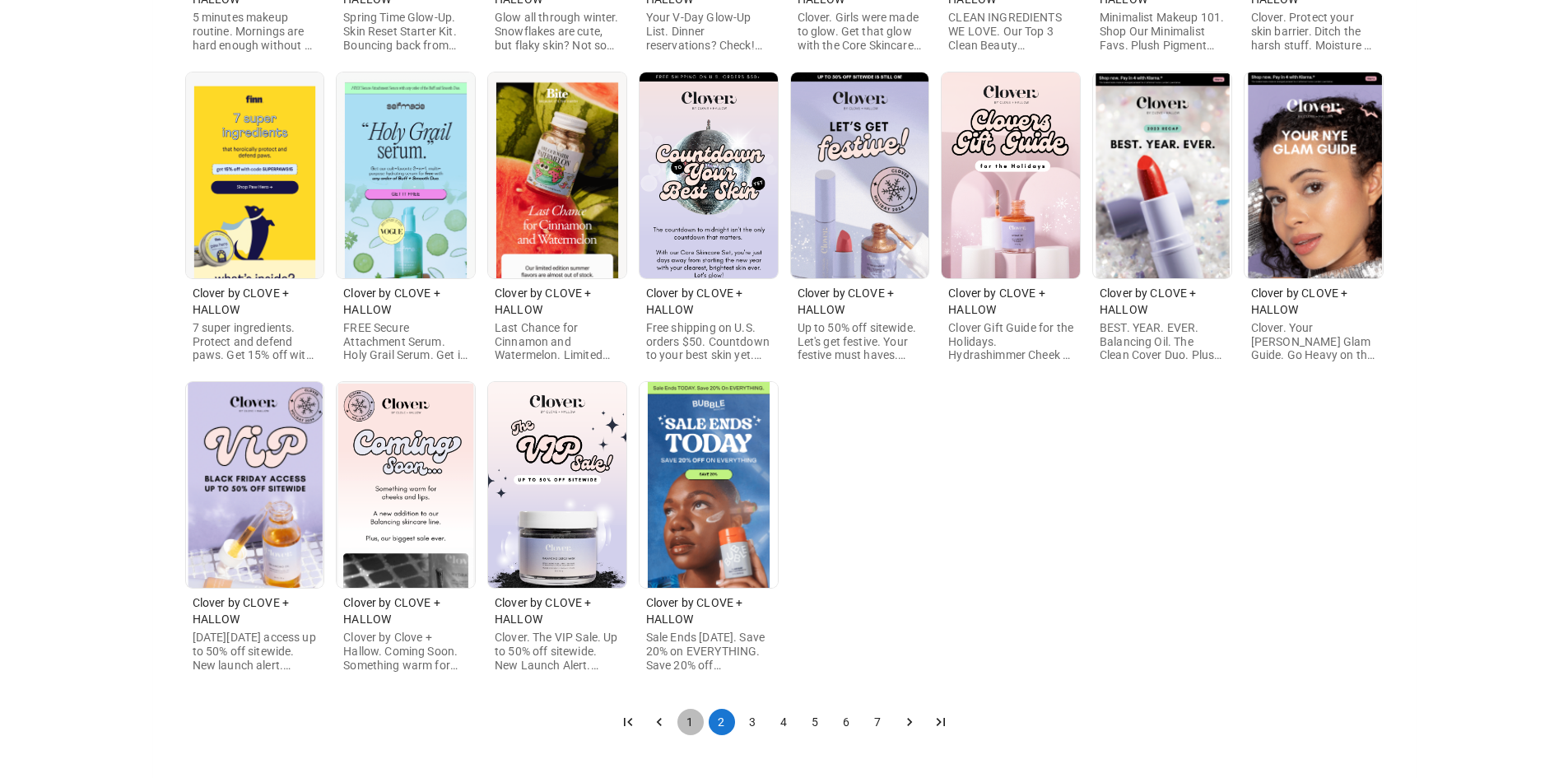
click at [688, 723] on button "1" at bounding box center [690, 721] width 27 height 27
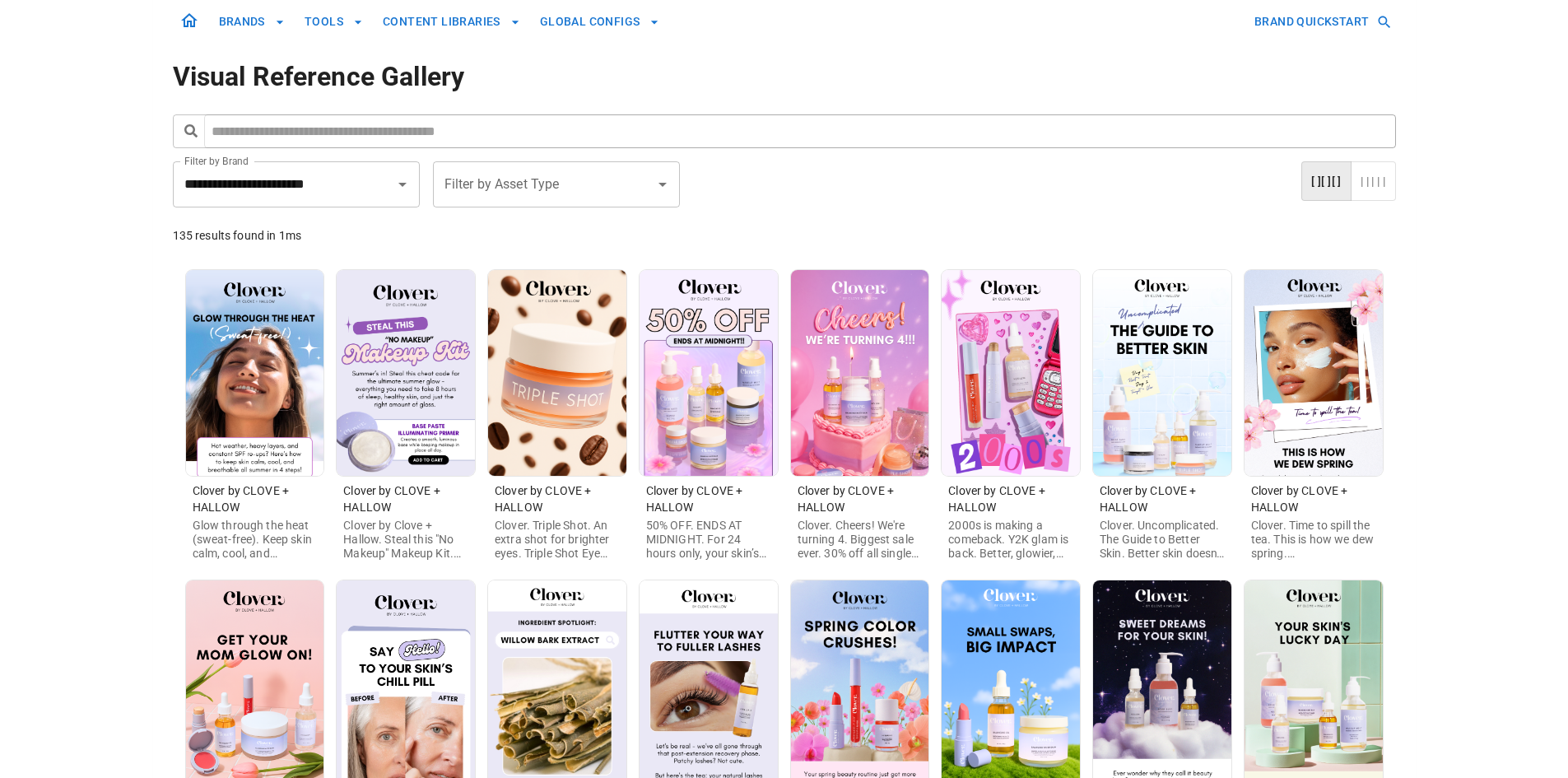
scroll to position [0, 0]
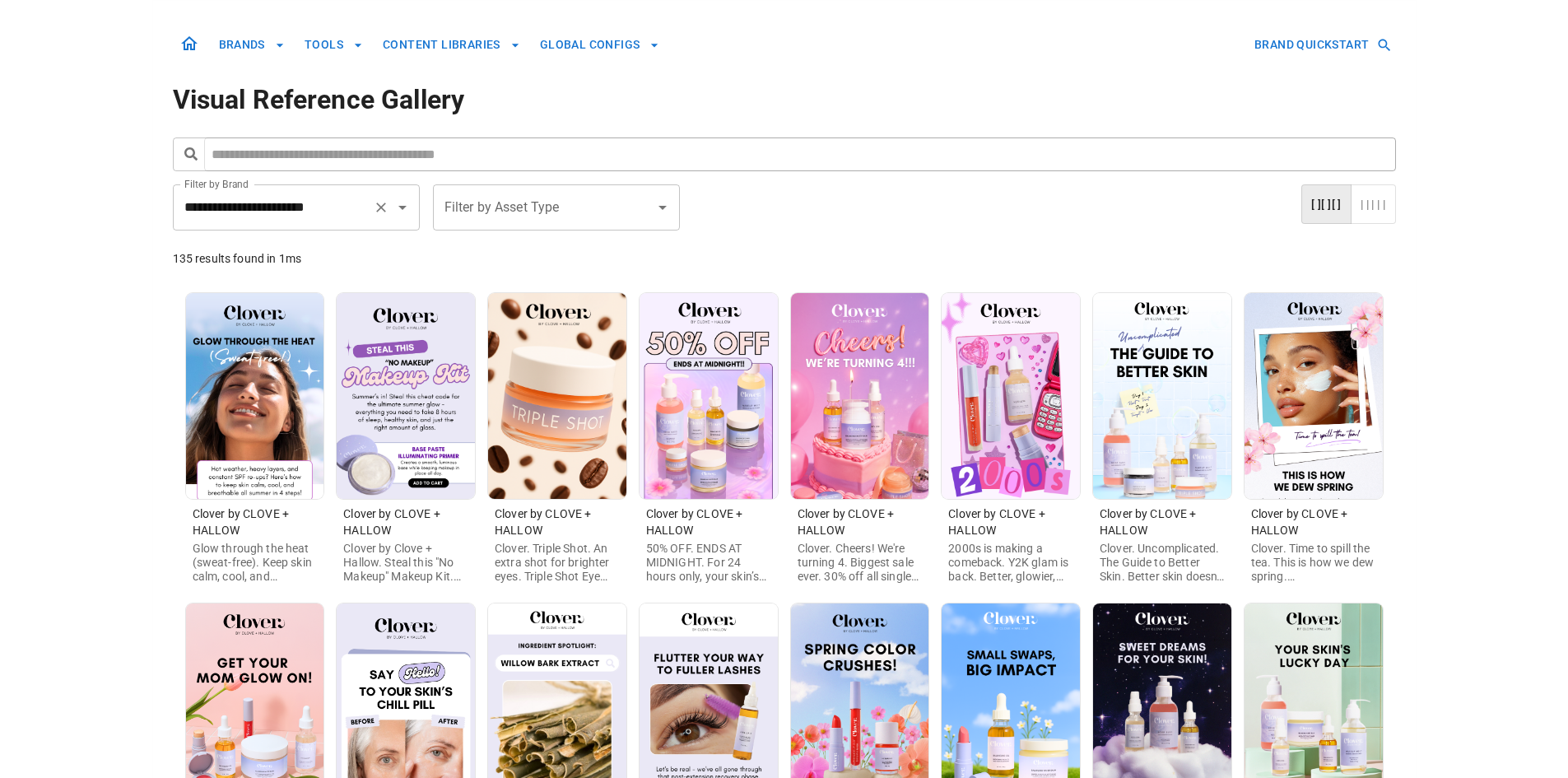
click at [324, 202] on input "**********" at bounding box center [273, 207] width 186 height 31
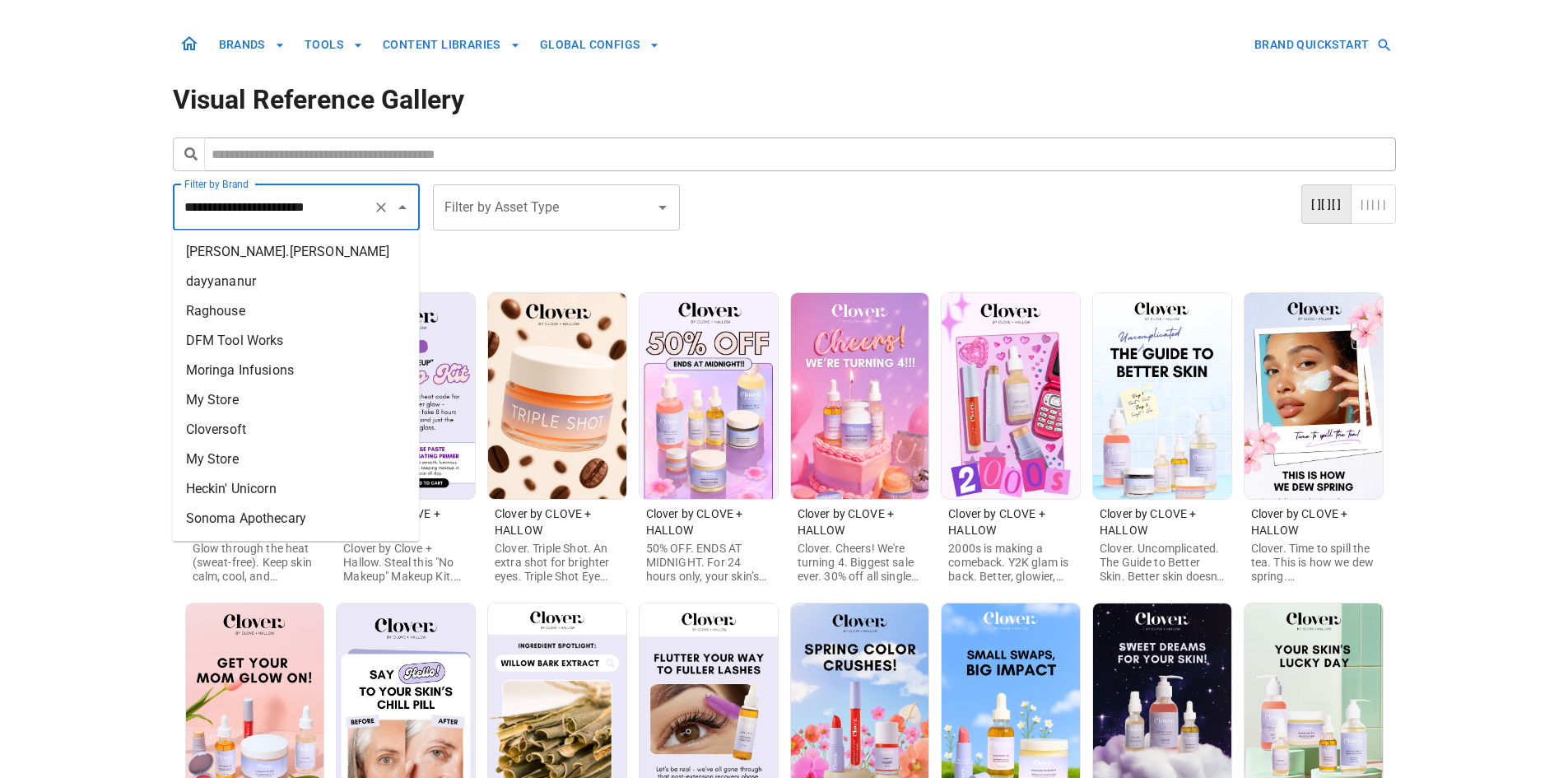
scroll to position [1681, 0]
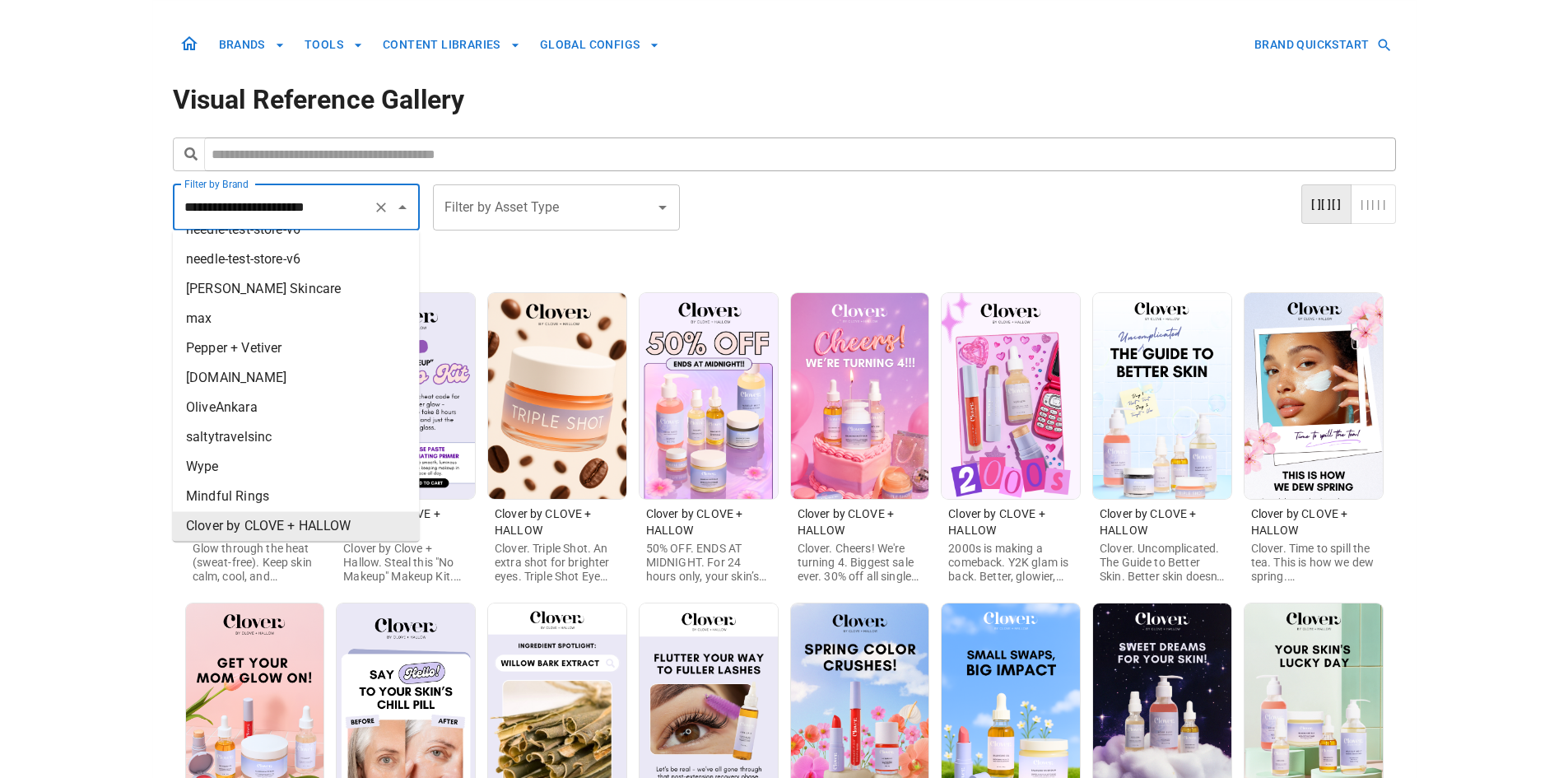
click at [381, 210] on icon "Clear" at bounding box center [381, 207] width 16 height 16
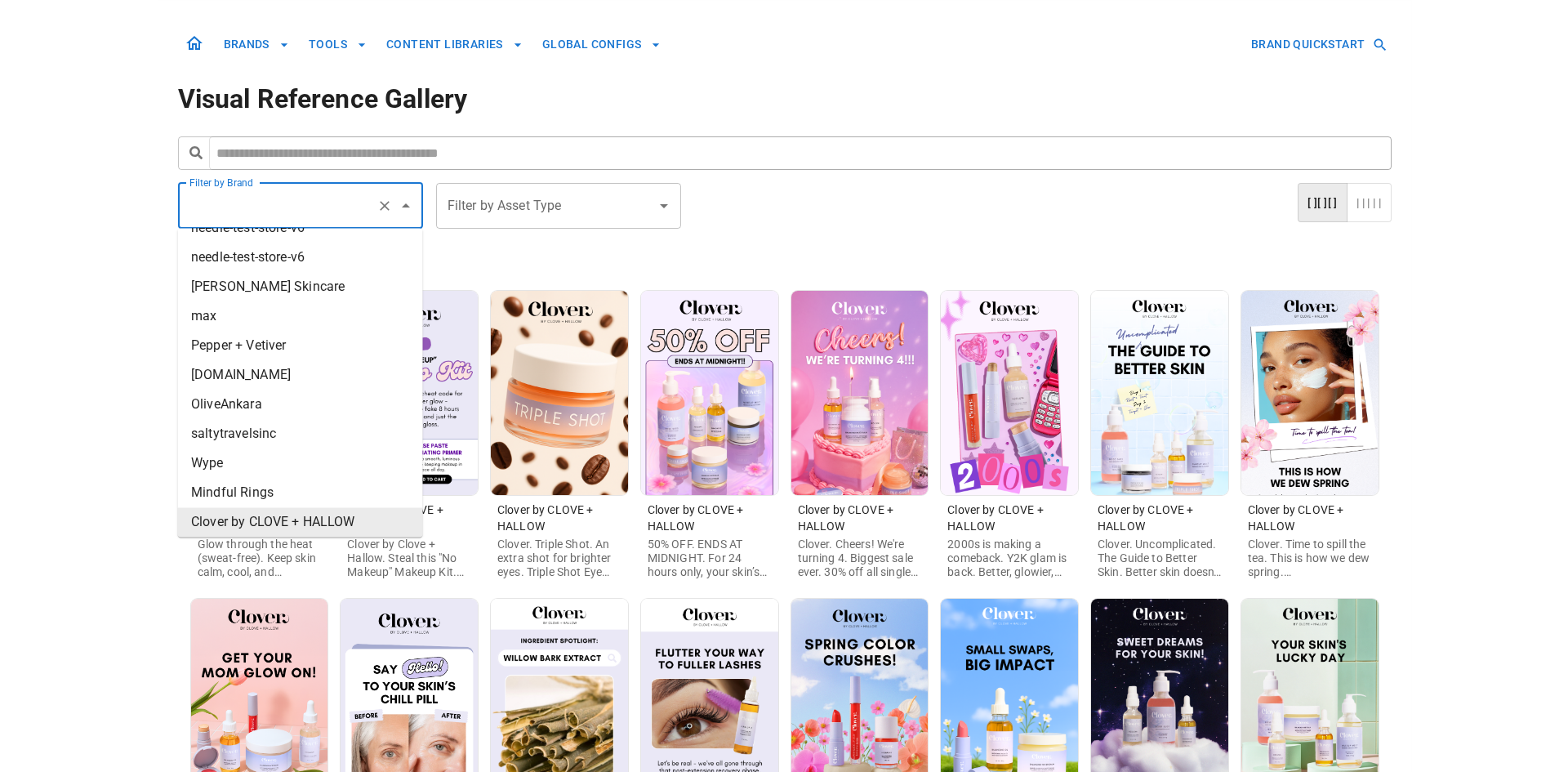
scroll to position [0, 0]
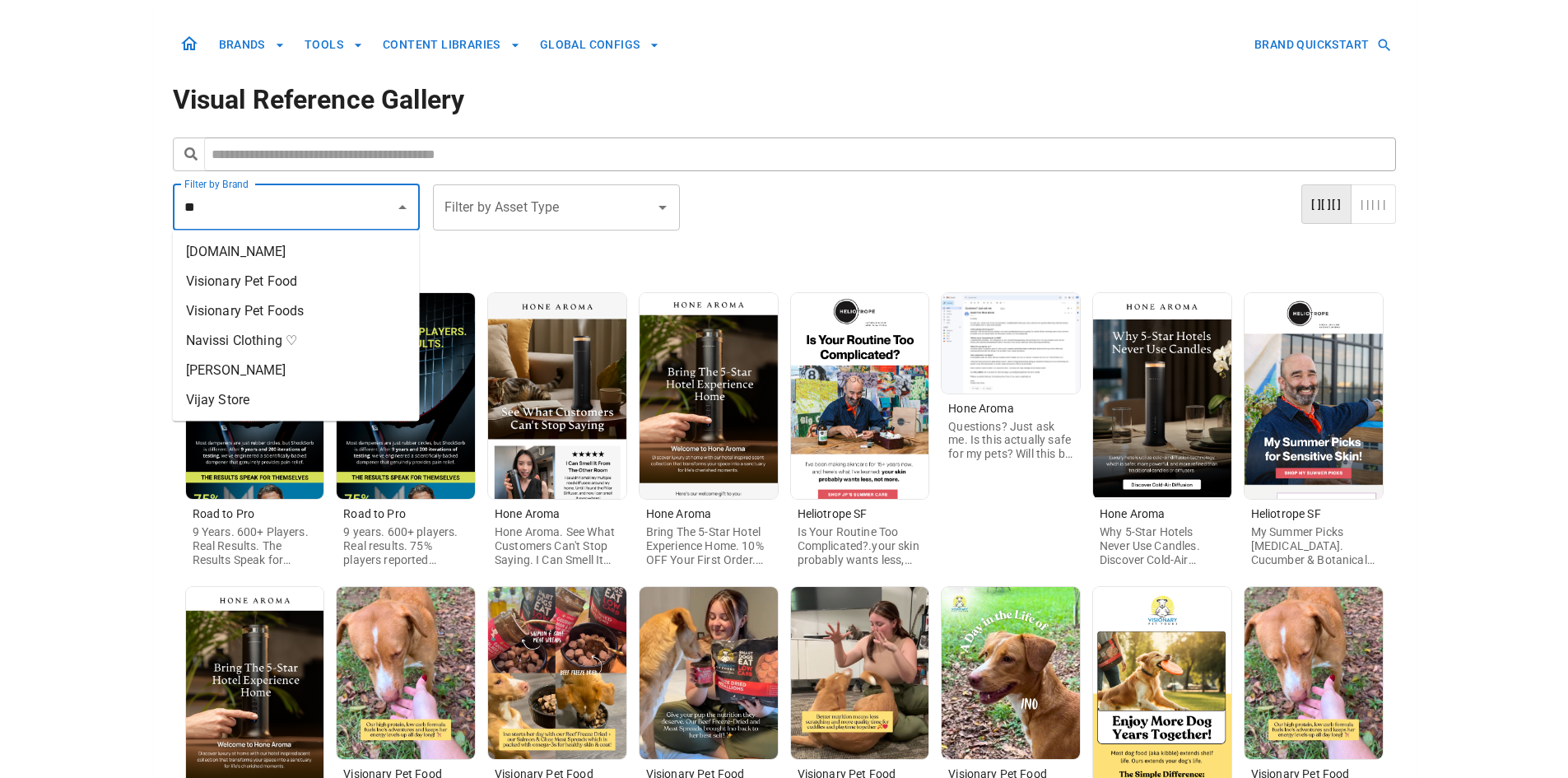
click at [340, 210] on input "**" at bounding box center [284, 207] width 207 height 31
type input "*"
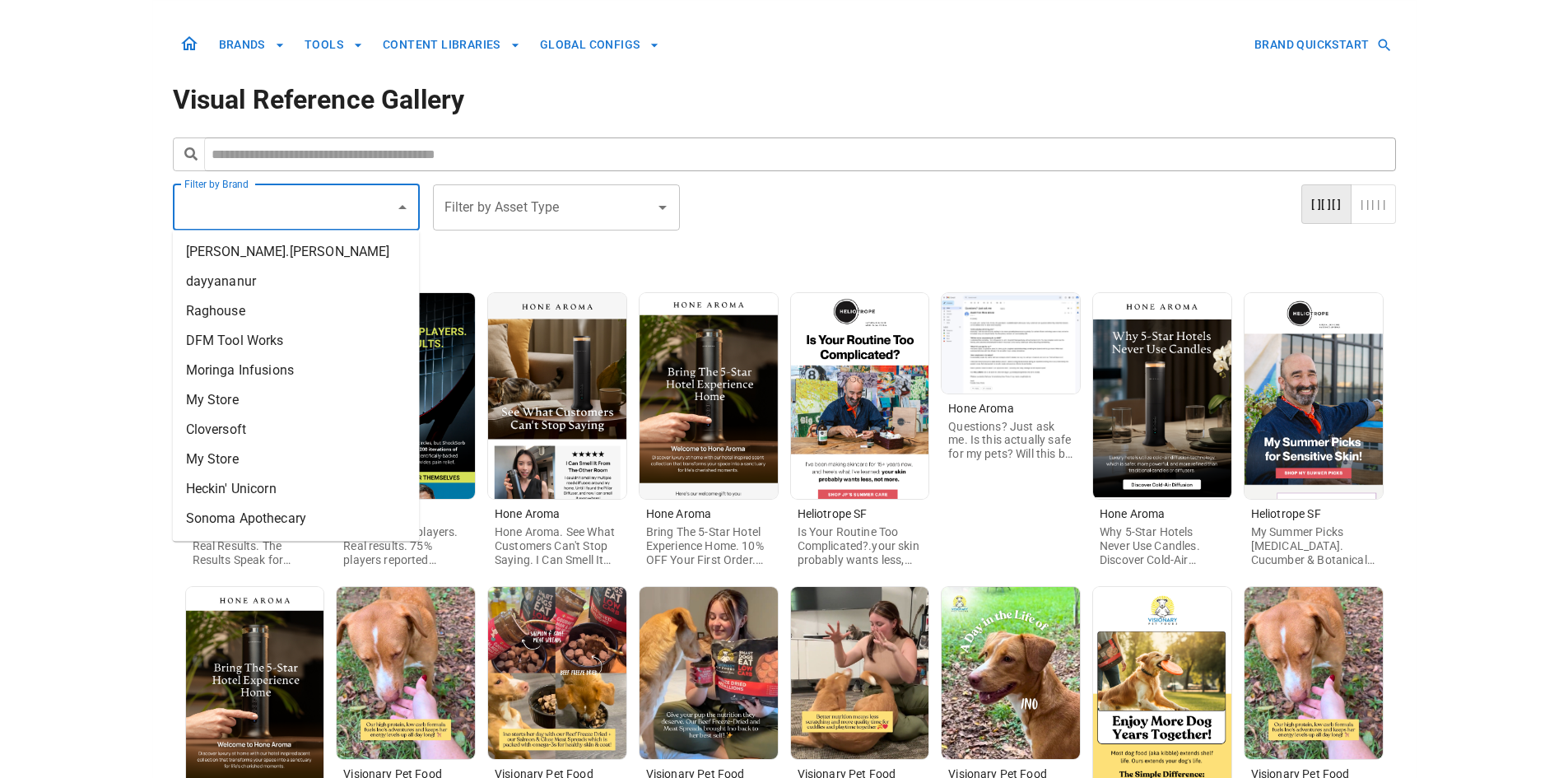
click at [877, 398] on img at bounding box center [860, 396] width 138 height 206
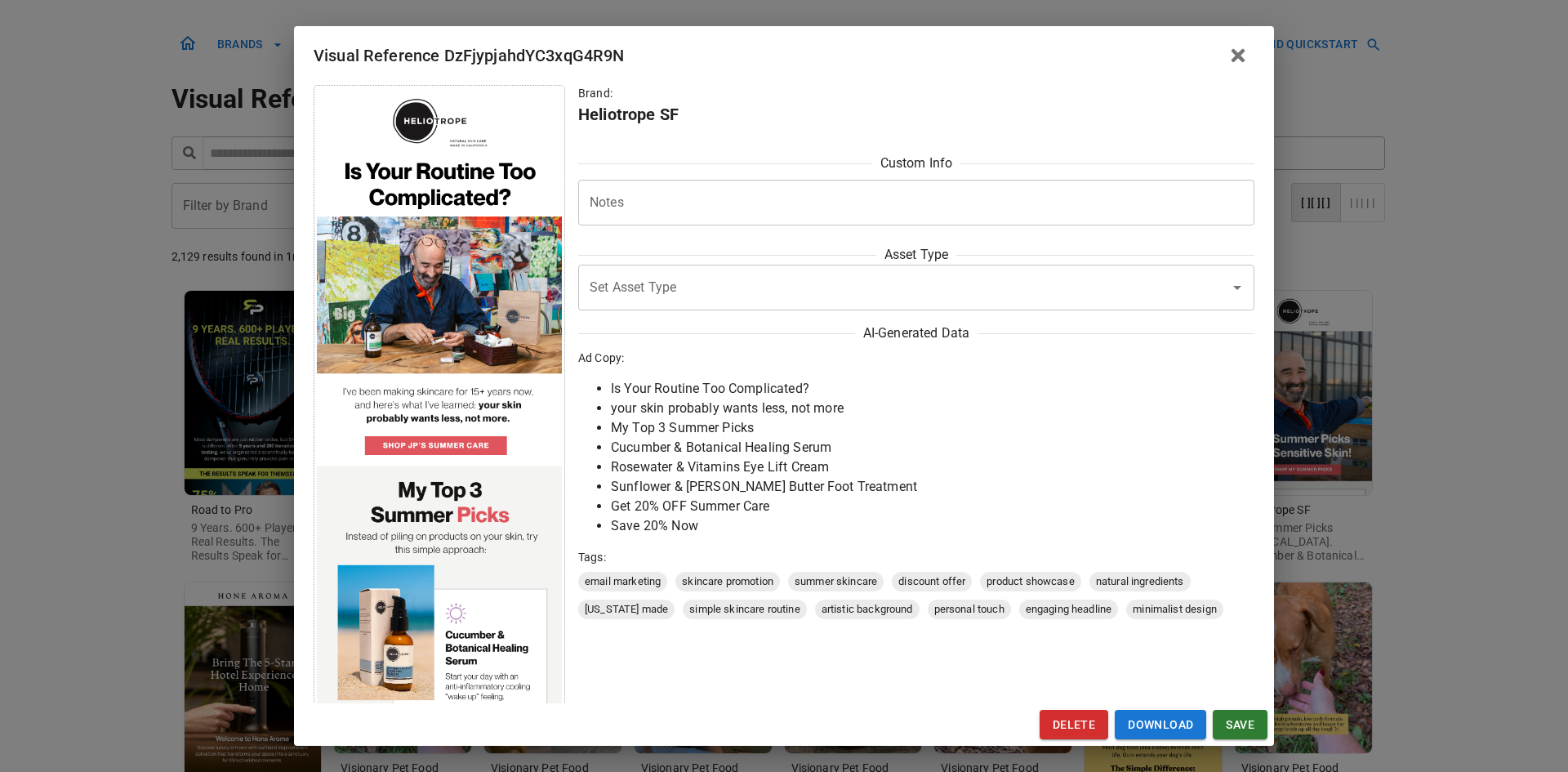
click at [1498, 271] on div "Visual Reference DzFjypjahdYC3xqG4R9N Brand: Heliotrope SF Custom Info Notes * …" at bounding box center [784, 386] width 1568 height 772
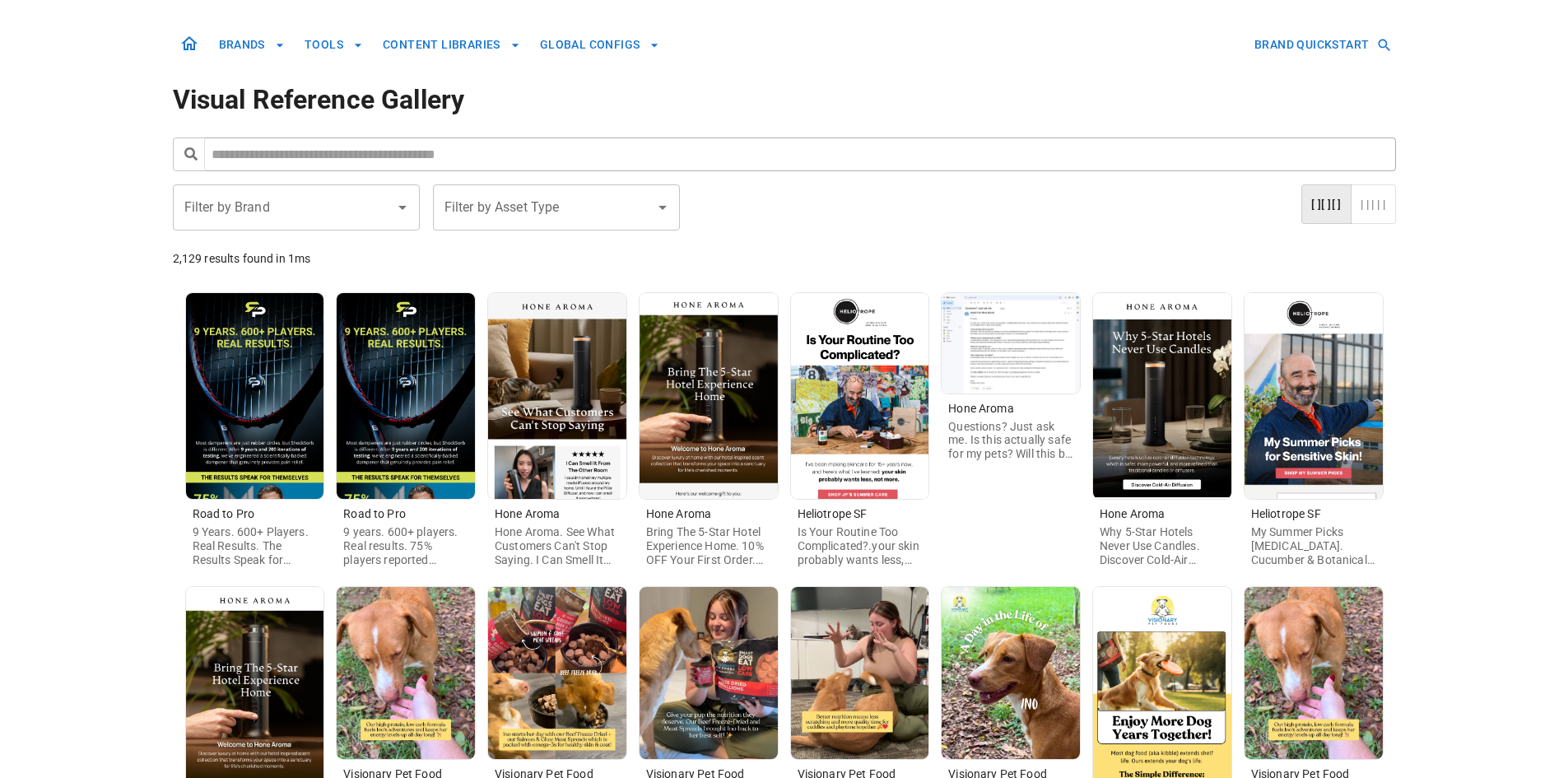
click at [1172, 443] on img at bounding box center [1162, 396] width 138 height 206
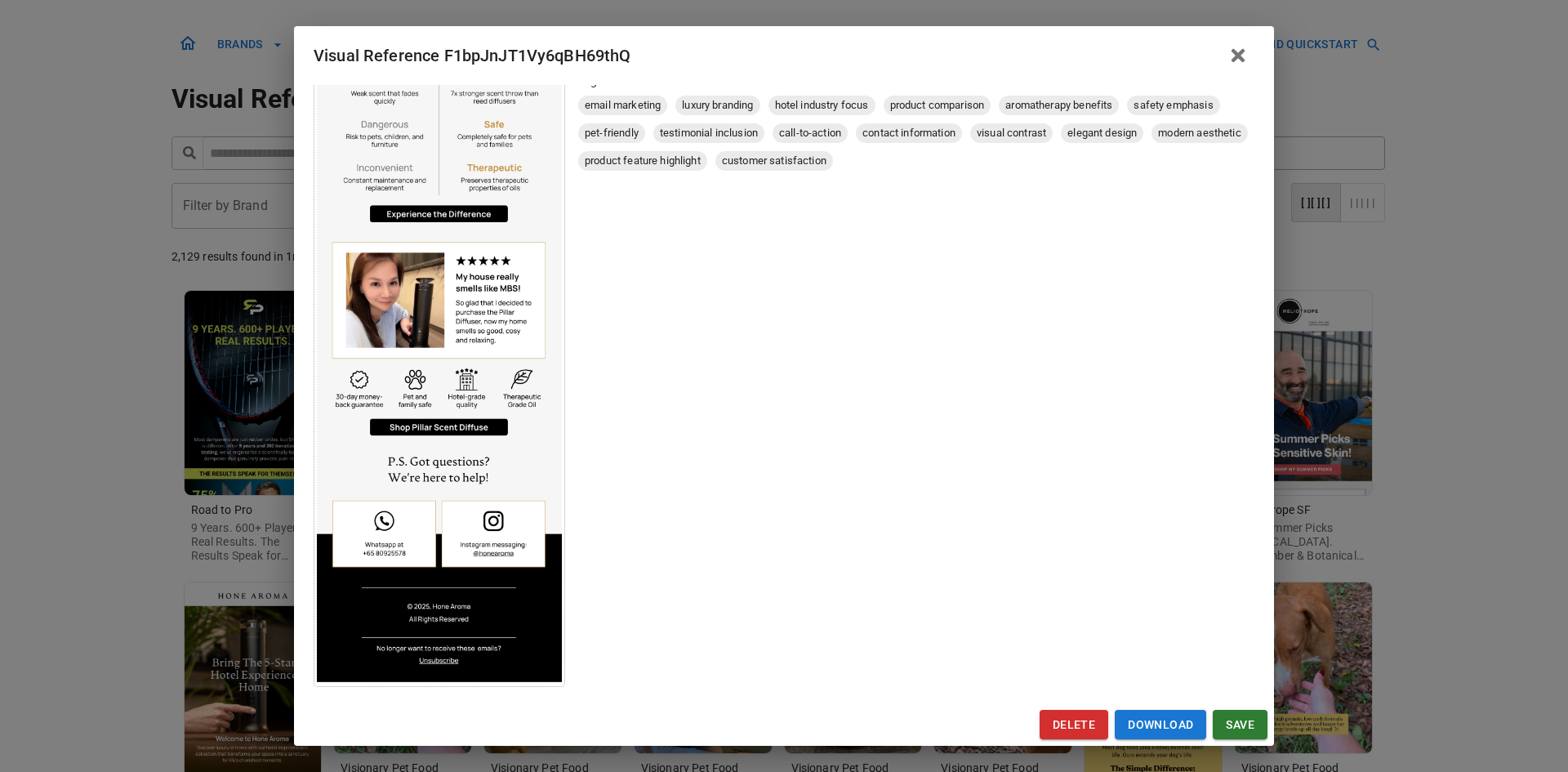
scroll to position [594, 0]
click at [1439, 533] on div "Visual Reference F1bpJnJT1Vy6qBH69thQ Brand: Hone Aroma Custom Info Notes * Not…" at bounding box center [784, 386] width 1568 height 772
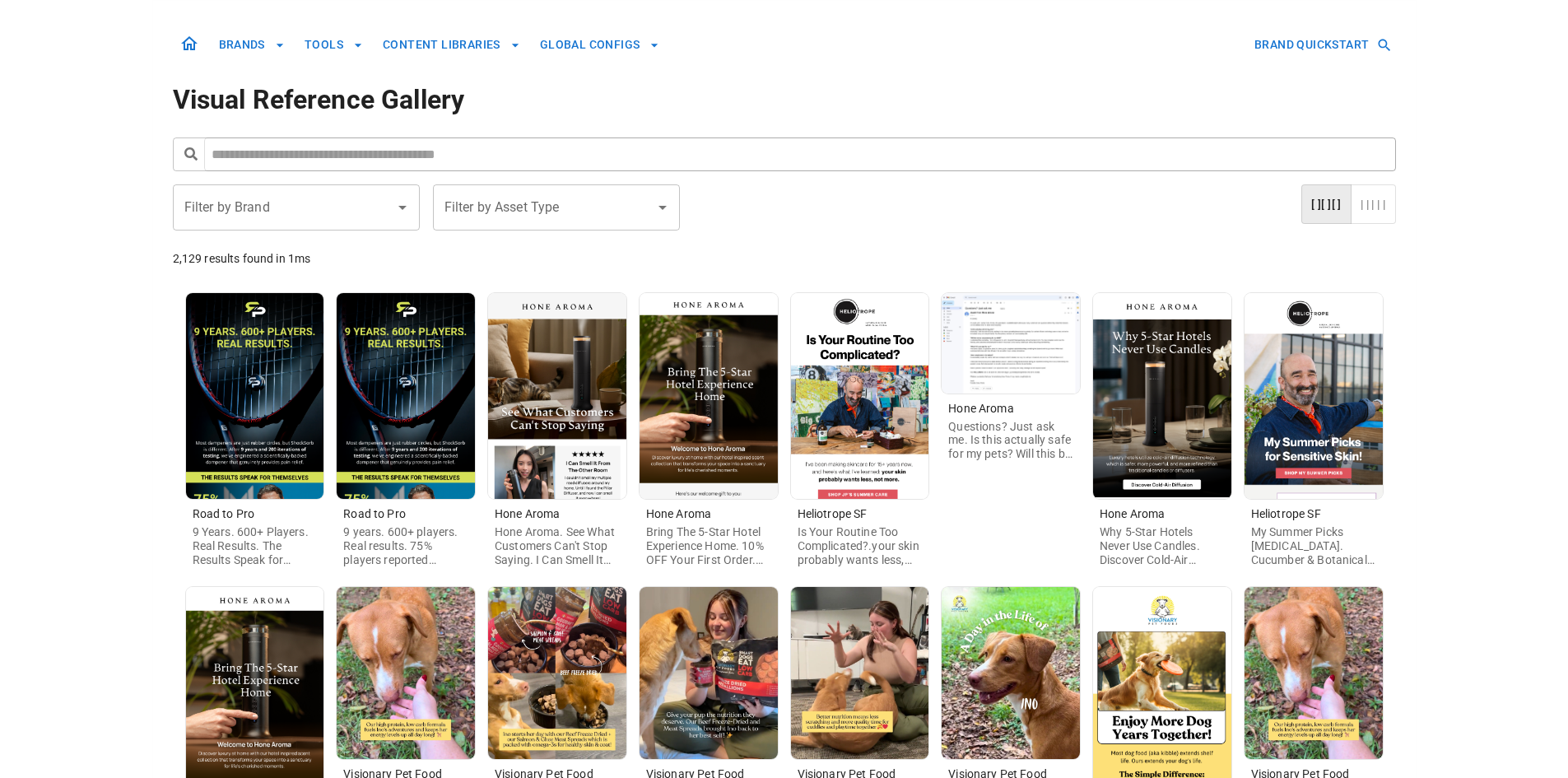
click at [1372, 451] on img at bounding box center [1313, 396] width 138 height 206
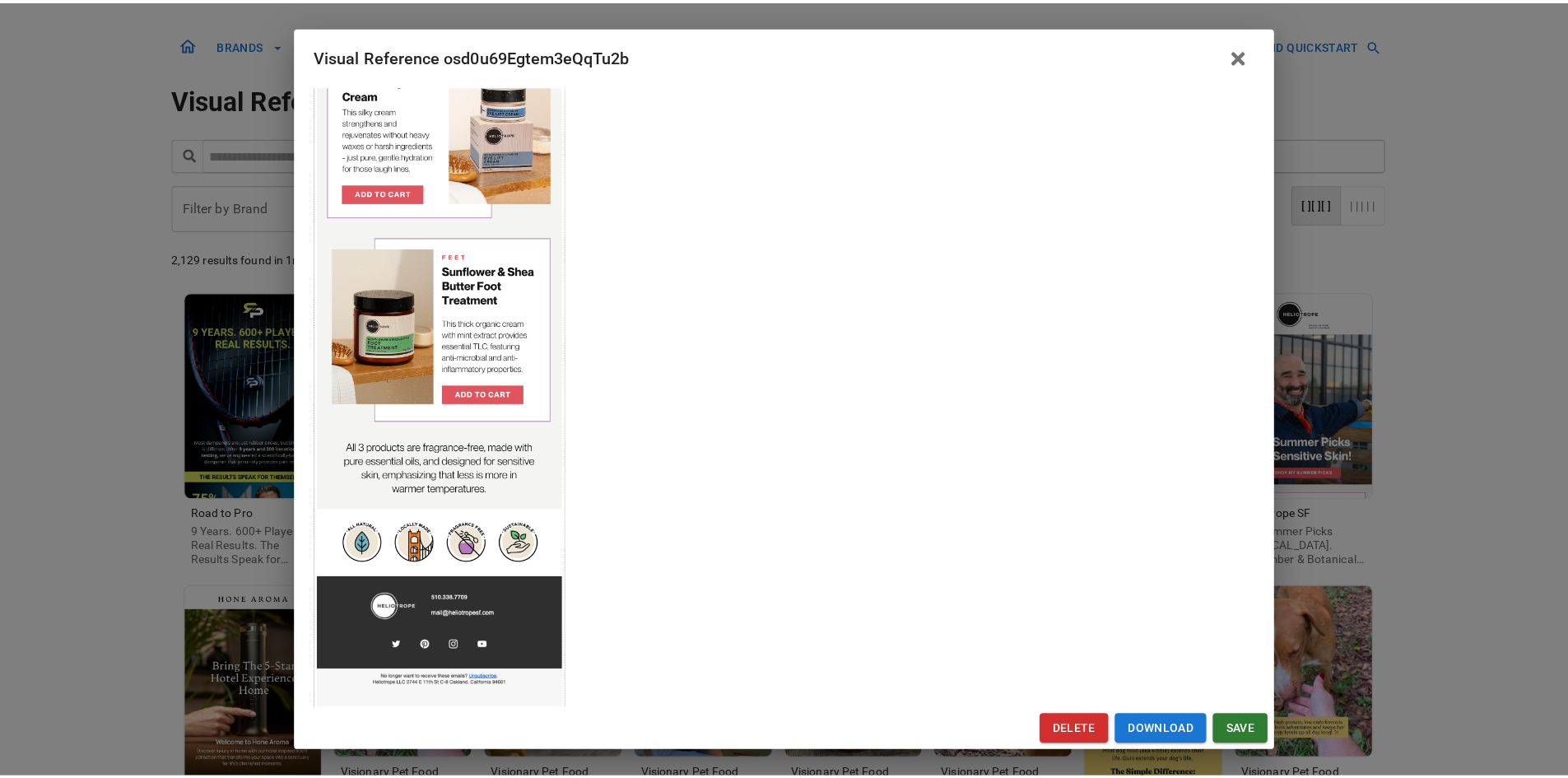
scroll to position [638, 0]
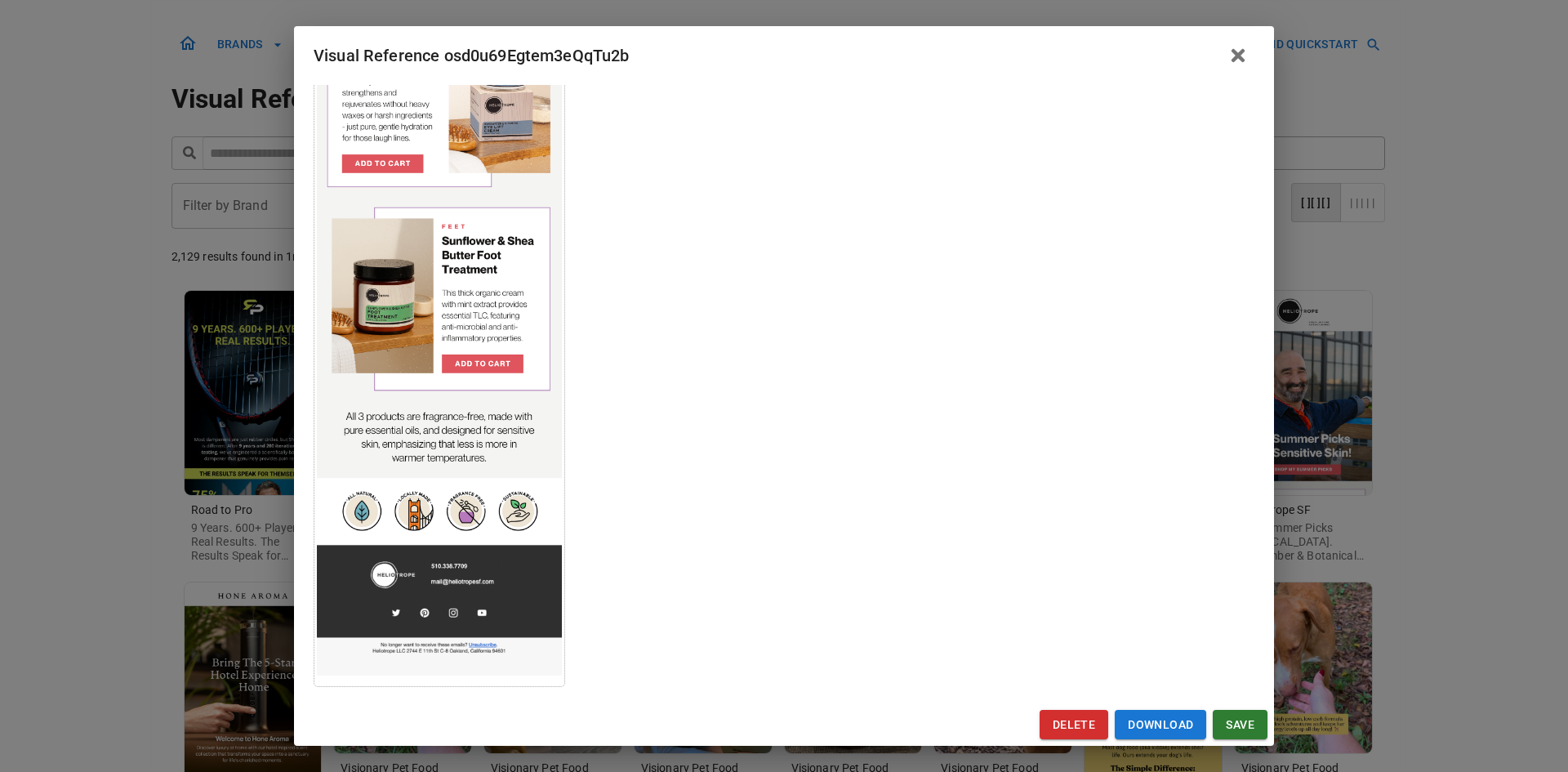
click at [1447, 527] on div "Visual Reference osd0u69Egtem3eQqTu2b Brand: Heliotrope SF Custom Info Notes * …" at bounding box center [784, 386] width 1568 height 772
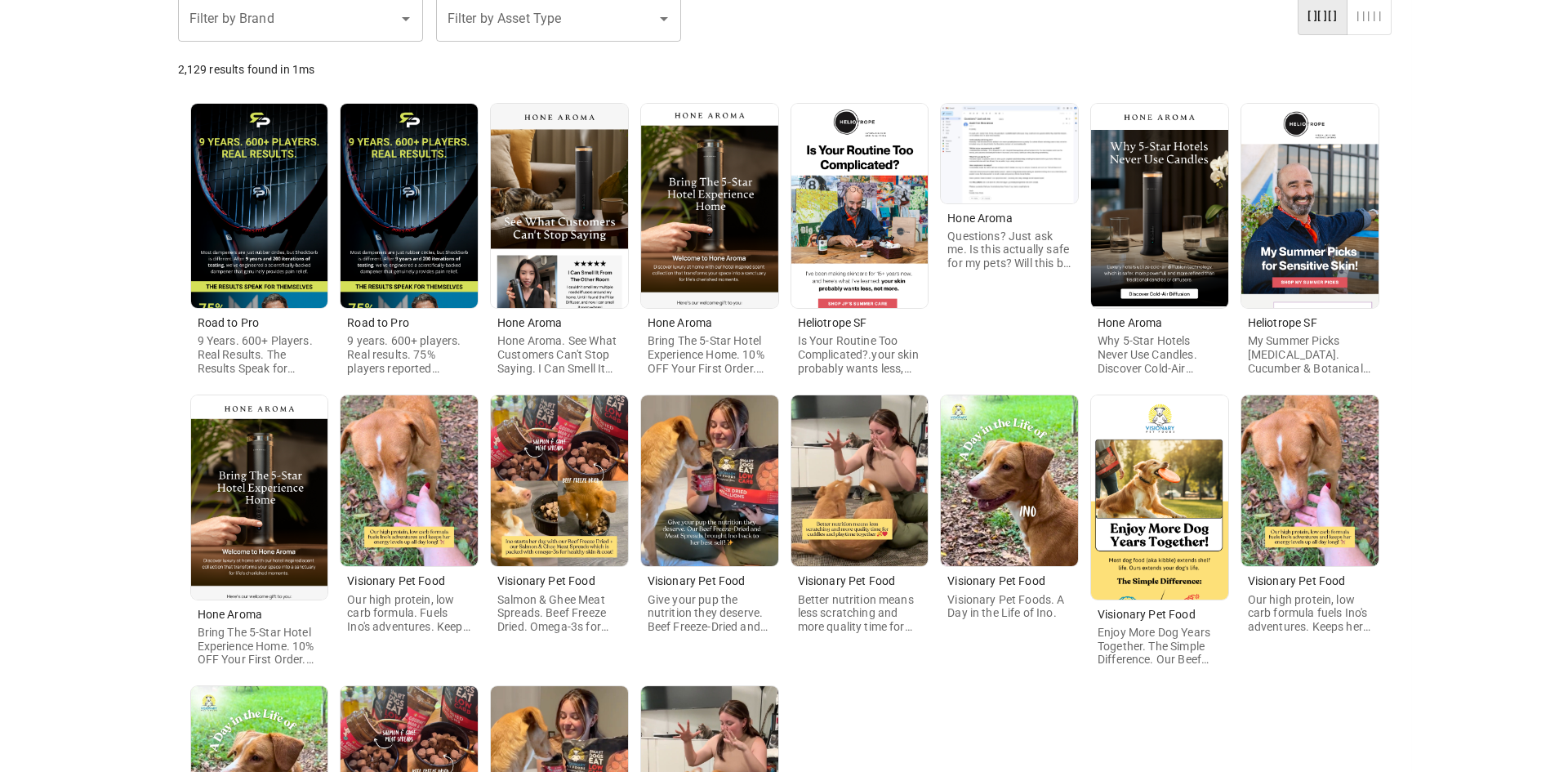
scroll to position [245, 0]
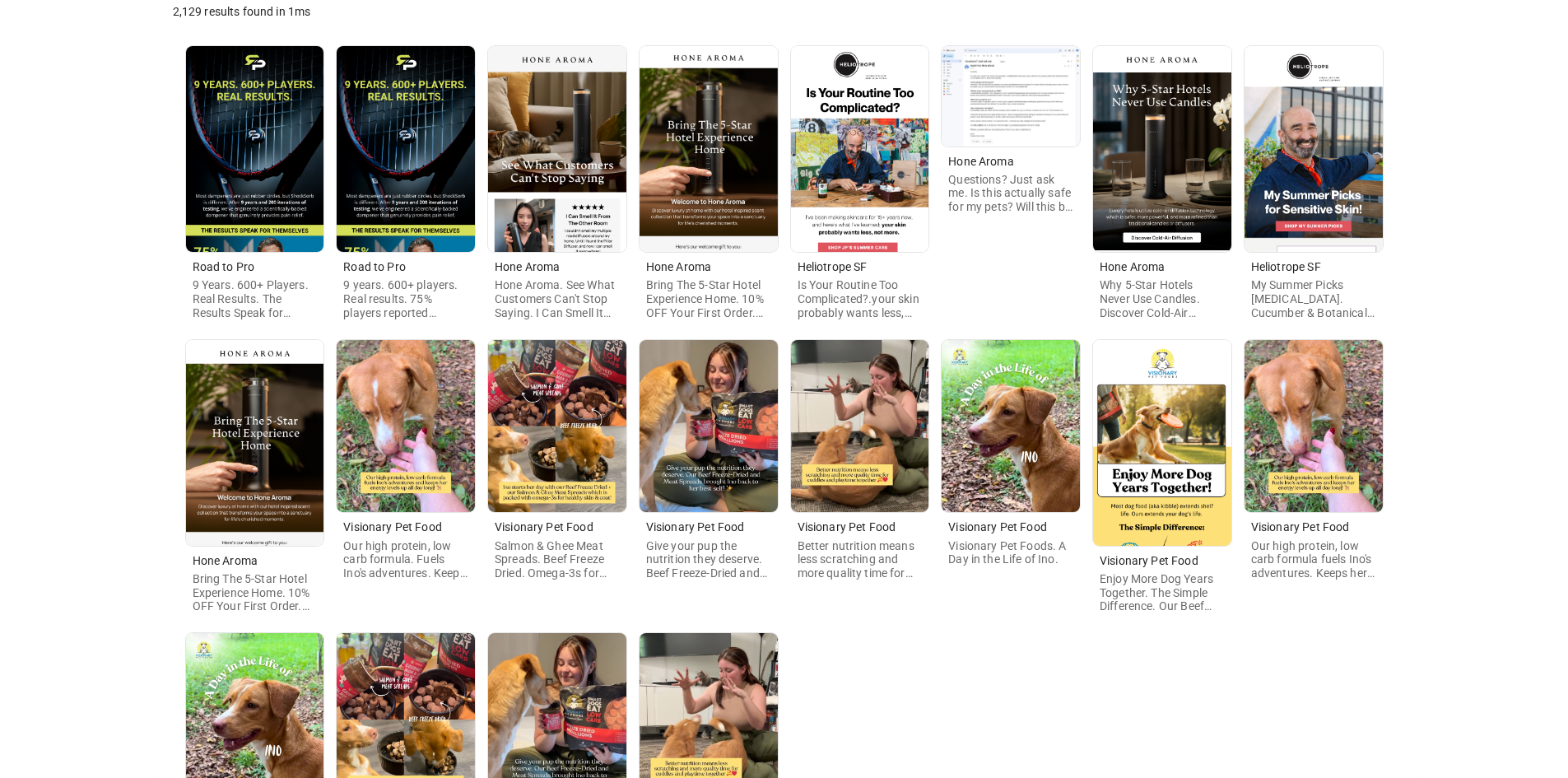
click at [295, 479] on img at bounding box center [255, 443] width 138 height 206
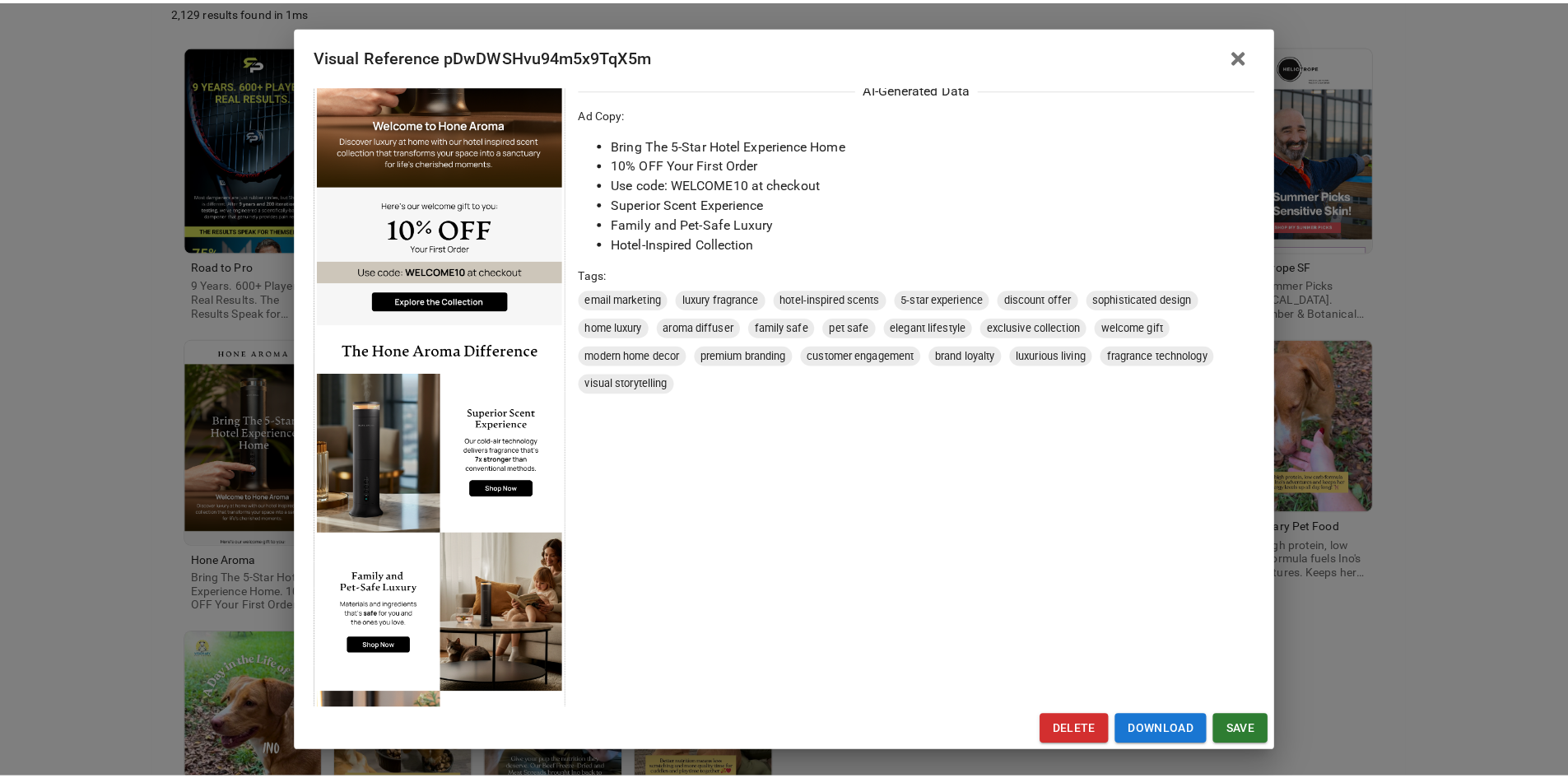
scroll to position [576, 0]
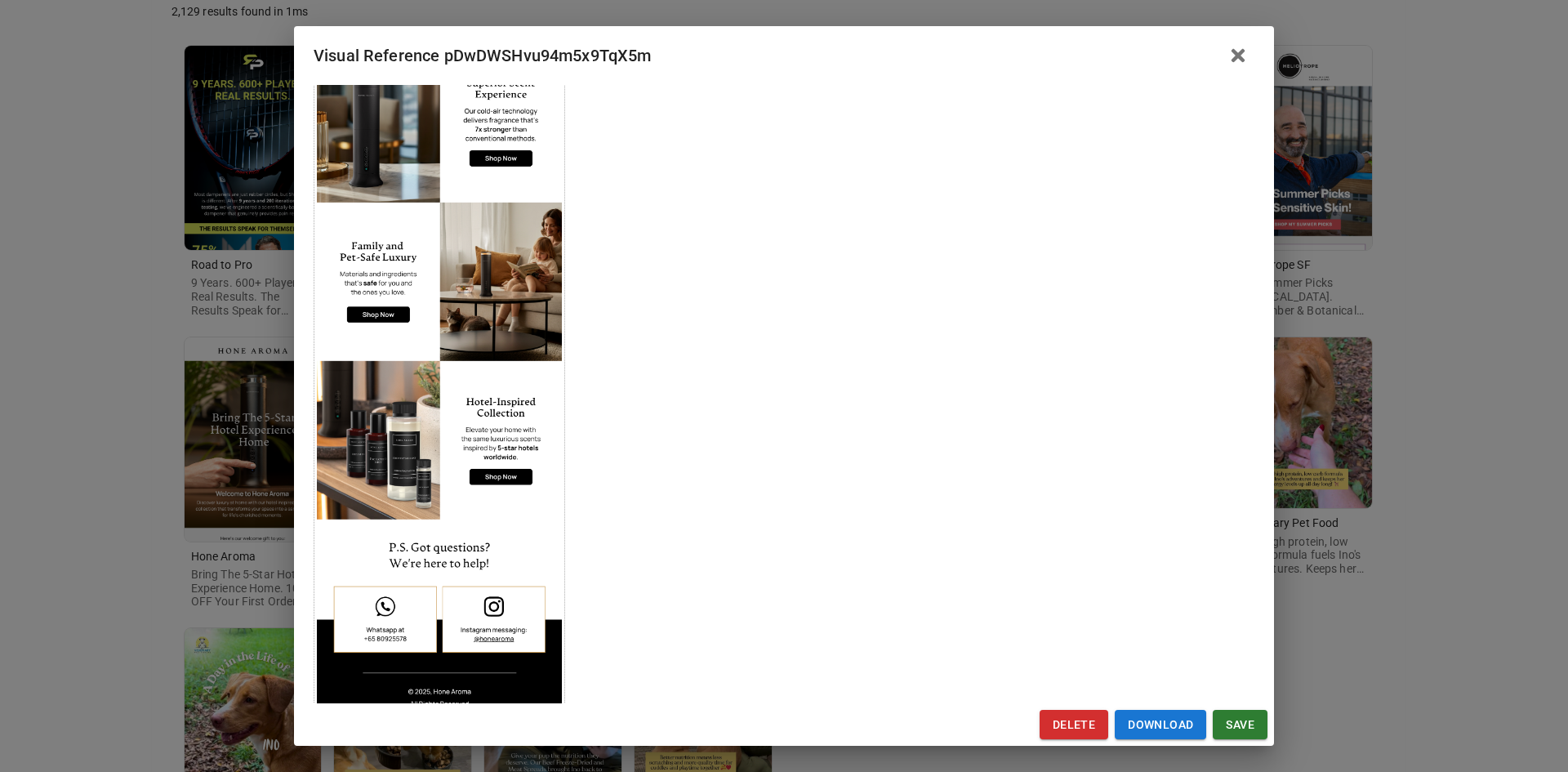
click at [116, 522] on div "Visual Reference pDwDWSHvu94m5x9TqX5m Brand: Hone Aroma Custom Info Notes * Not…" at bounding box center [784, 386] width 1568 height 772
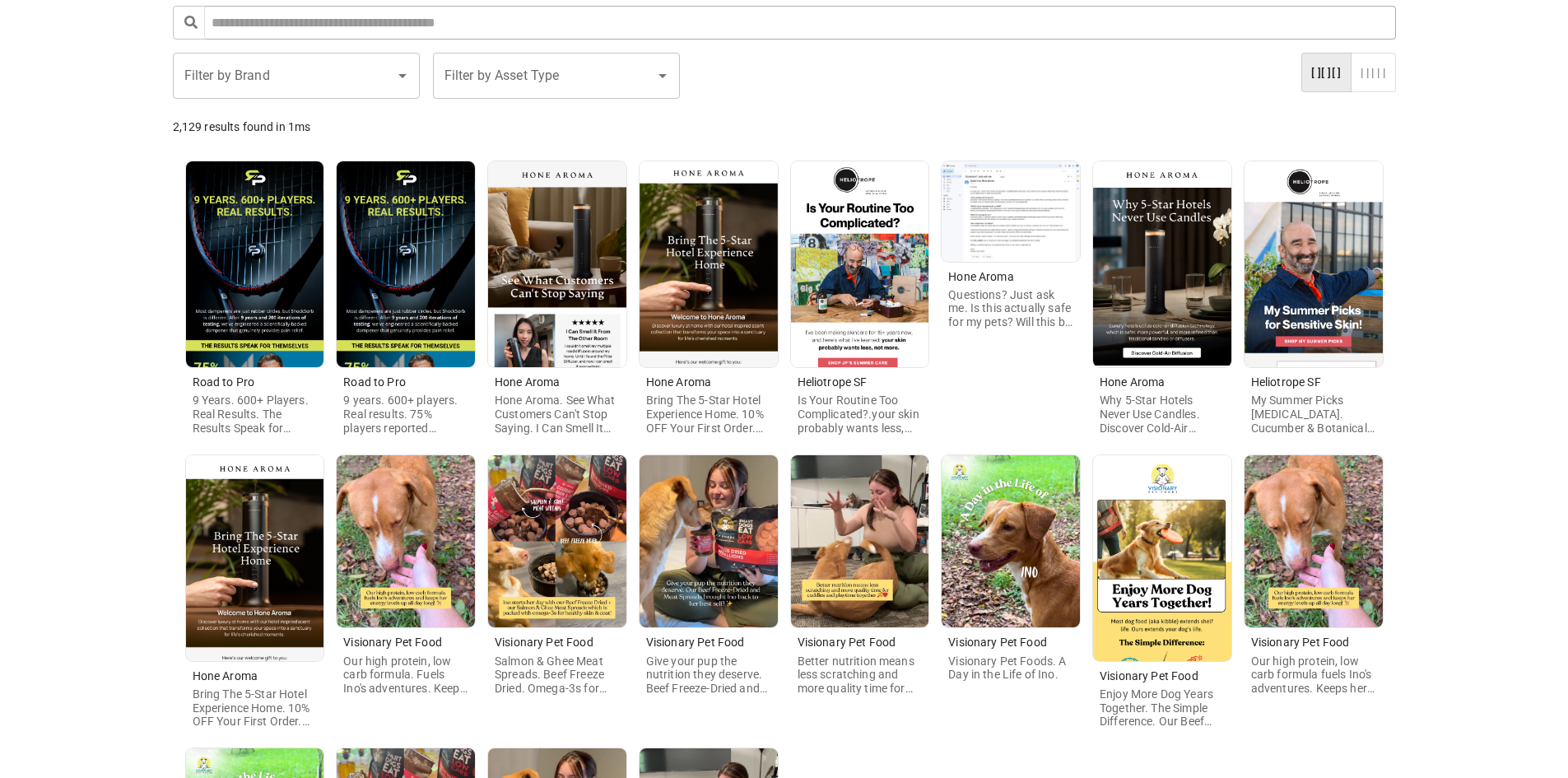
scroll to position [0, 0]
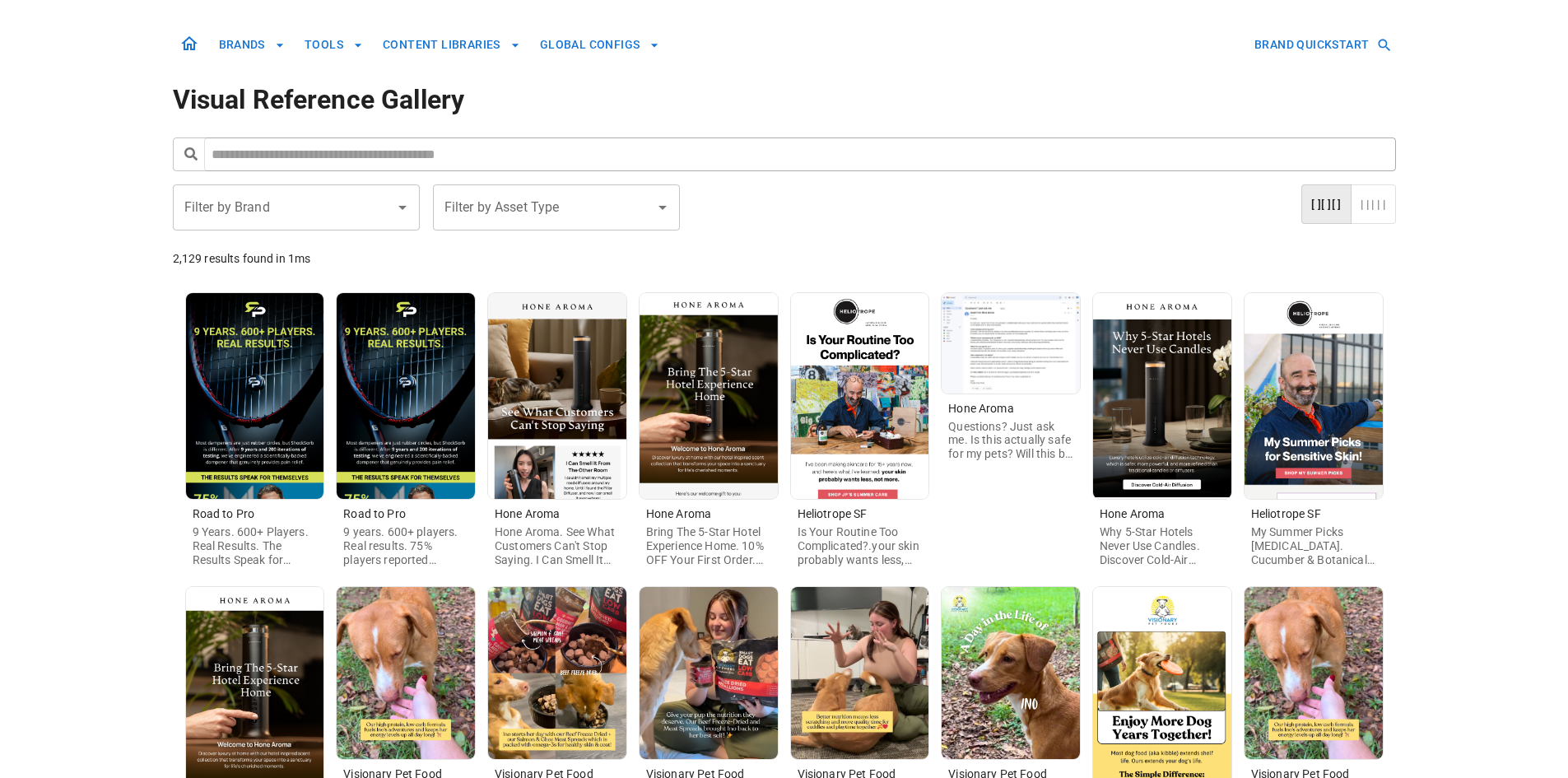
click at [367, 218] on input "Filter by Brand" at bounding box center [284, 207] width 207 height 31
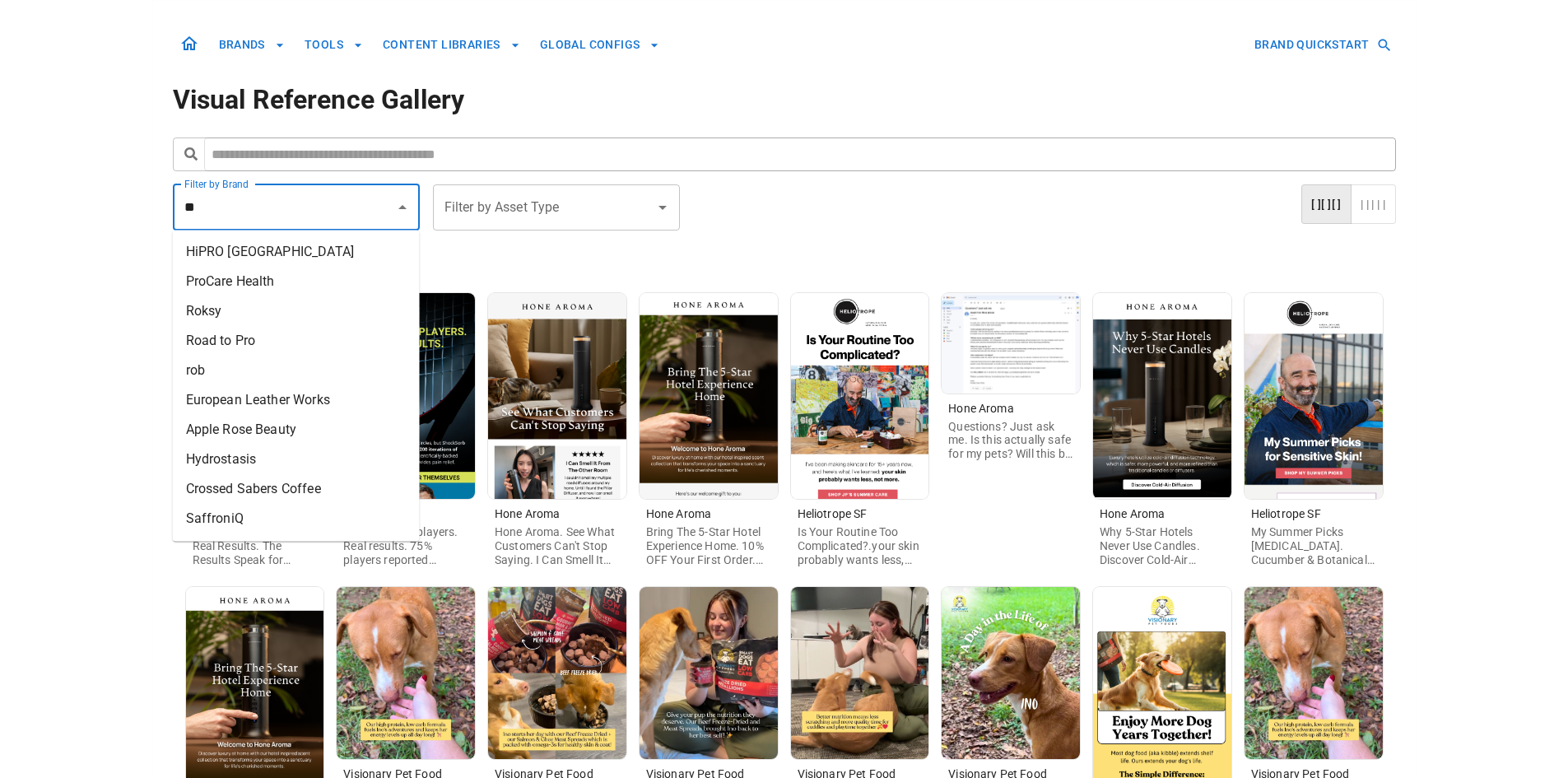
click at [331, 335] on li "Road to Pro" at bounding box center [296, 341] width 247 height 29
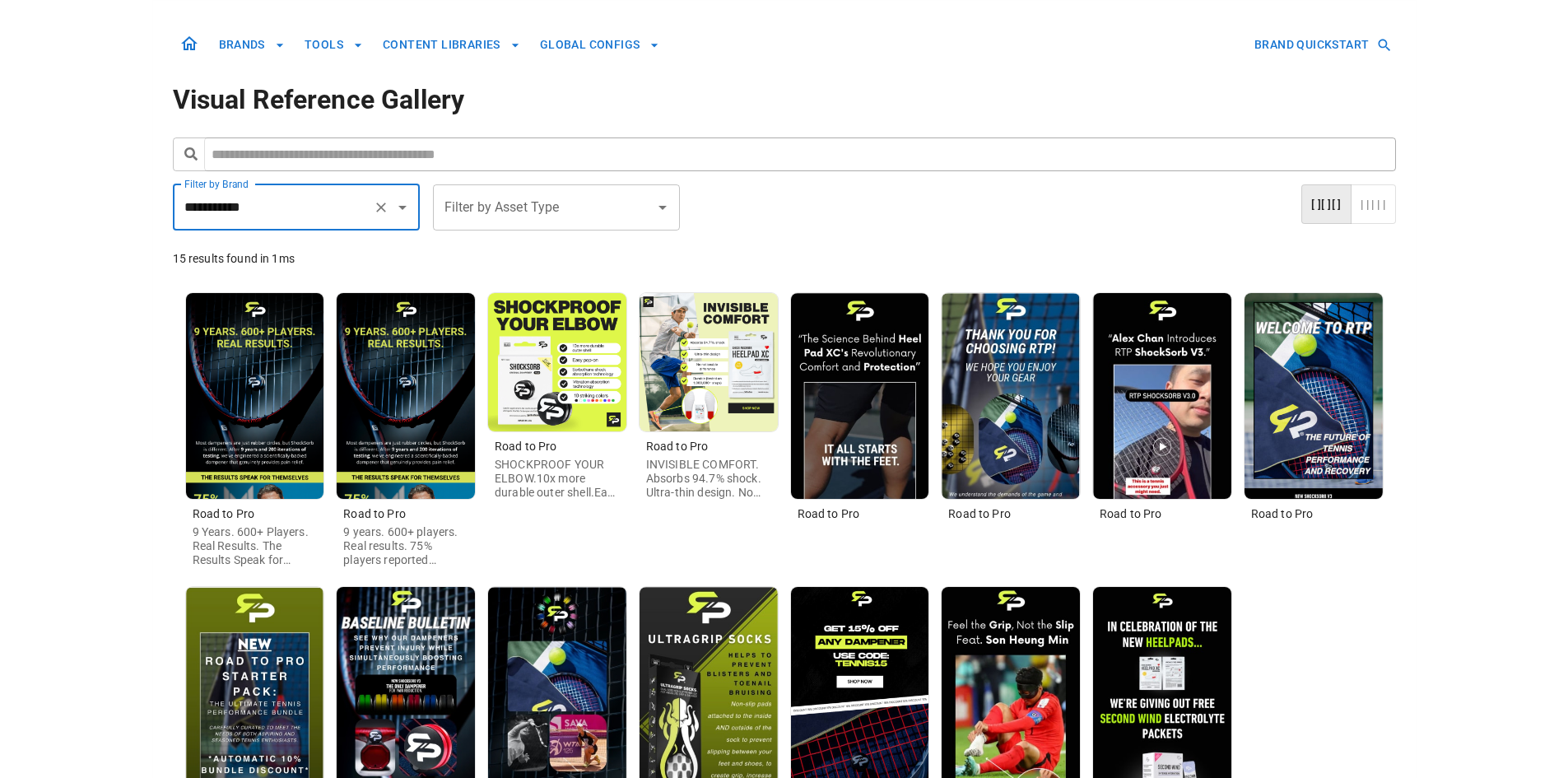
type input "**********"
click at [312, 400] on img at bounding box center [255, 396] width 138 height 206
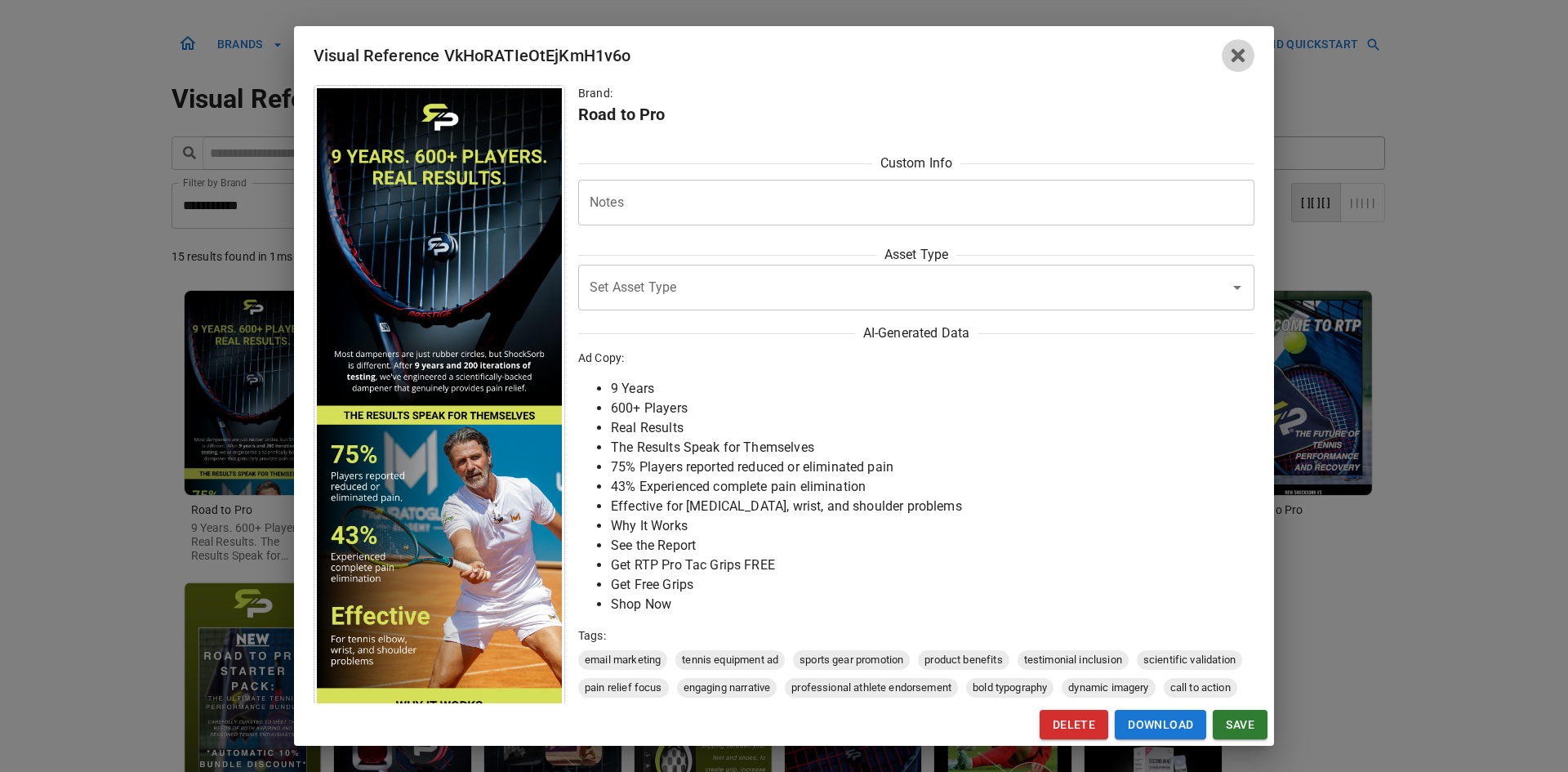
click at [1229, 58] on icon "button" at bounding box center [1238, 55] width 20 height 20
